Goal: Task Accomplishment & Management: Manage account settings

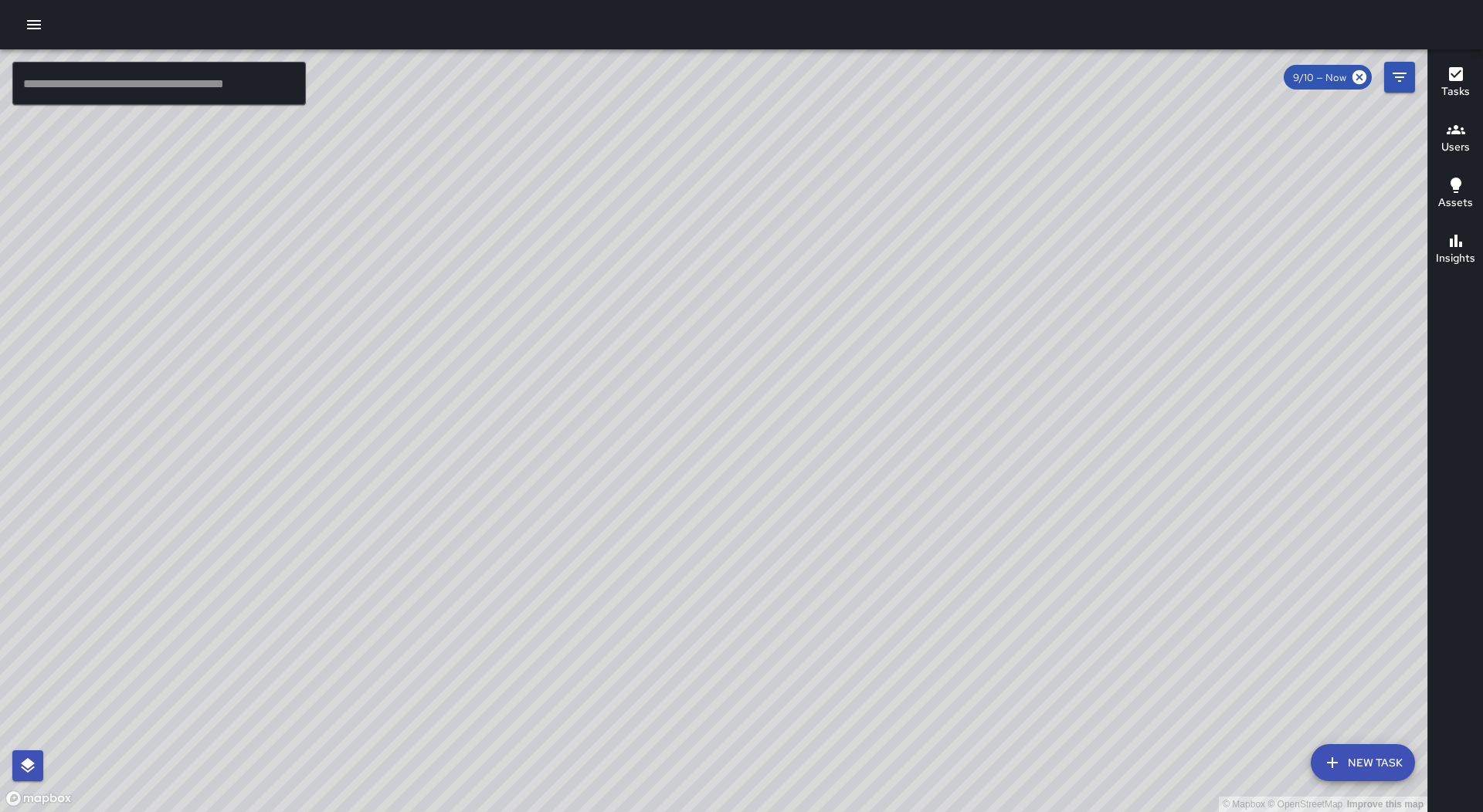
drag, startPoint x: 805, startPoint y: 618, endPoint x: 653, endPoint y: 588, distance: 154.9
click at [653, 602] on div "© Mapbox © OpenStreetMap Improve this map" at bounding box center [713, 431] width 1427 height 763
drag, startPoint x: 779, startPoint y: 482, endPoint x: 823, endPoint y: 523, distance: 60.1
click at [823, 523] on div "© Mapbox © OpenStreetMap Improve this map" at bounding box center [713, 431] width 1427 height 763
click at [804, 516] on div "© Mapbox © OpenStreetMap Improve this map" at bounding box center [713, 431] width 1427 height 763
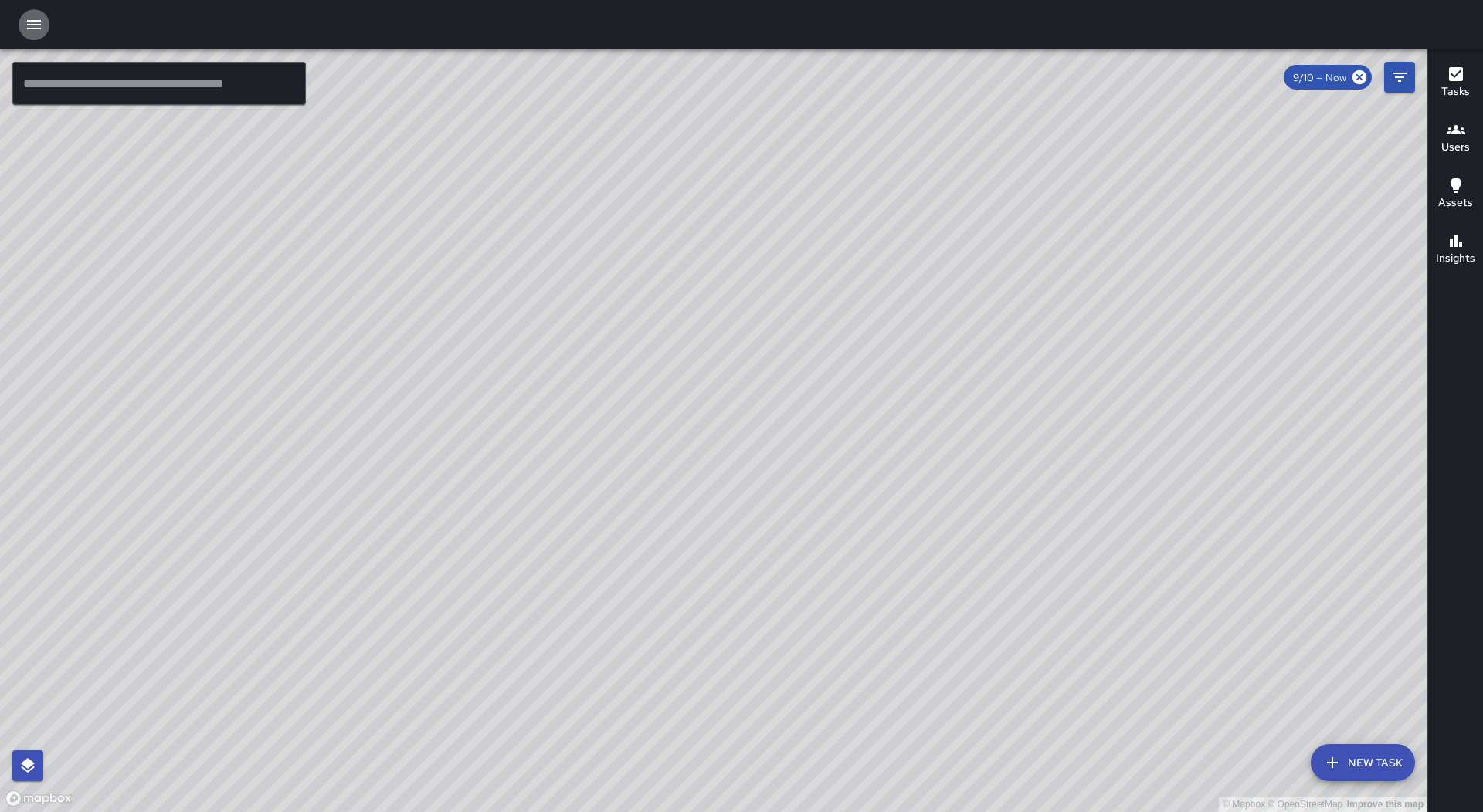
click at [25, 18] on icon "button" at bounding box center [34, 24] width 18 height 18
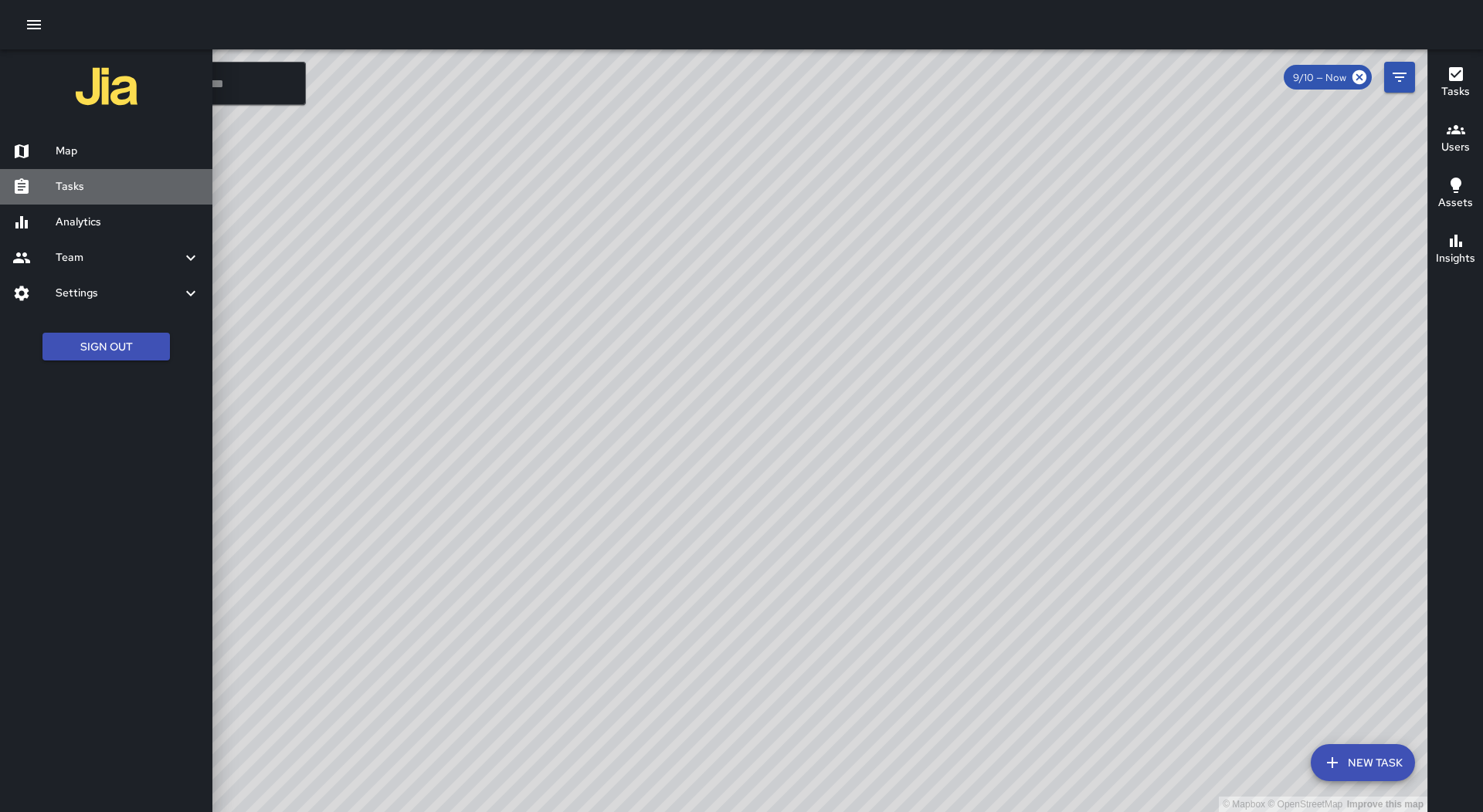
drag, startPoint x: 124, startPoint y: 185, endPoint x: 503, endPoint y: 205, distance: 379.5
click at [124, 186] on h6 "Tasks" at bounding box center [128, 187] width 144 height 17
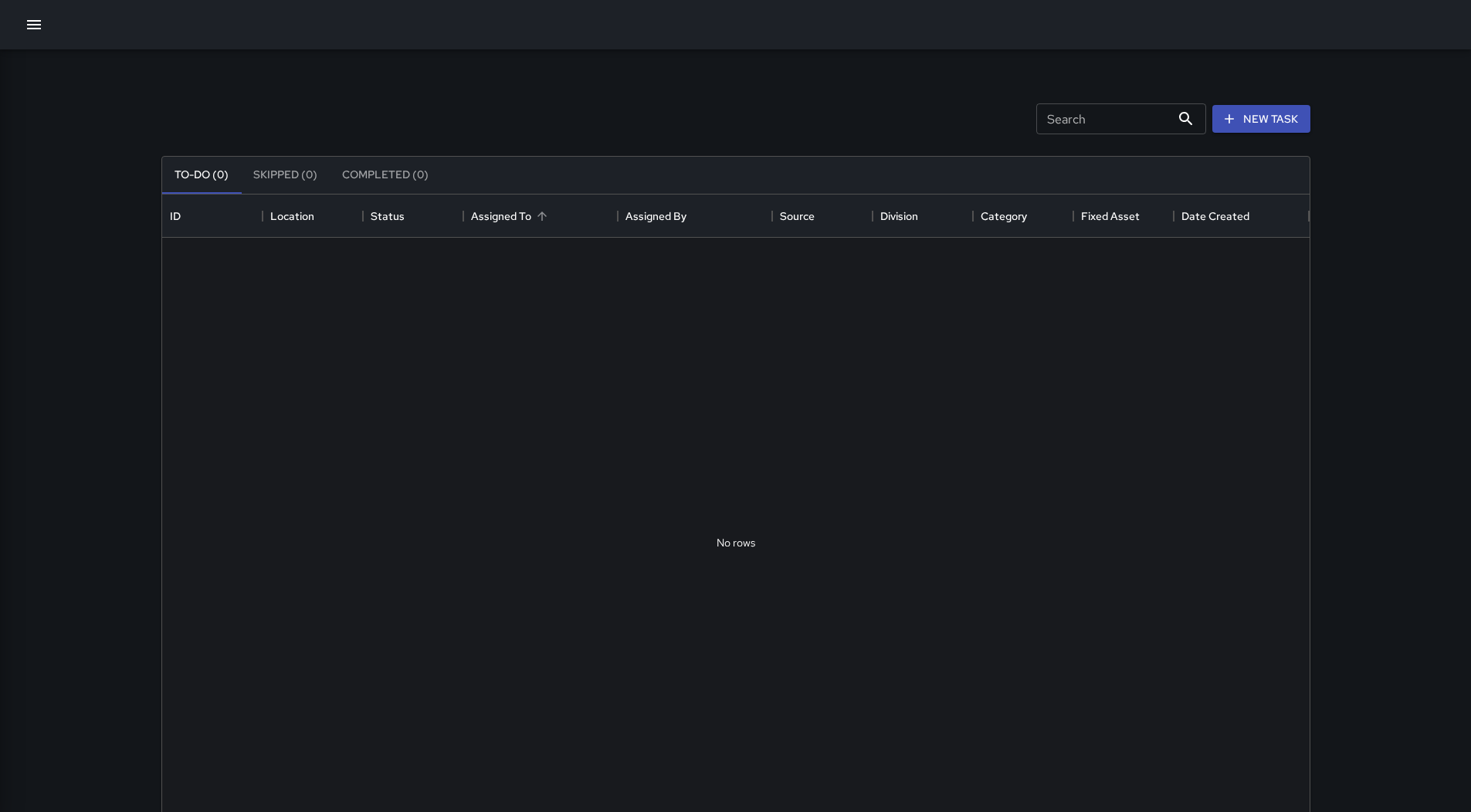
scroll to position [643, 1136]
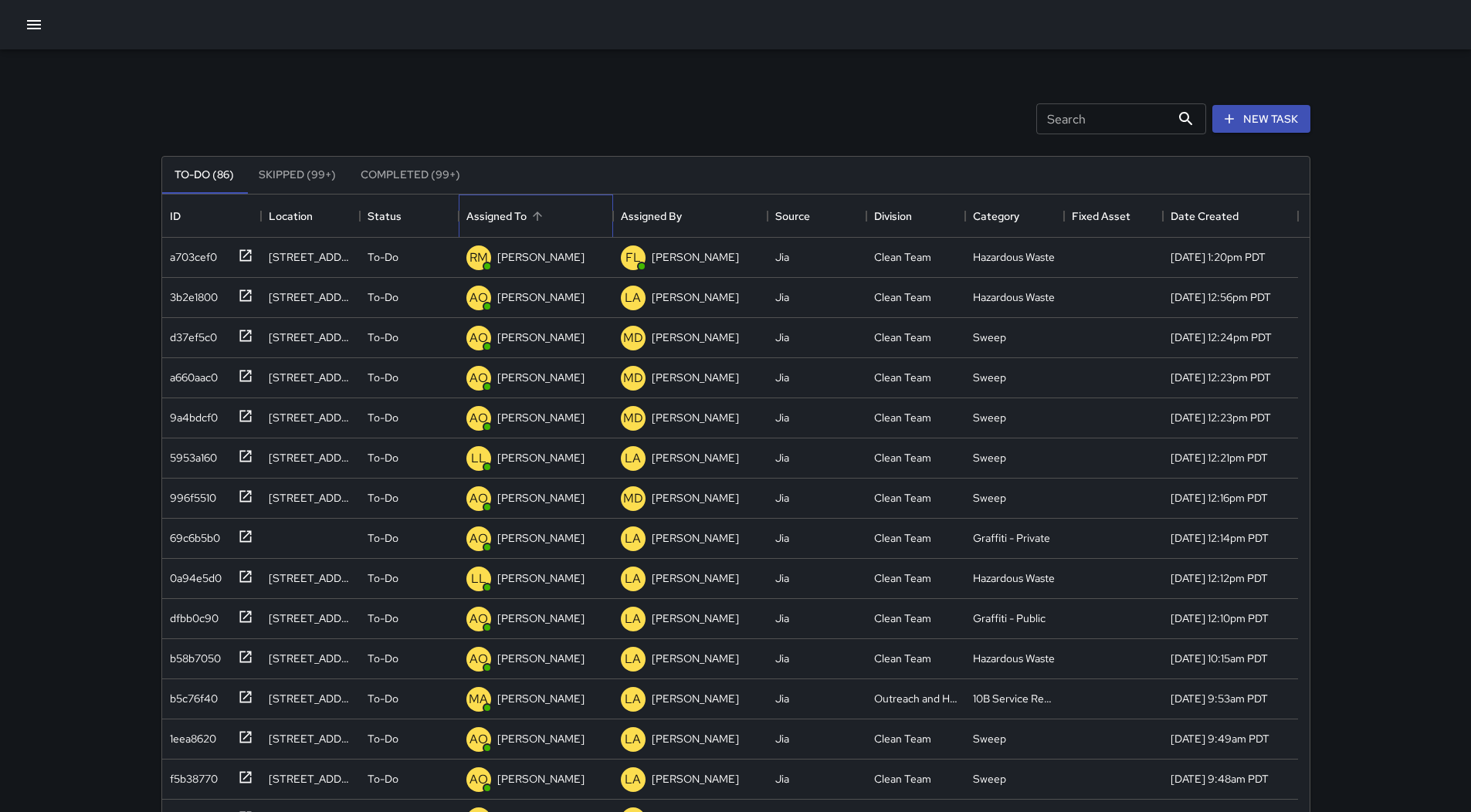
click at [509, 207] on div "Assigned To" at bounding box center [497, 216] width 60 height 43
click at [35, 15] on icon "button" at bounding box center [34, 24] width 18 height 18
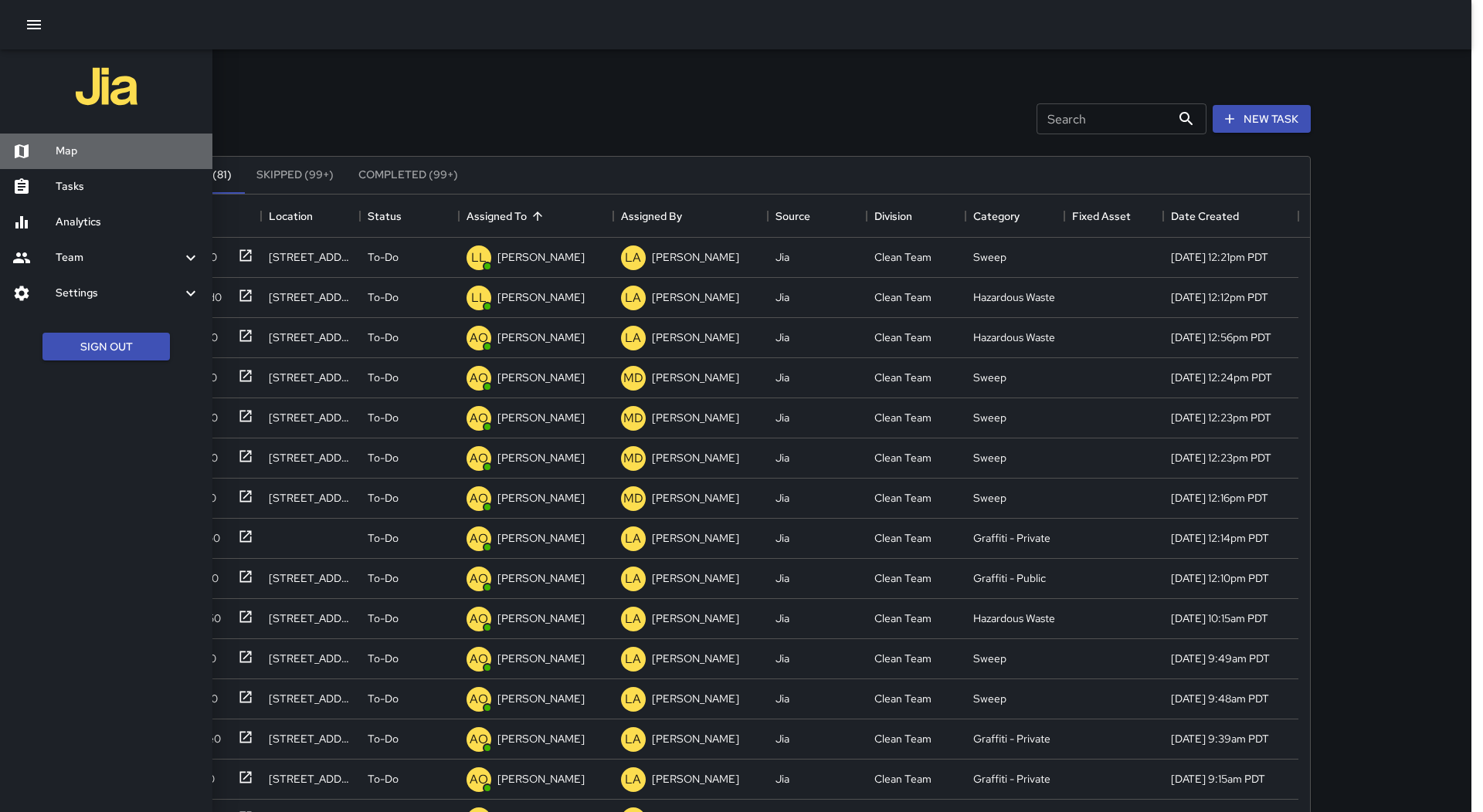
click at [89, 139] on div "Map" at bounding box center [106, 151] width 212 height 36
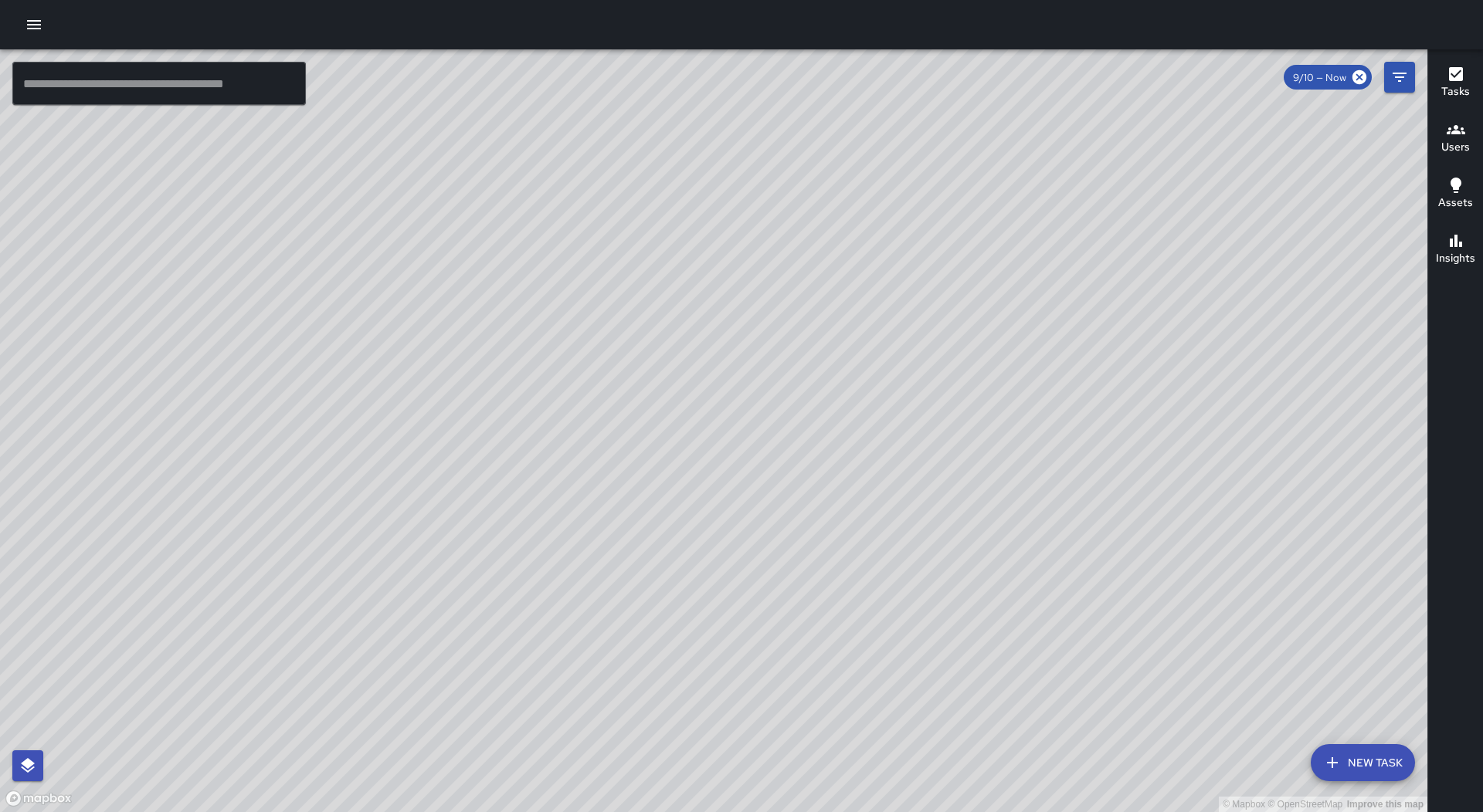
drag, startPoint x: 36, startPoint y: 22, endPoint x: 46, endPoint y: 41, distance: 21.5
click at [36, 22] on icon "button" at bounding box center [33, 24] width 14 height 9
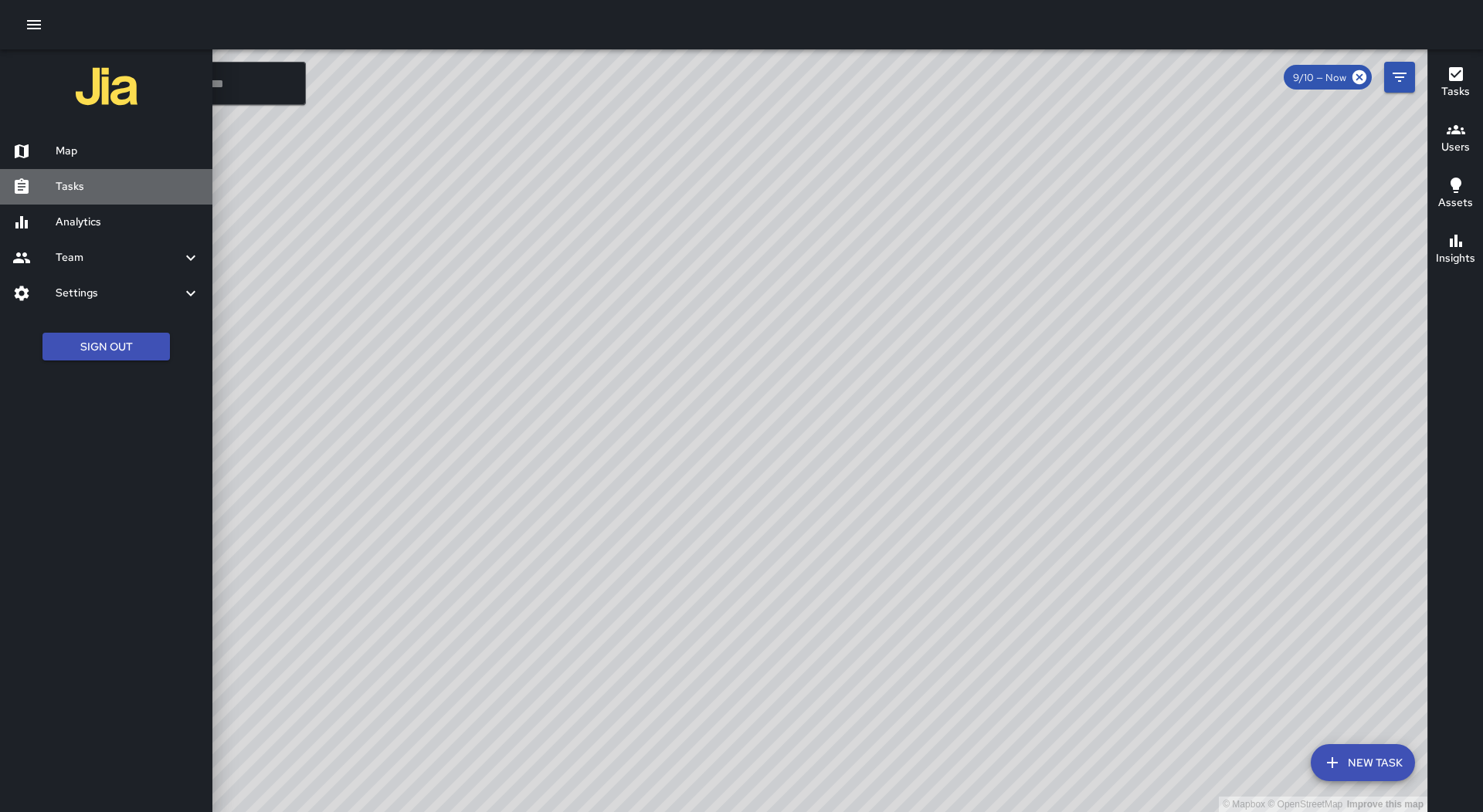
click at [92, 171] on div "Tasks" at bounding box center [106, 187] width 212 height 36
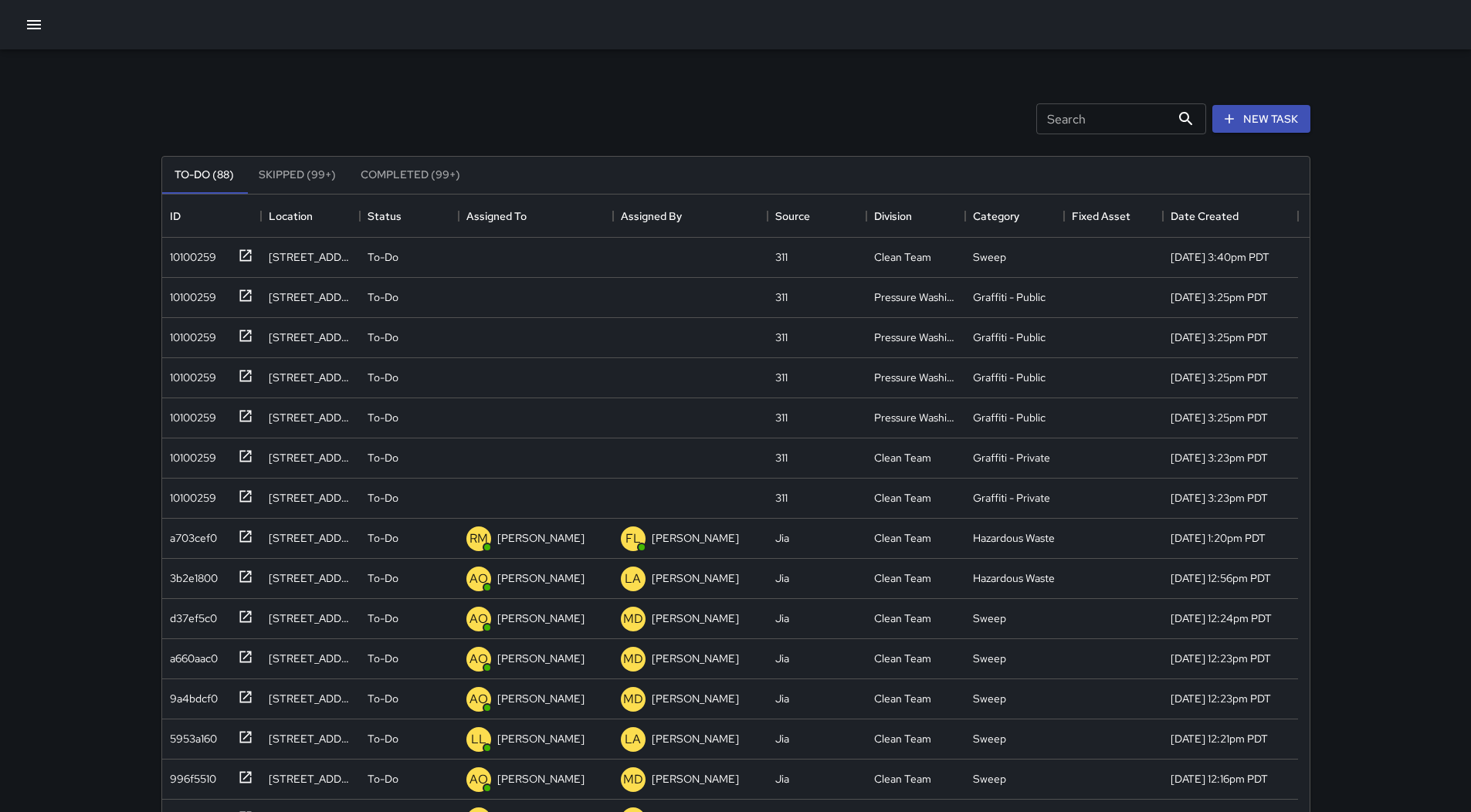
scroll to position [643, 1136]
click at [579, 98] on div "Search Search New Task" at bounding box center [736, 119] width 1155 height 80
click at [574, 216] on div "Assigned To" at bounding box center [536, 216] width 139 height 43
click at [180, 249] on div "10100259" at bounding box center [190, 254] width 53 height 22
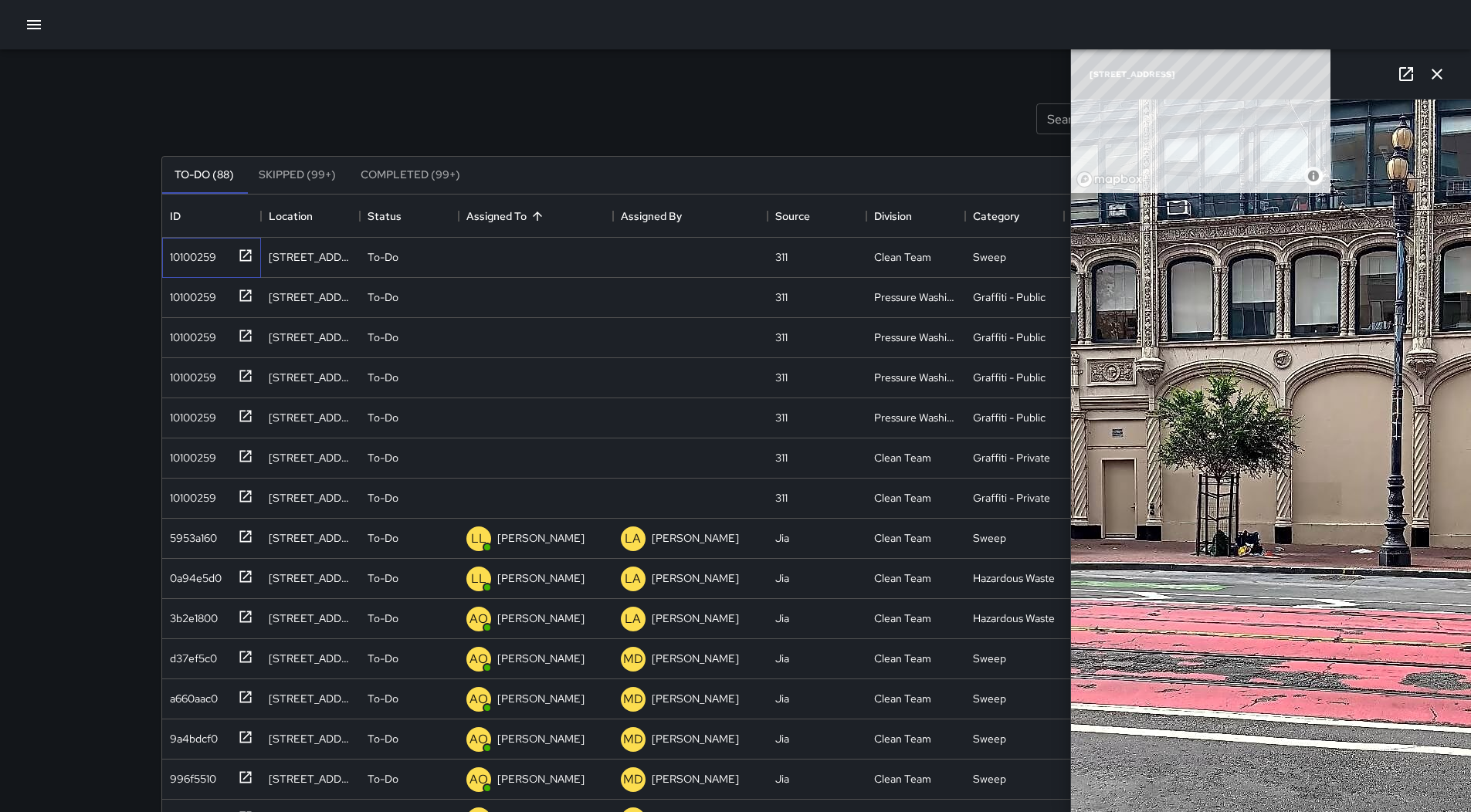
scroll to position [113, 0]
click at [529, 257] on p "Unassigned" at bounding box center [518, 257] width 56 height 15
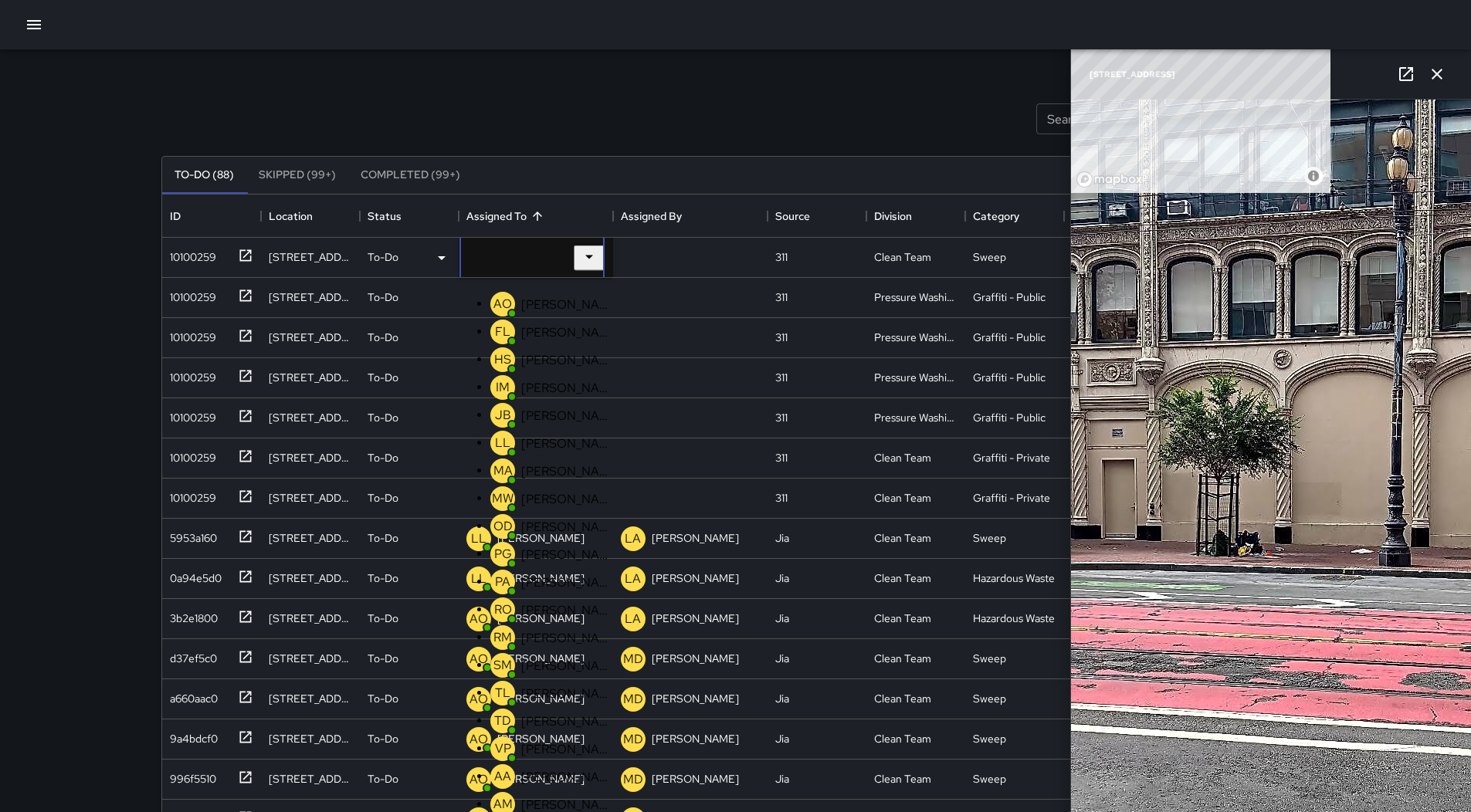
scroll to position [386, 0]
click at [528, 741] on p "[PERSON_NAME]" at bounding box center [566, 749] width 91 height 16
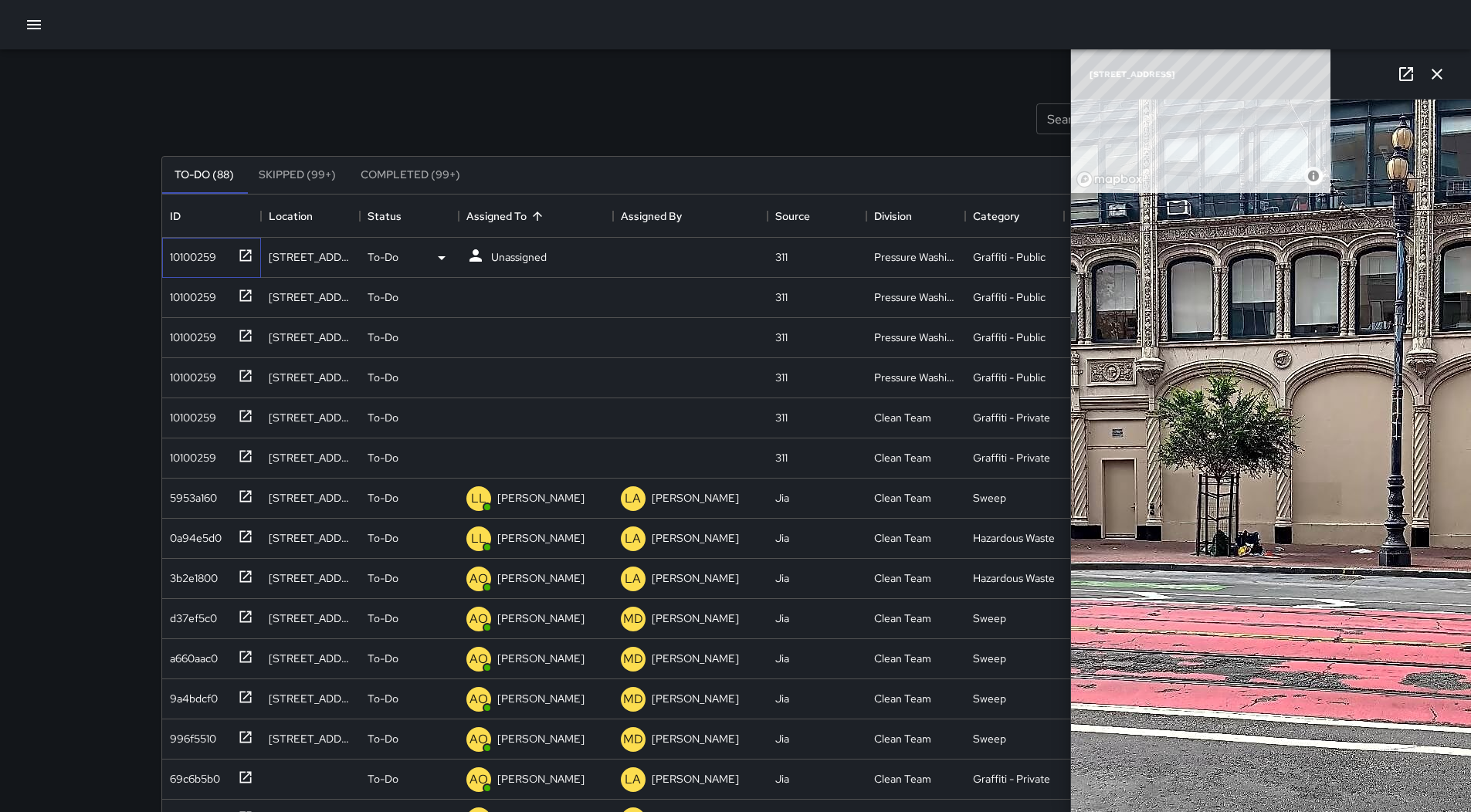
click at [179, 265] on div "10100259" at bounding box center [190, 254] width 53 height 22
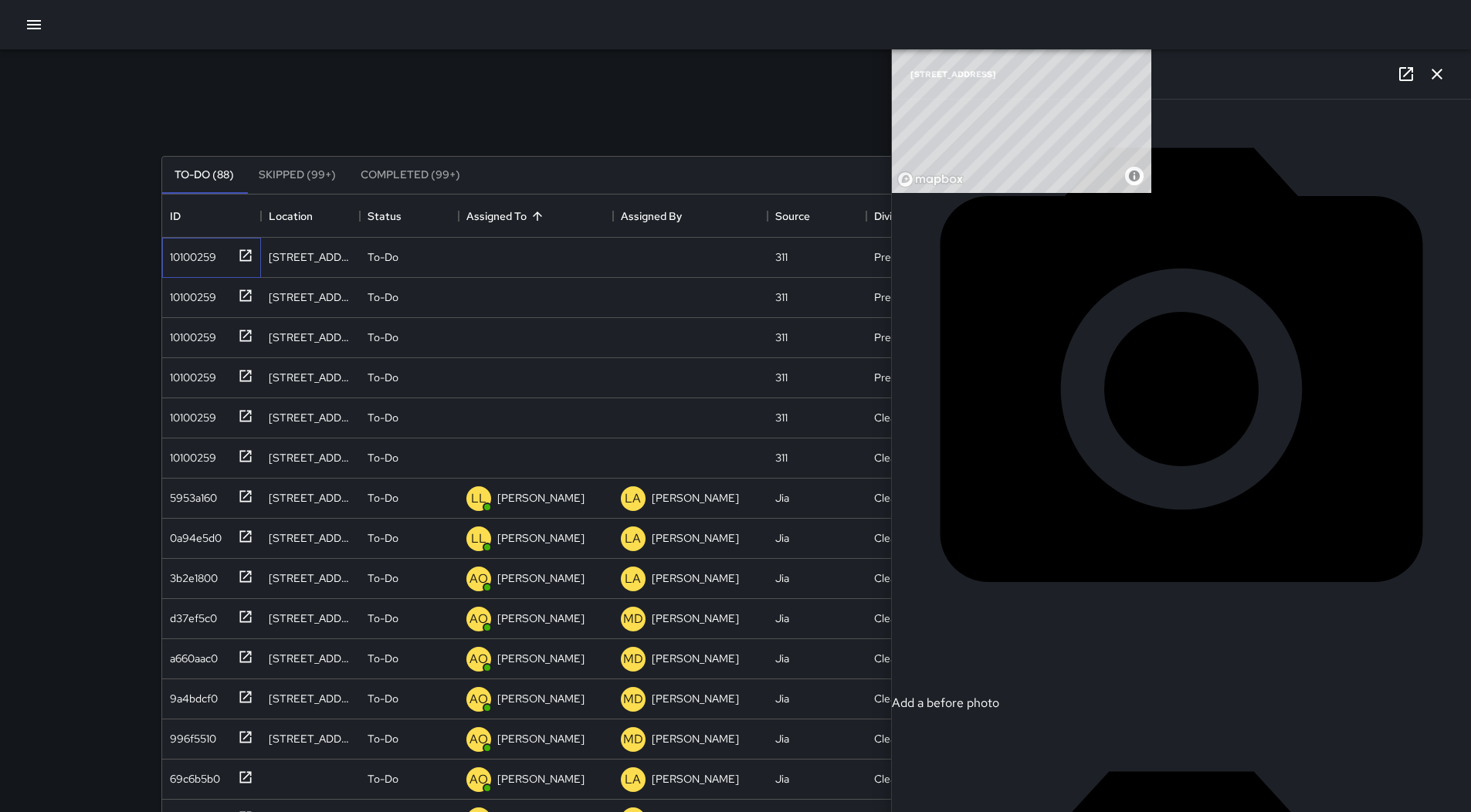
scroll to position [530, 0]
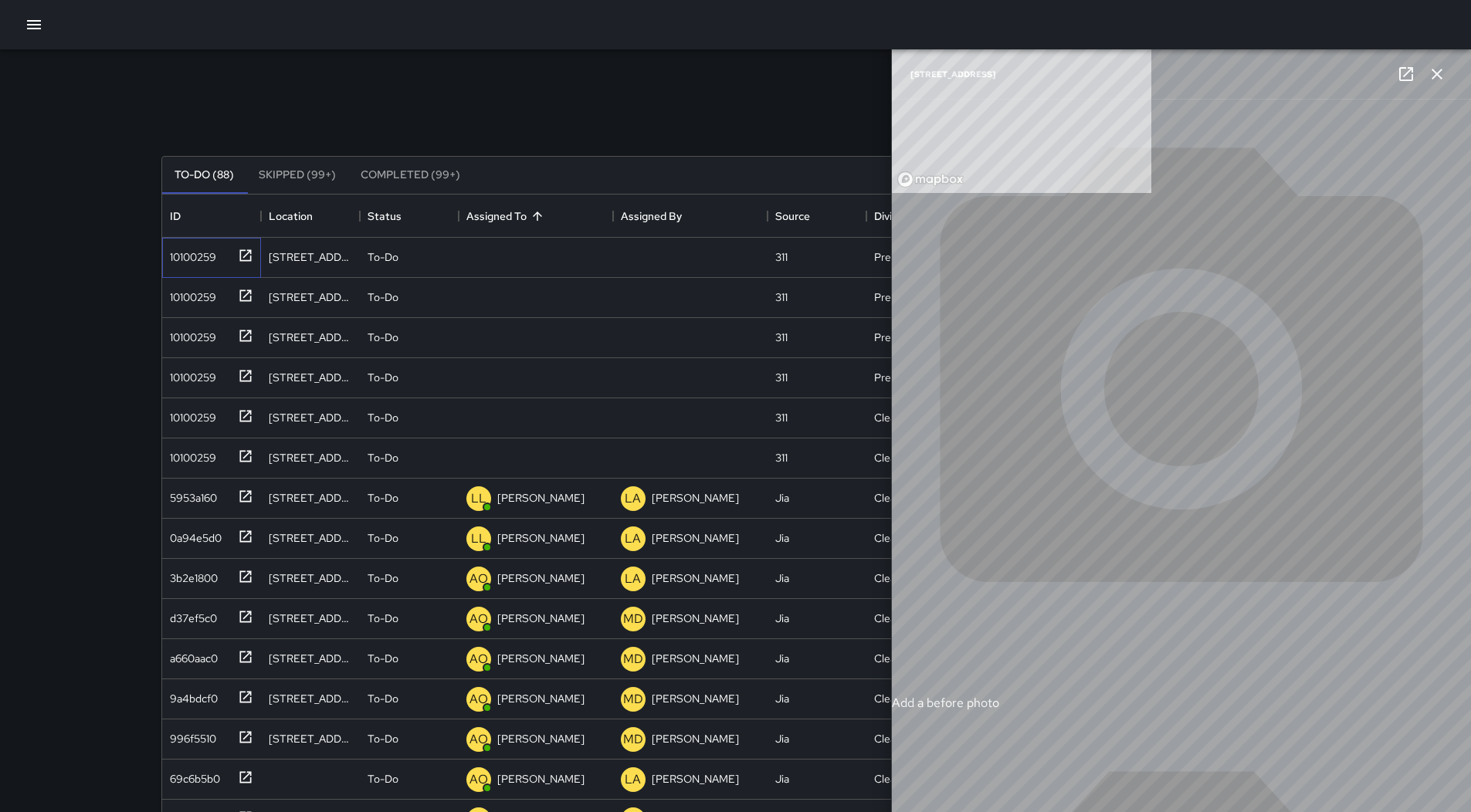
type input "**********"
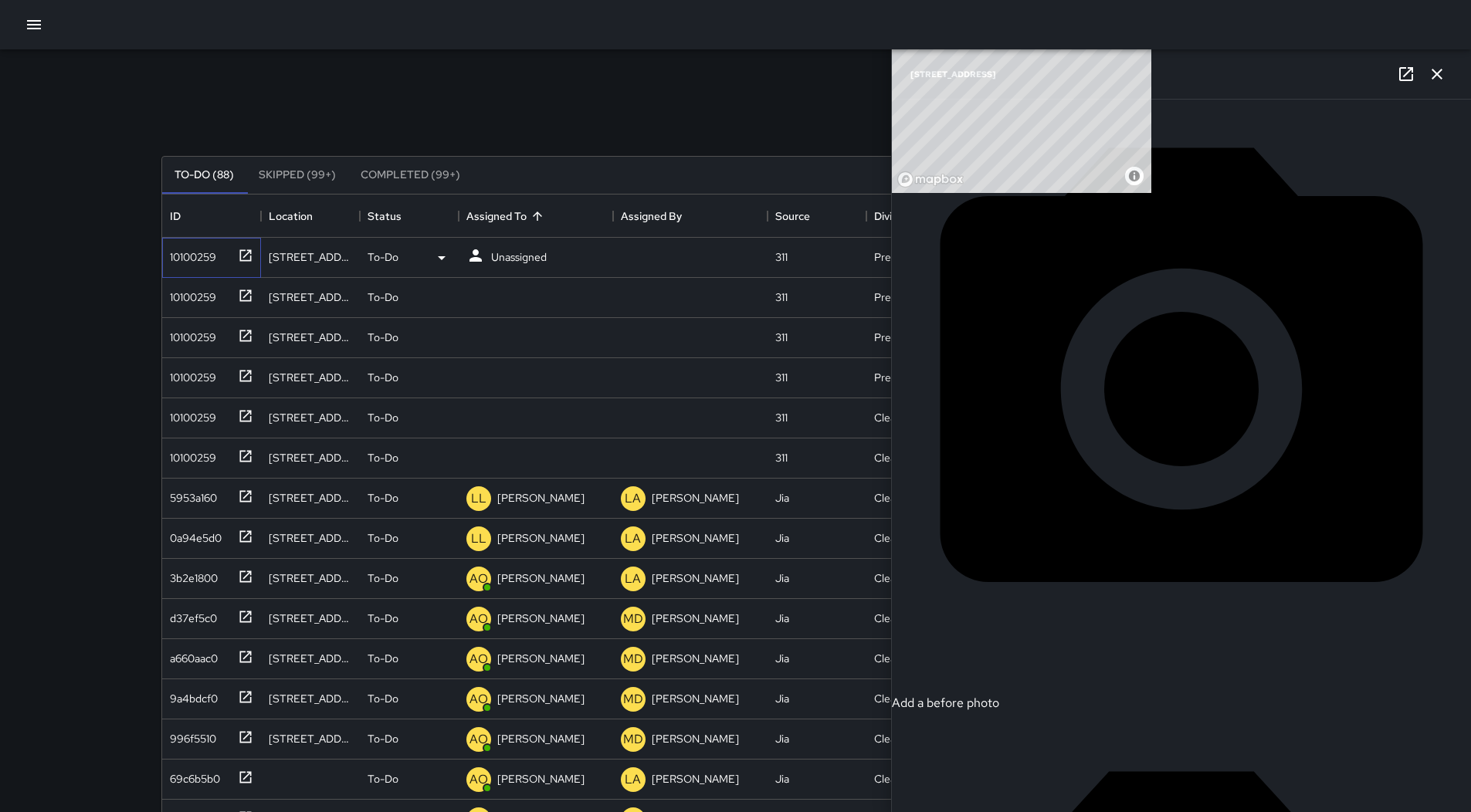
click at [192, 256] on div "10100259" at bounding box center [190, 254] width 53 height 22
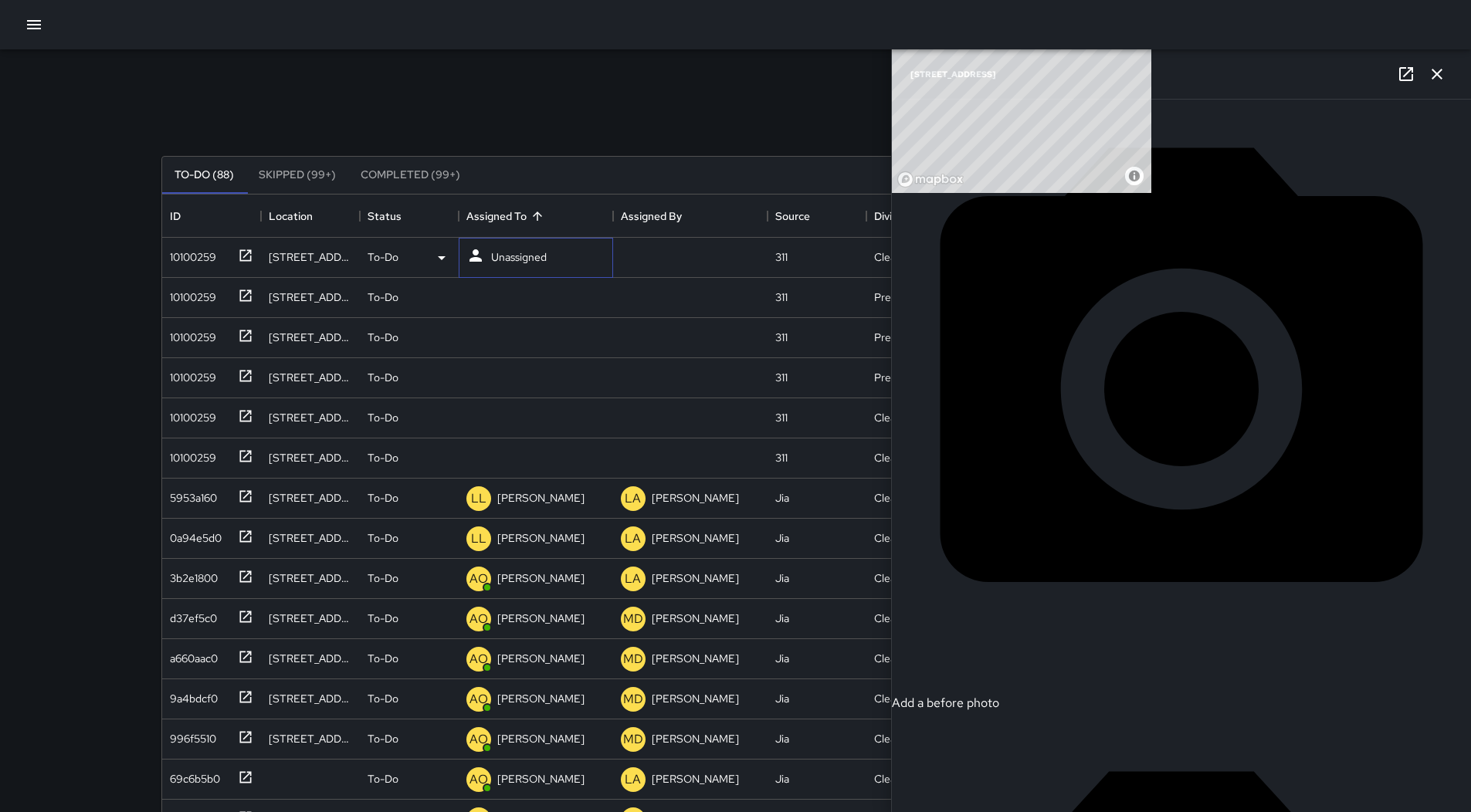
click at [571, 260] on div "Unassigned" at bounding box center [535, 258] width 154 height 40
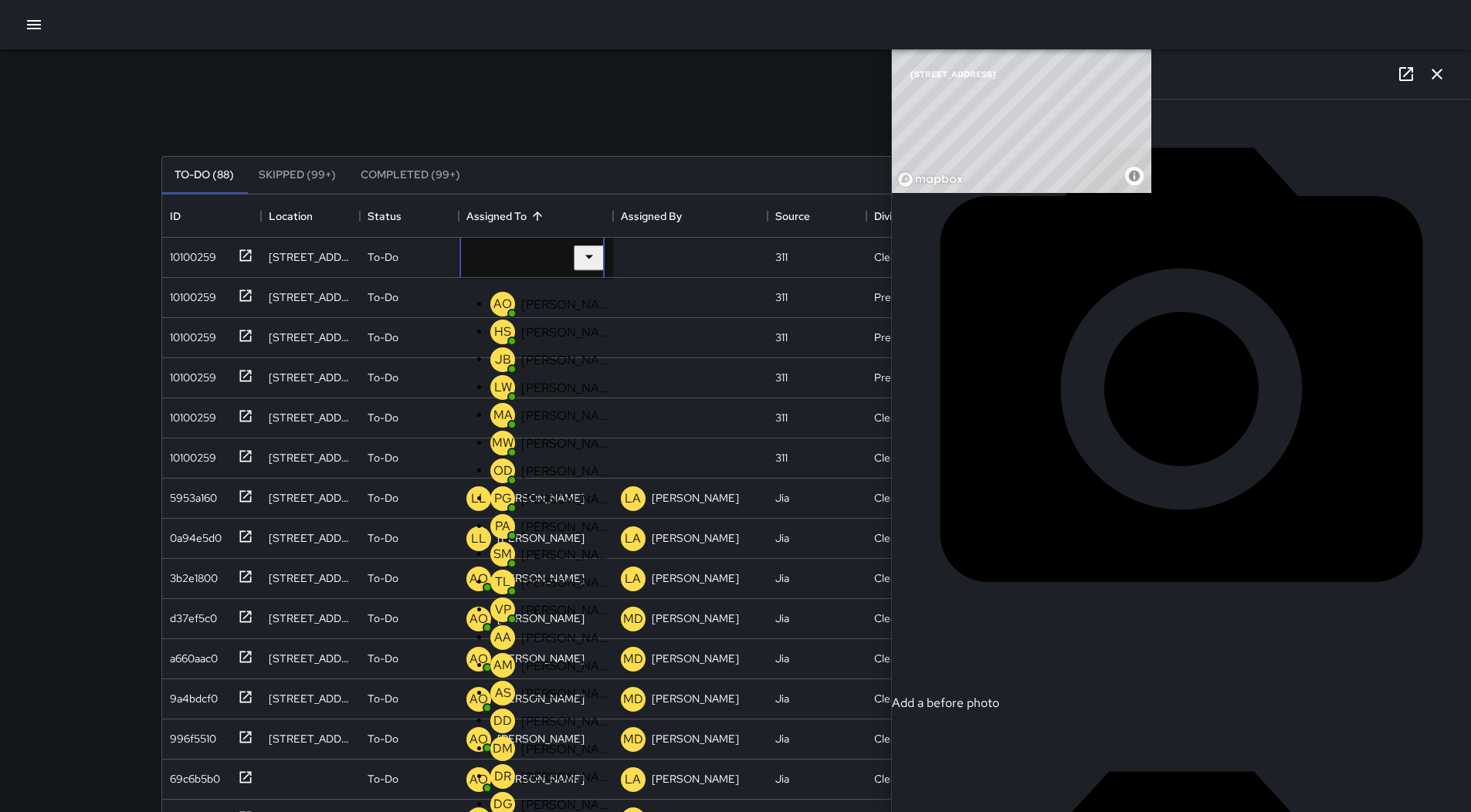
click at [536, 305] on p "[PERSON_NAME]" at bounding box center [566, 304] width 91 height 16
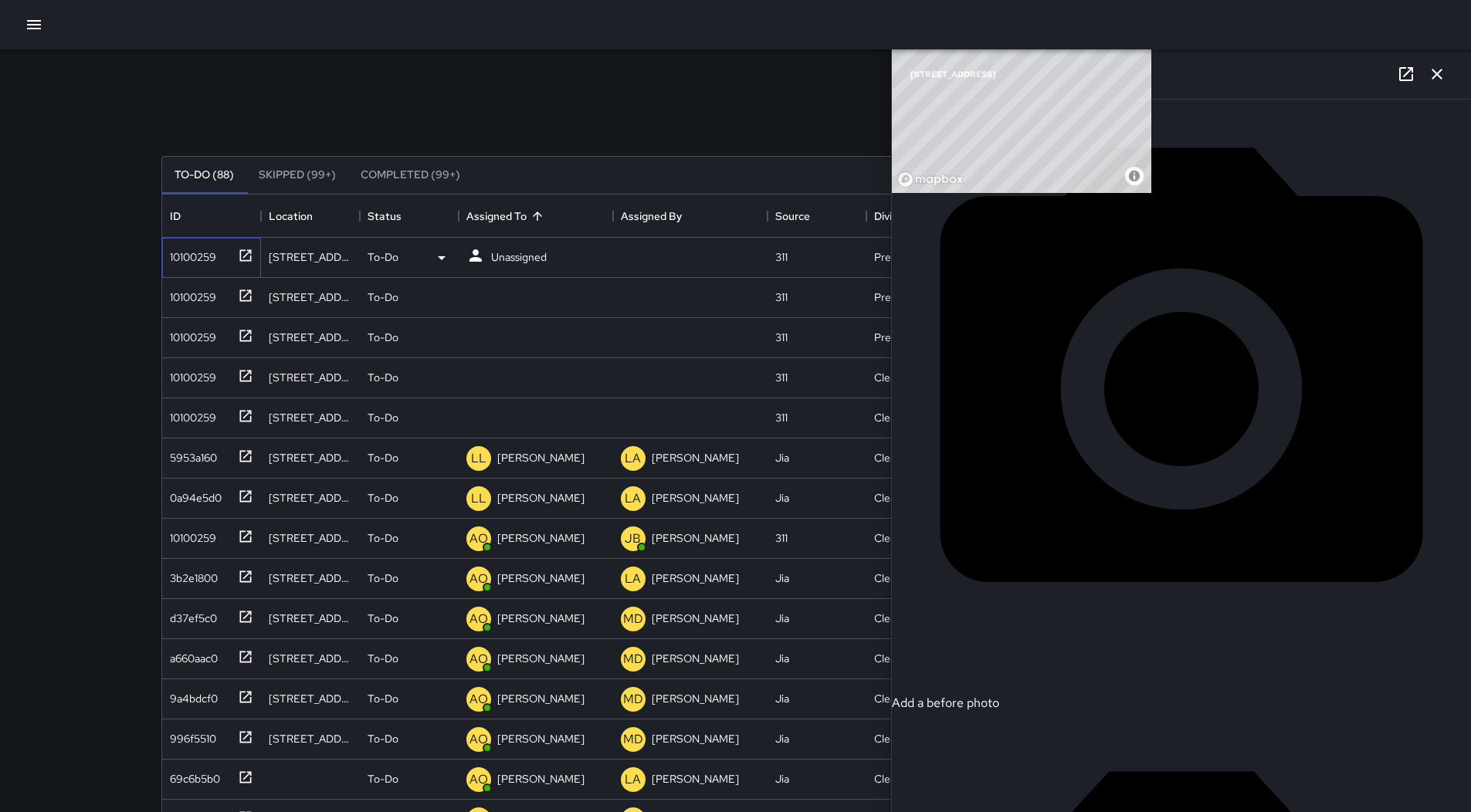
click at [195, 257] on div "10100259" at bounding box center [190, 254] width 53 height 22
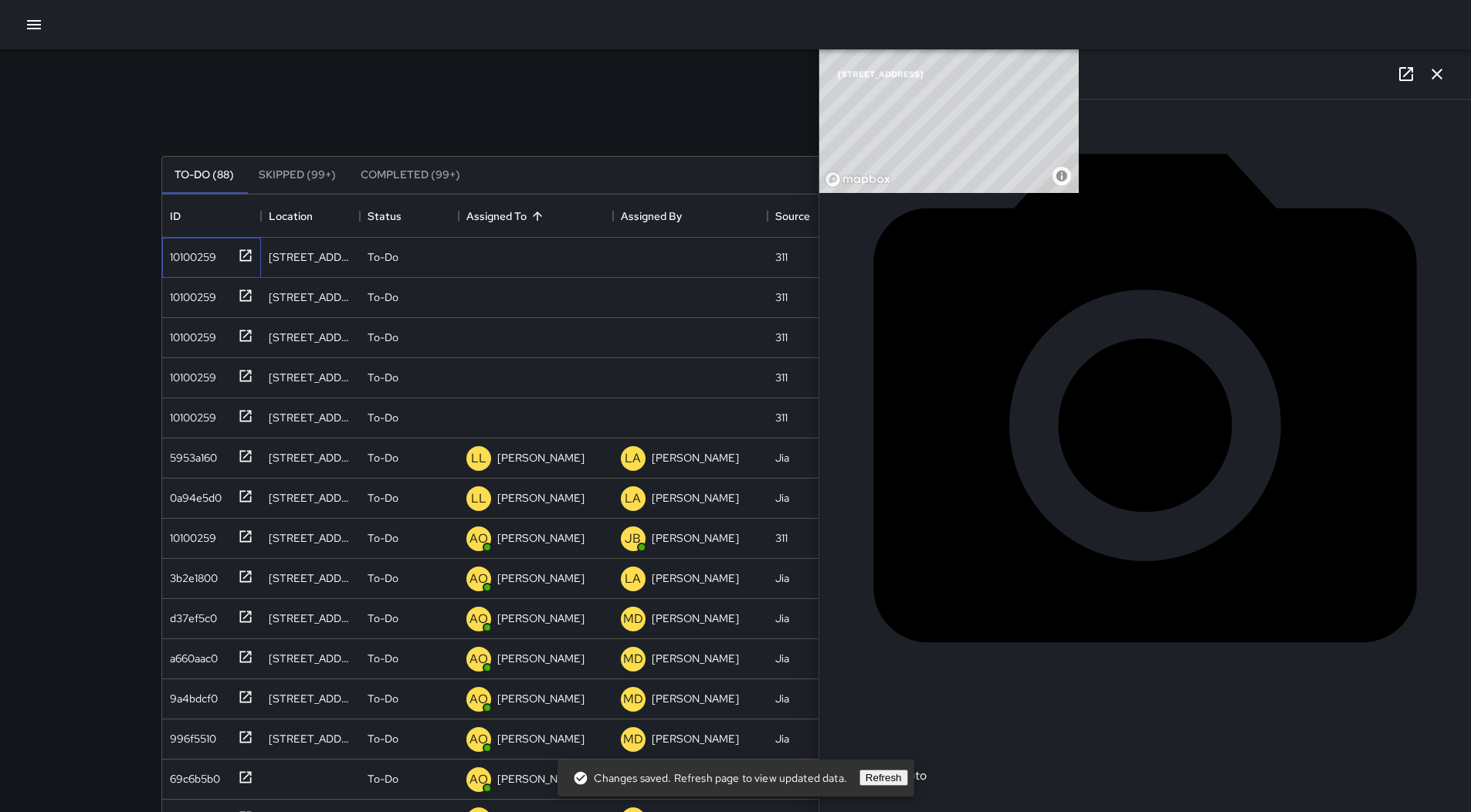
scroll to position [607, 0]
click at [518, 255] on p "Unassigned" at bounding box center [518, 257] width 56 height 15
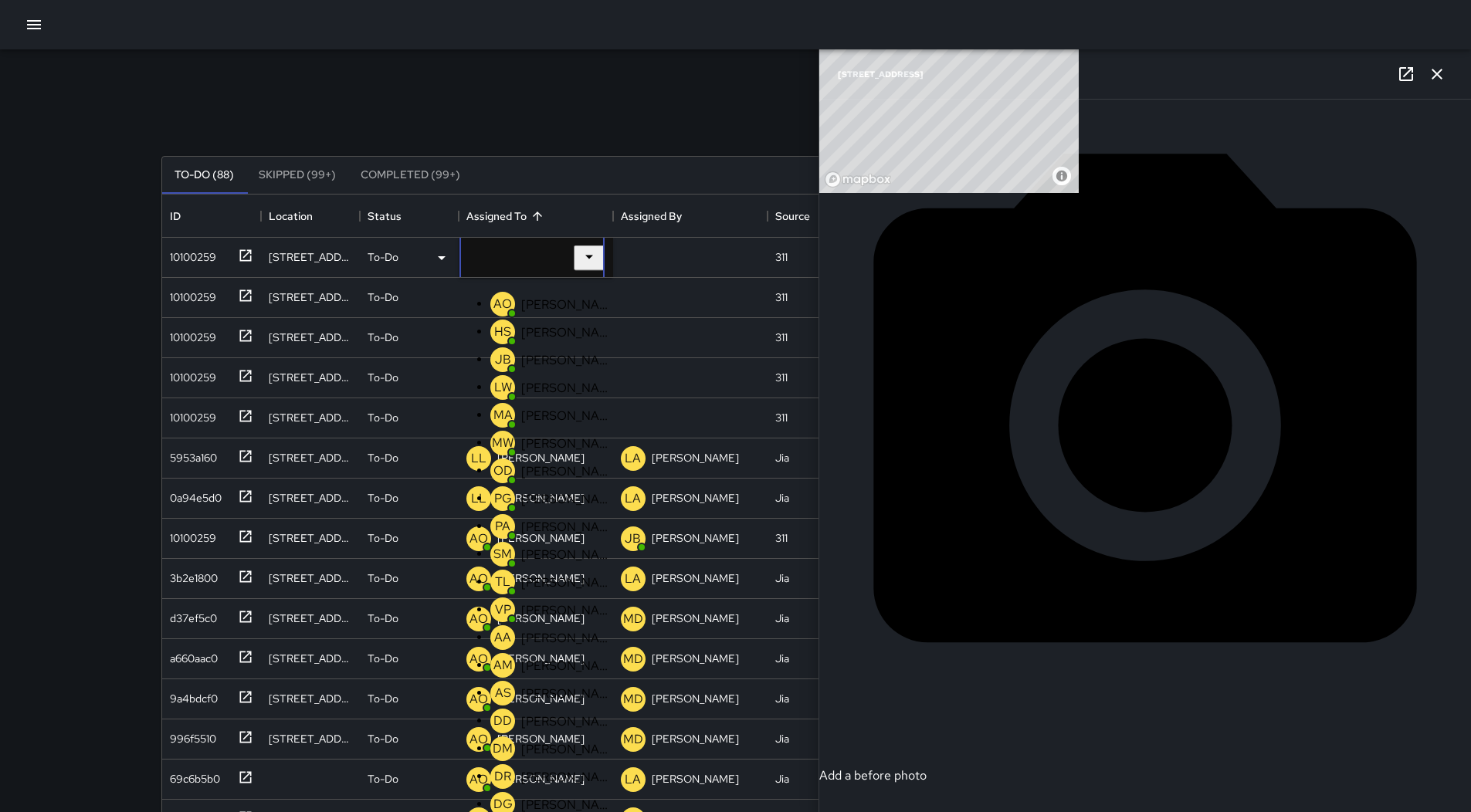
click at [538, 301] on p "[PERSON_NAME]" at bounding box center [566, 304] width 91 height 16
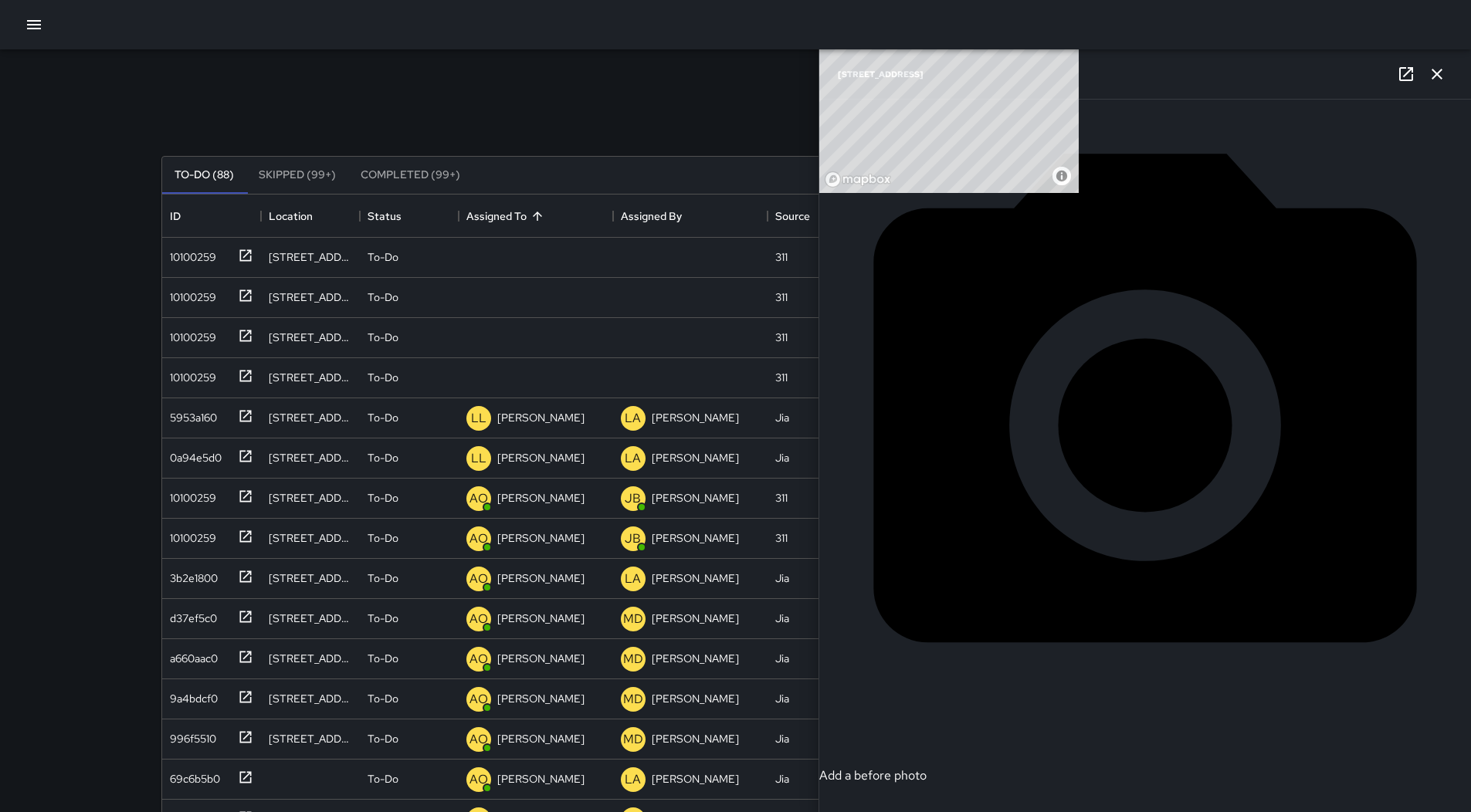
click at [158, 252] on div "Search Search New Task To-Do (88) Skipped (99+) Completed (99+) ID Location Sta…" at bounding box center [736, 480] width 1186 height 862
click at [215, 263] on div "10100259" at bounding box center [190, 254] width 53 height 22
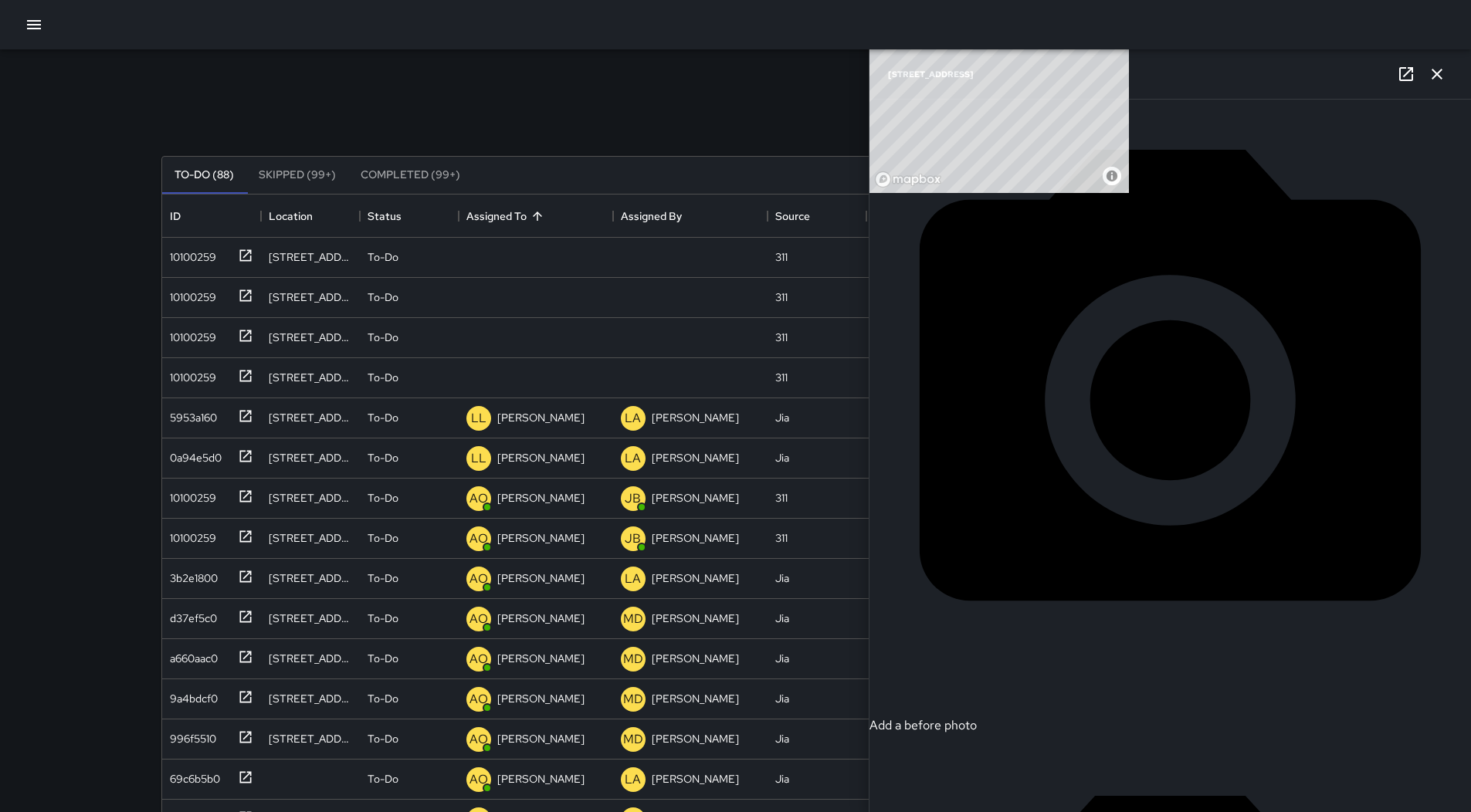
click at [549, 269] on div "Unassigned" at bounding box center [507, 257] width 87 height 28
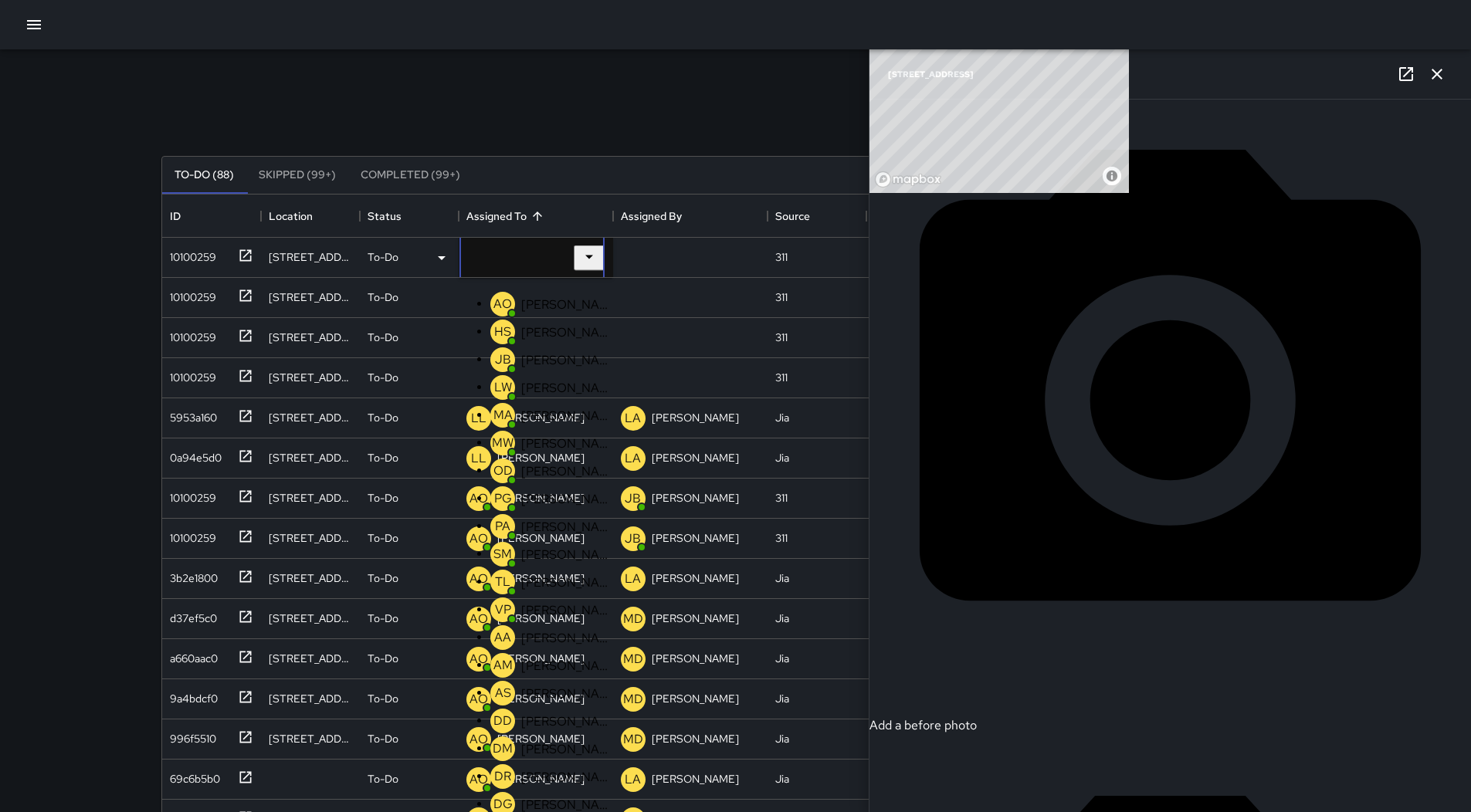
scroll to position [0, 0]
click at [534, 308] on p "[PERSON_NAME]" at bounding box center [566, 304] width 91 height 16
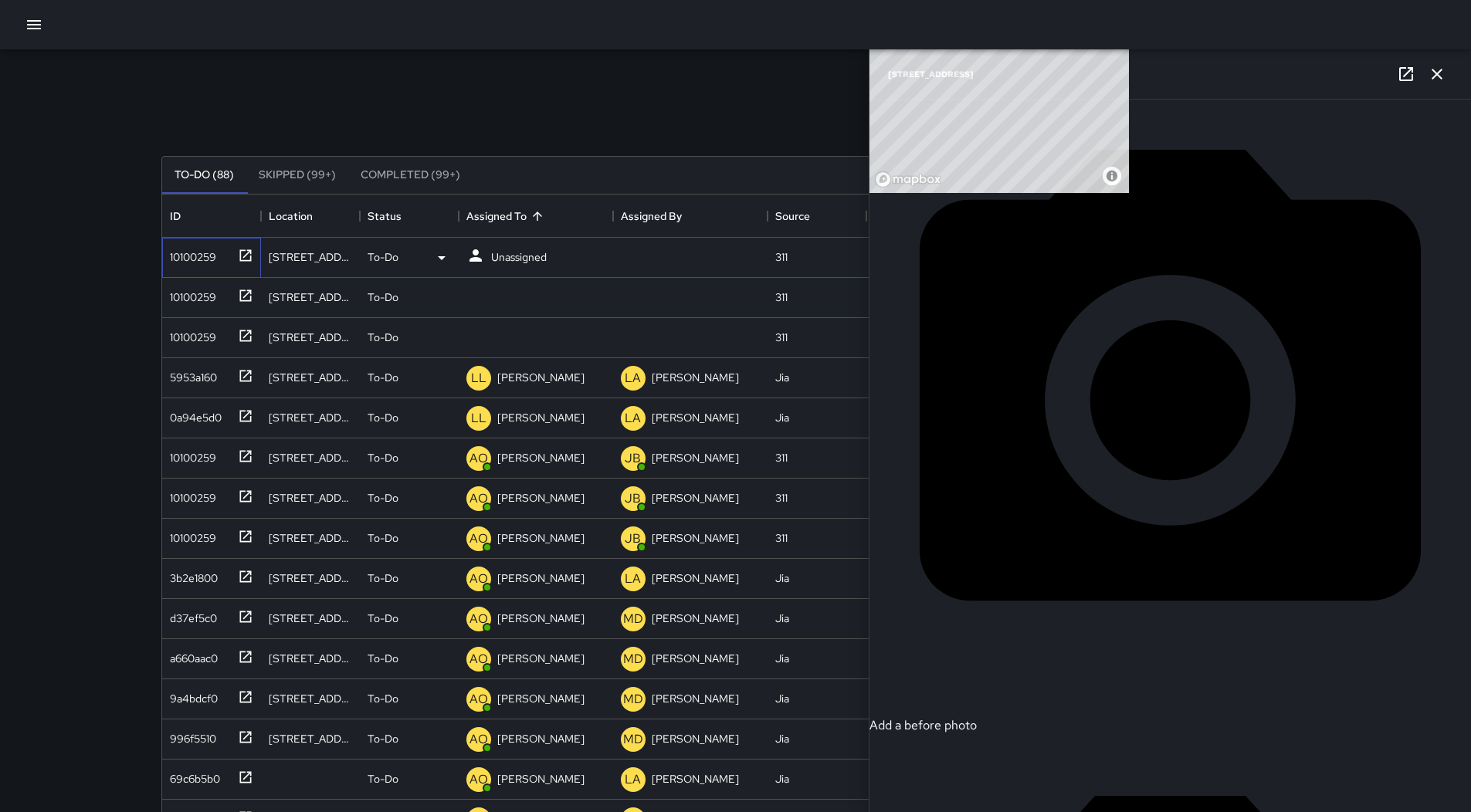
click at [172, 246] on div "10100259" at bounding box center [190, 254] width 53 height 22
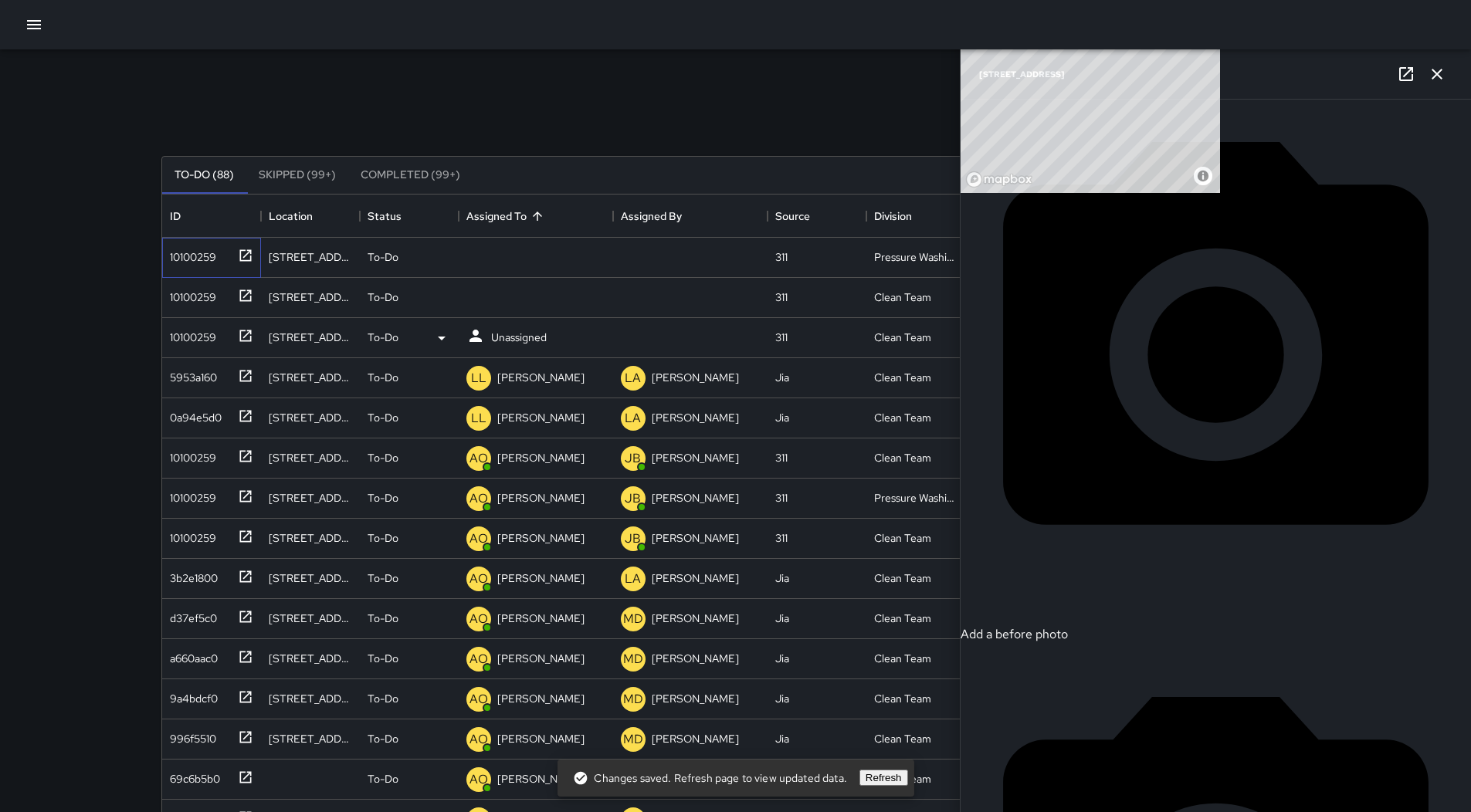
scroll to position [437, 0]
click at [519, 258] on p "Unassigned" at bounding box center [518, 257] width 56 height 15
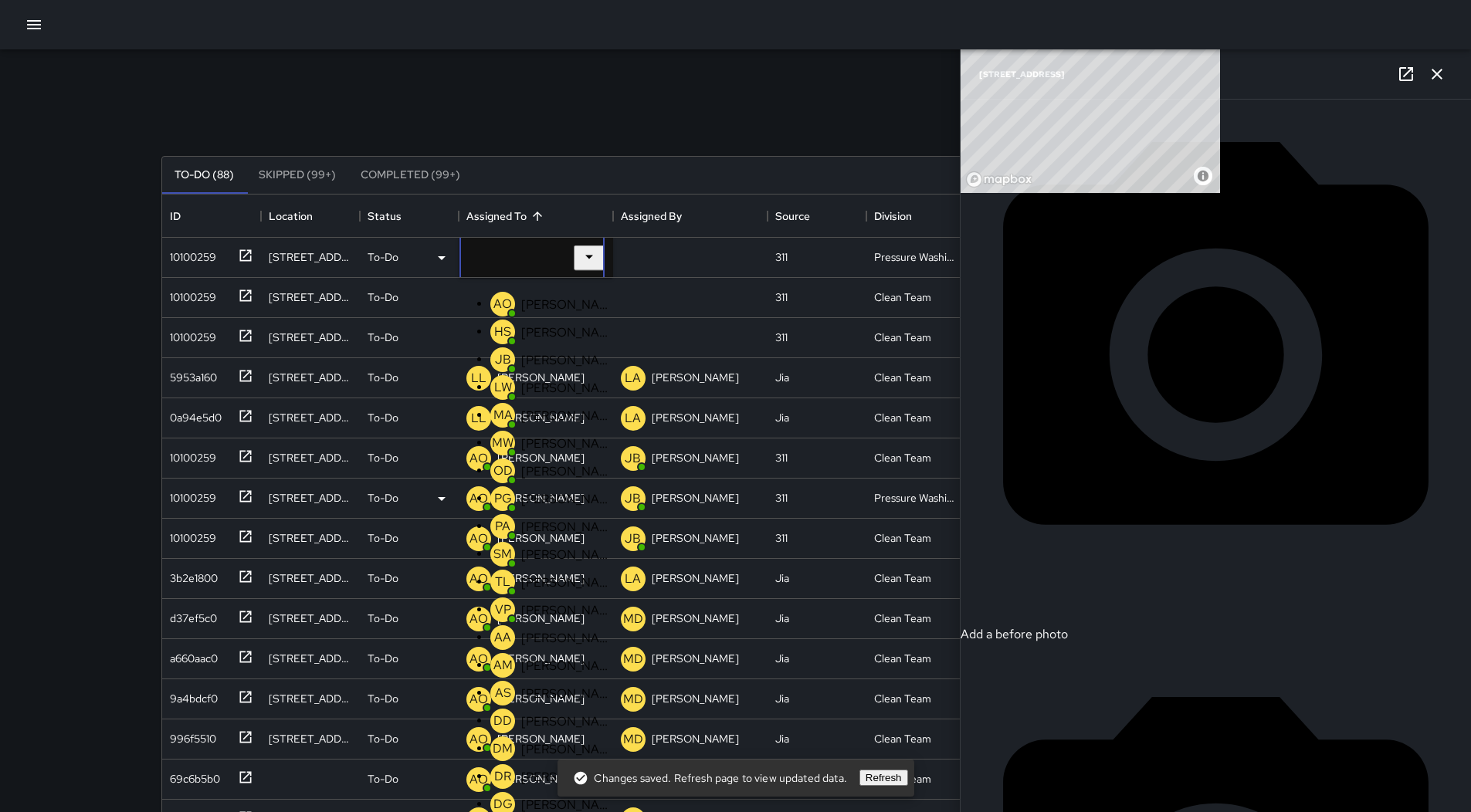
click at [566, 482] on div "[PERSON_NAME]" at bounding box center [567, 471] width 98 height 23
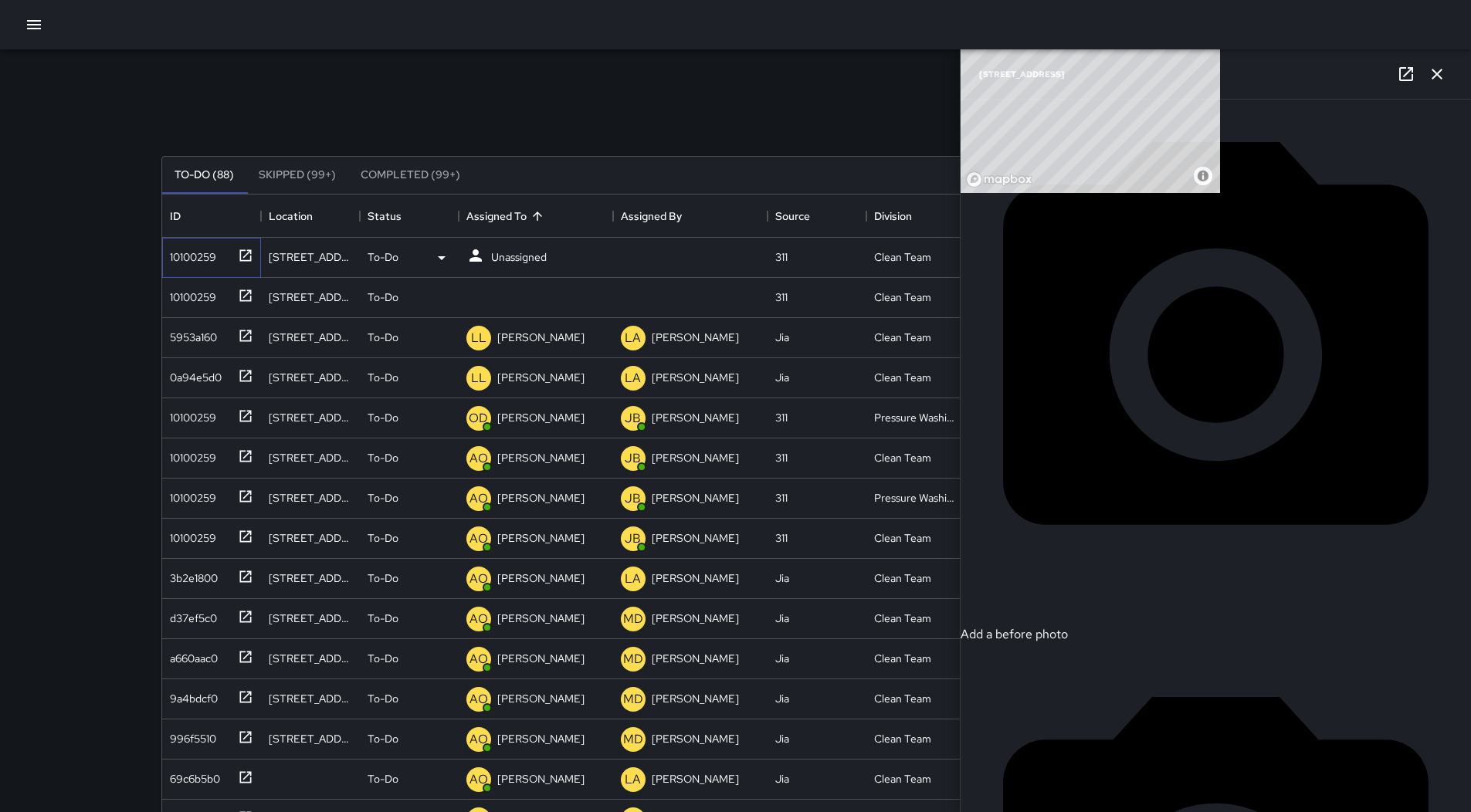
click at [205, 265] on div "10100259" at bounding box center [208, 255] width 89 height 26
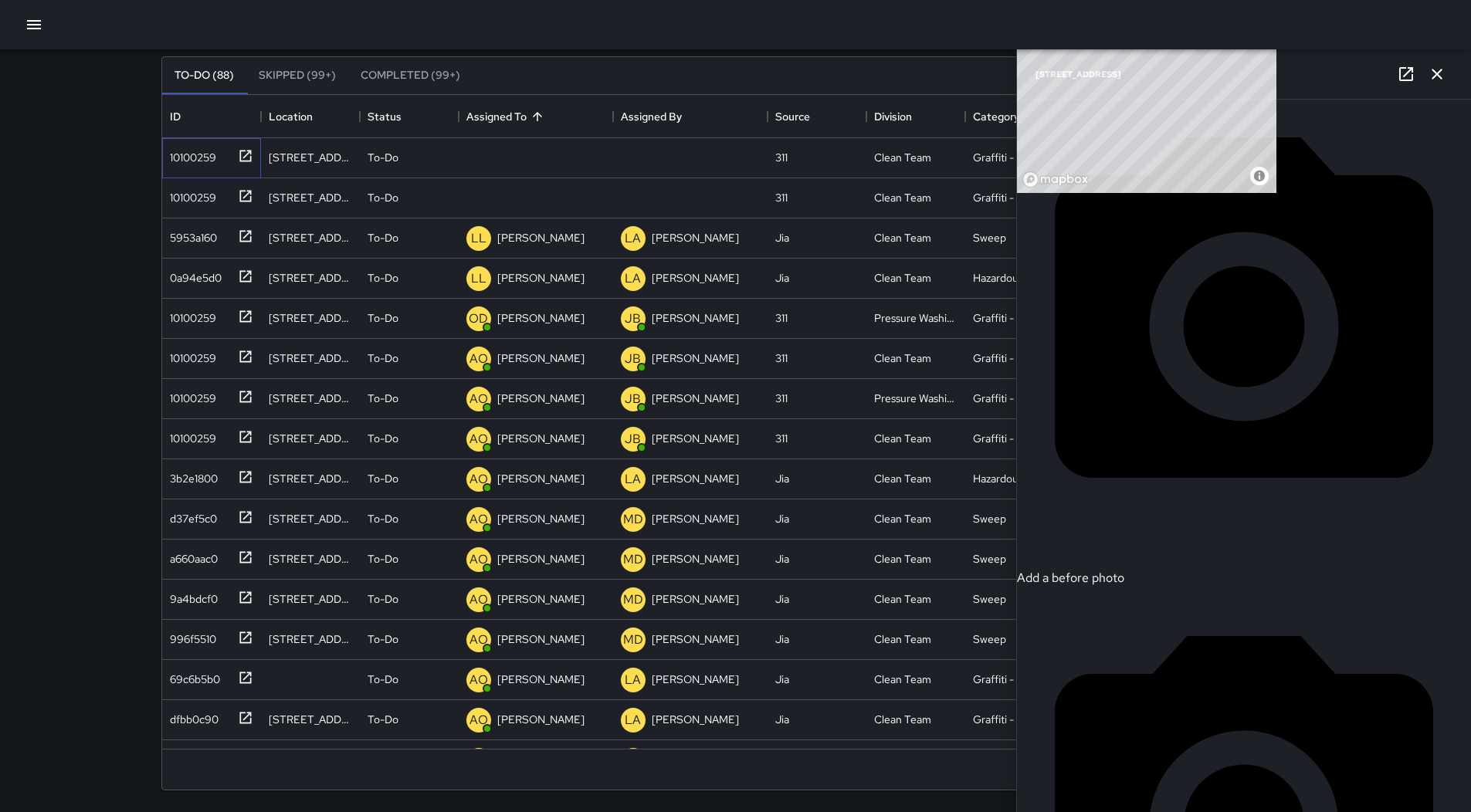
scroll to position [360, 0]
click at [511, 163] on p "Unassigned" at bounding box center [518, 157] width 56 height 15
drag, startPoint x: 1067, startPoint y: 68, endPoint x: 1118, endPoint y: 127, distance: 78.0
click at [1066, 69] on div "To-Do (88) Skipped (99+) Completed (99+)" at bounding box center [736, 75] width 1148 height 37
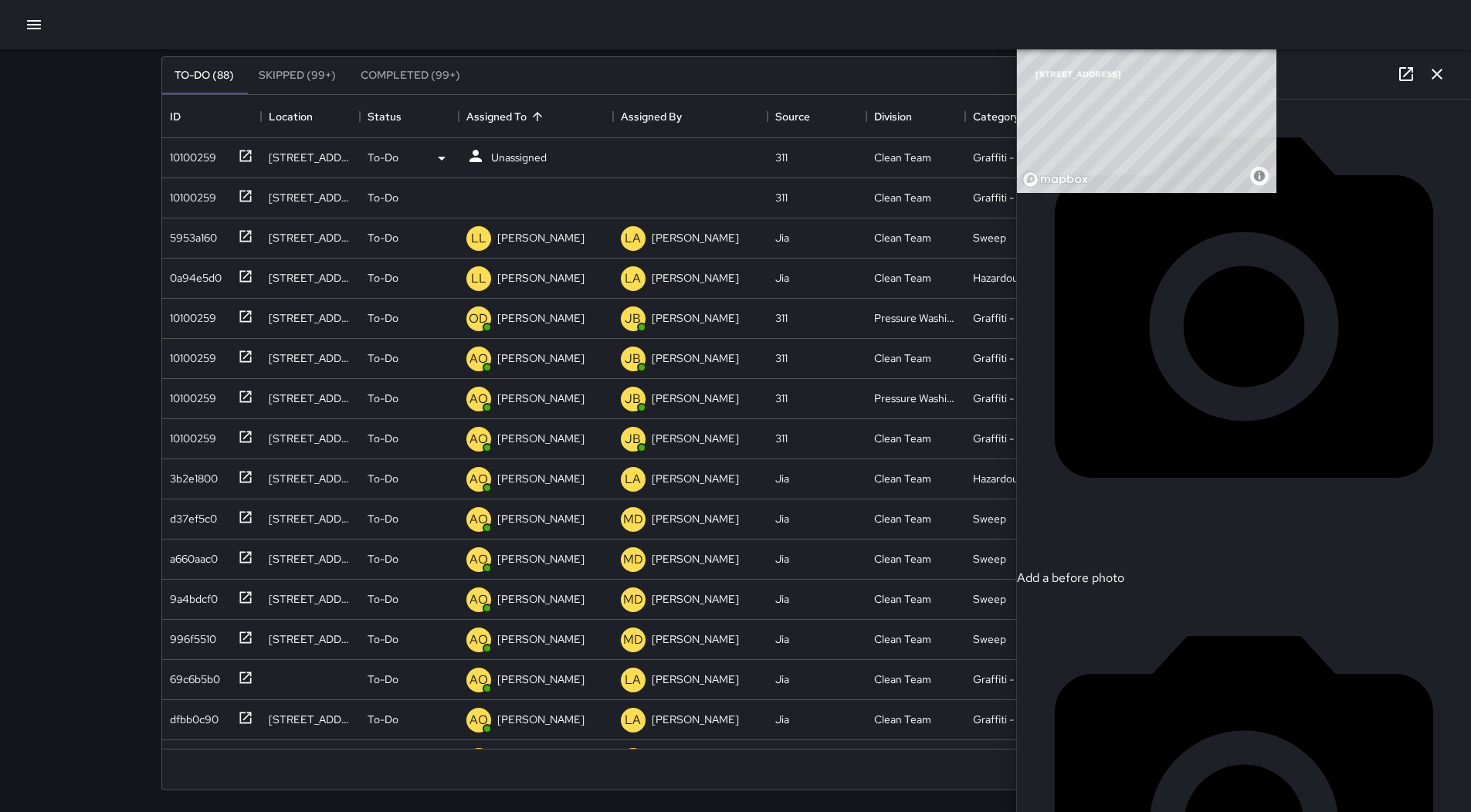
click at [516, 145] on div "Unassigned" at bounding box center [507, 158] width 87 height 28
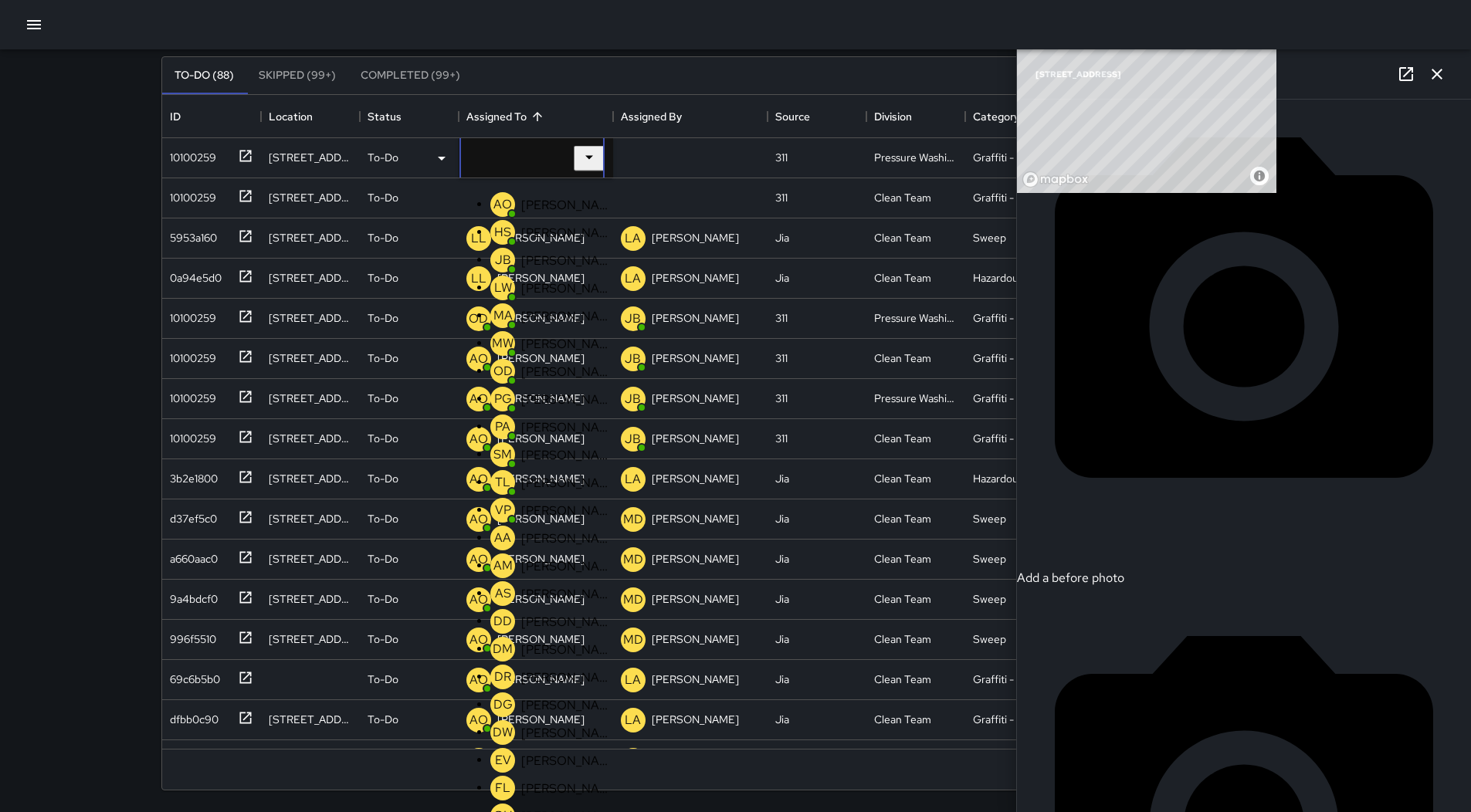
click at [521, 380] on p "[PERSON_NAME]" at bounding box center [566, 371] width 91 height 16
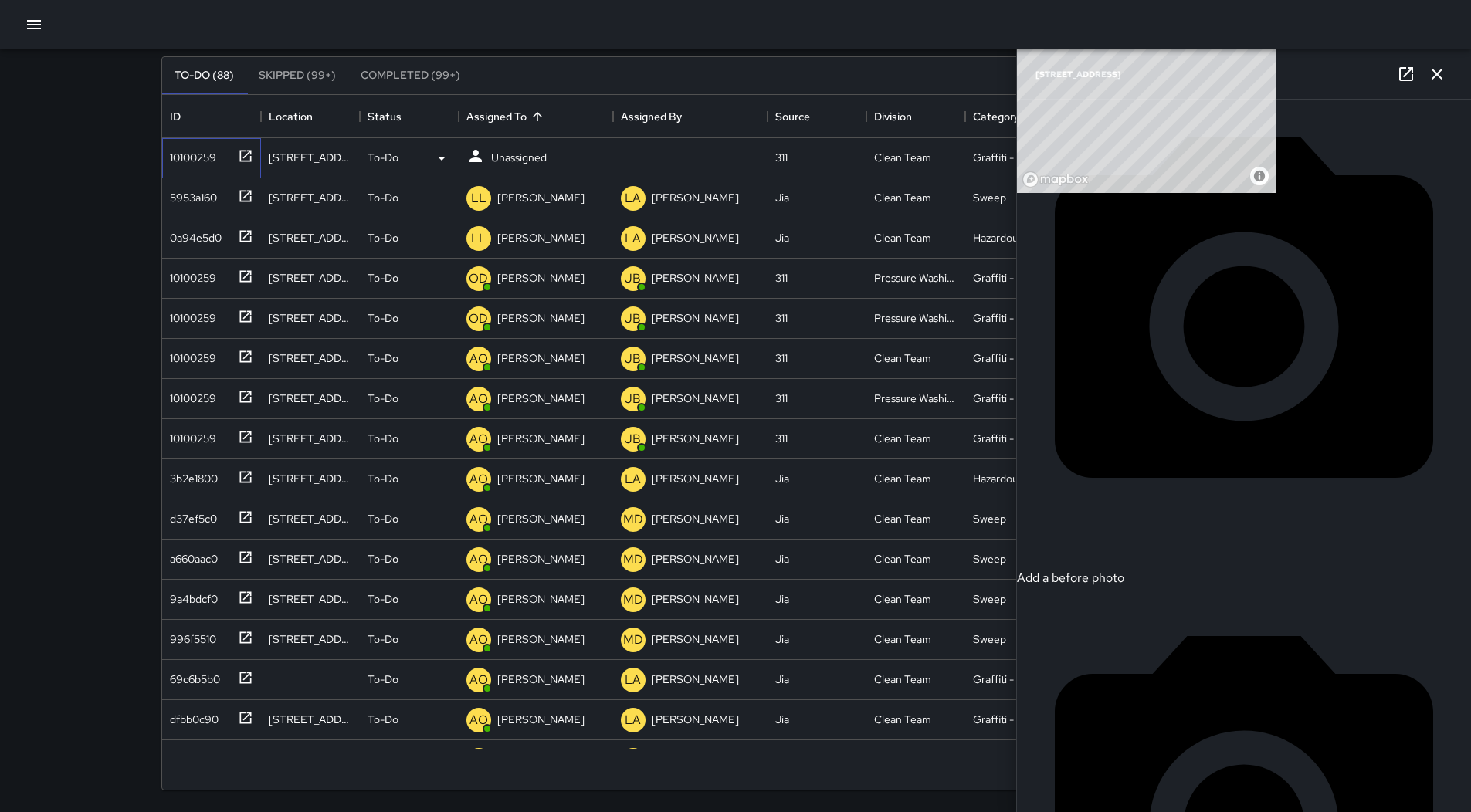
click at [220, 154] on div "10100259" at bounding box center [208, 154] width 89 height 26
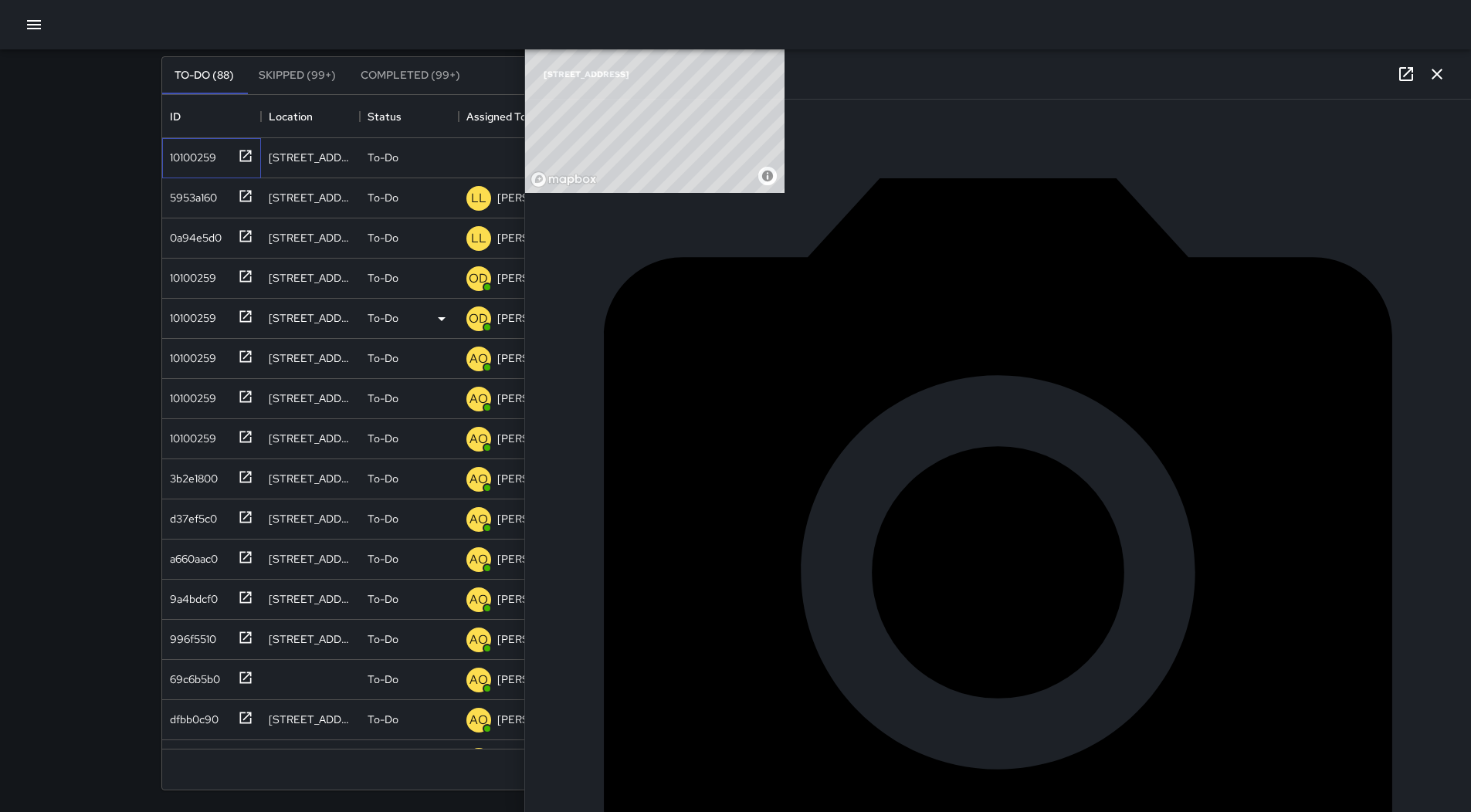
scroll to position [314, 0]
click at [518, 153] on p "Unassigned" at bounding box center [518, 157] width 56 height 15
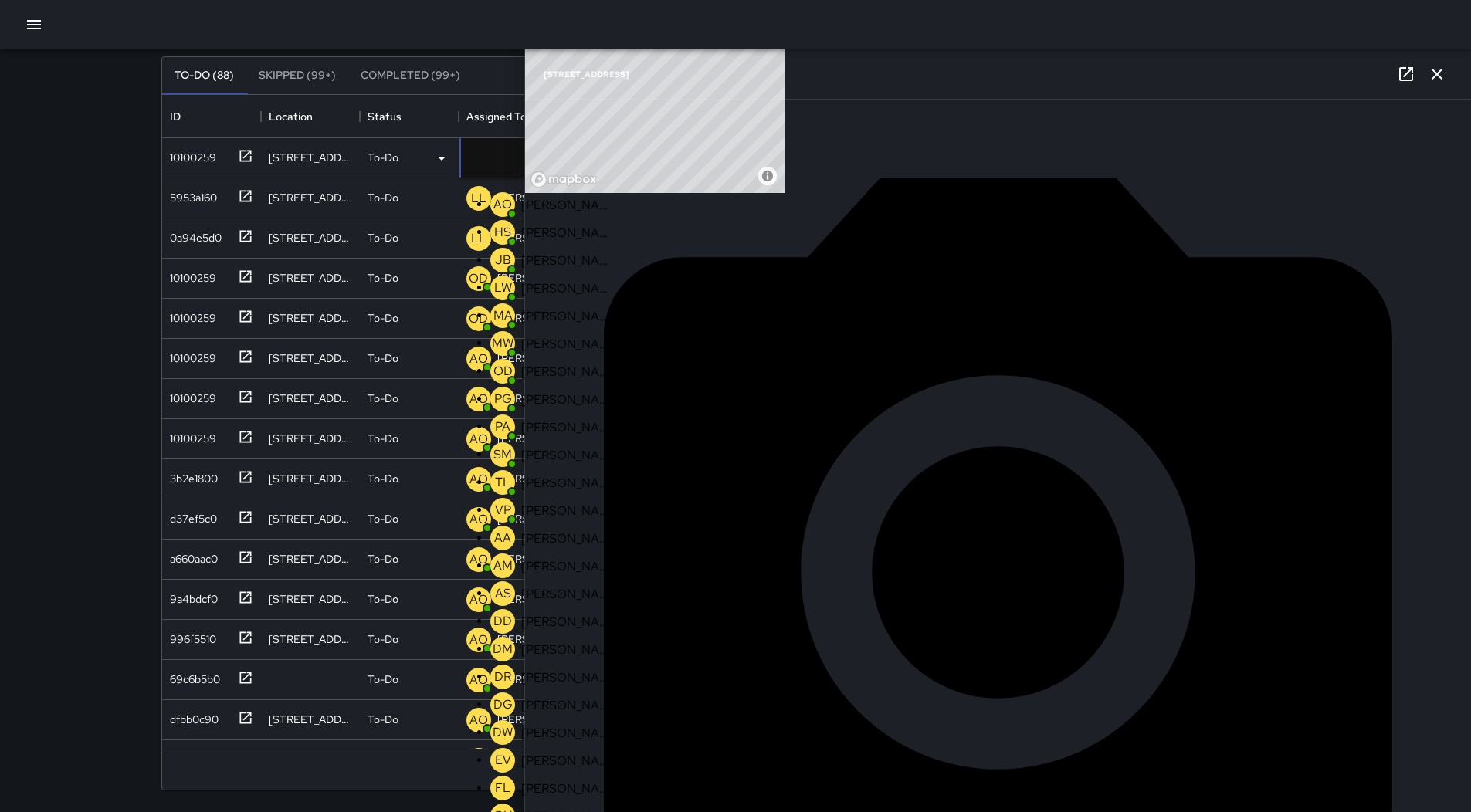
click at [528, 206] on p "[PERSON_NAME]" at bounding box center [566, 204] width 91 height 16
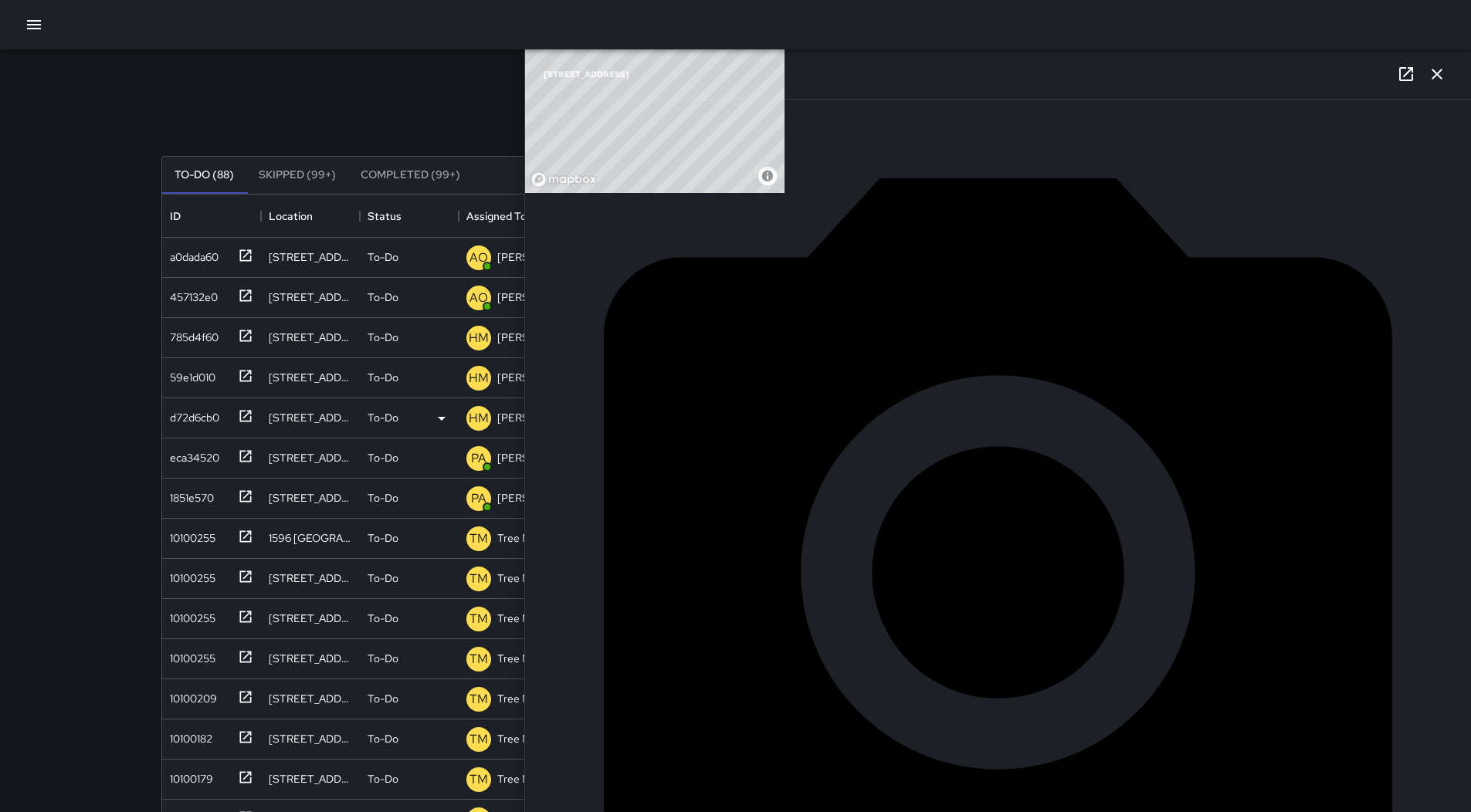
scroll to position [846, 0]
click at [213, 341] on div "785d4f60" at bounding box center [191, 331] width 55 height 22
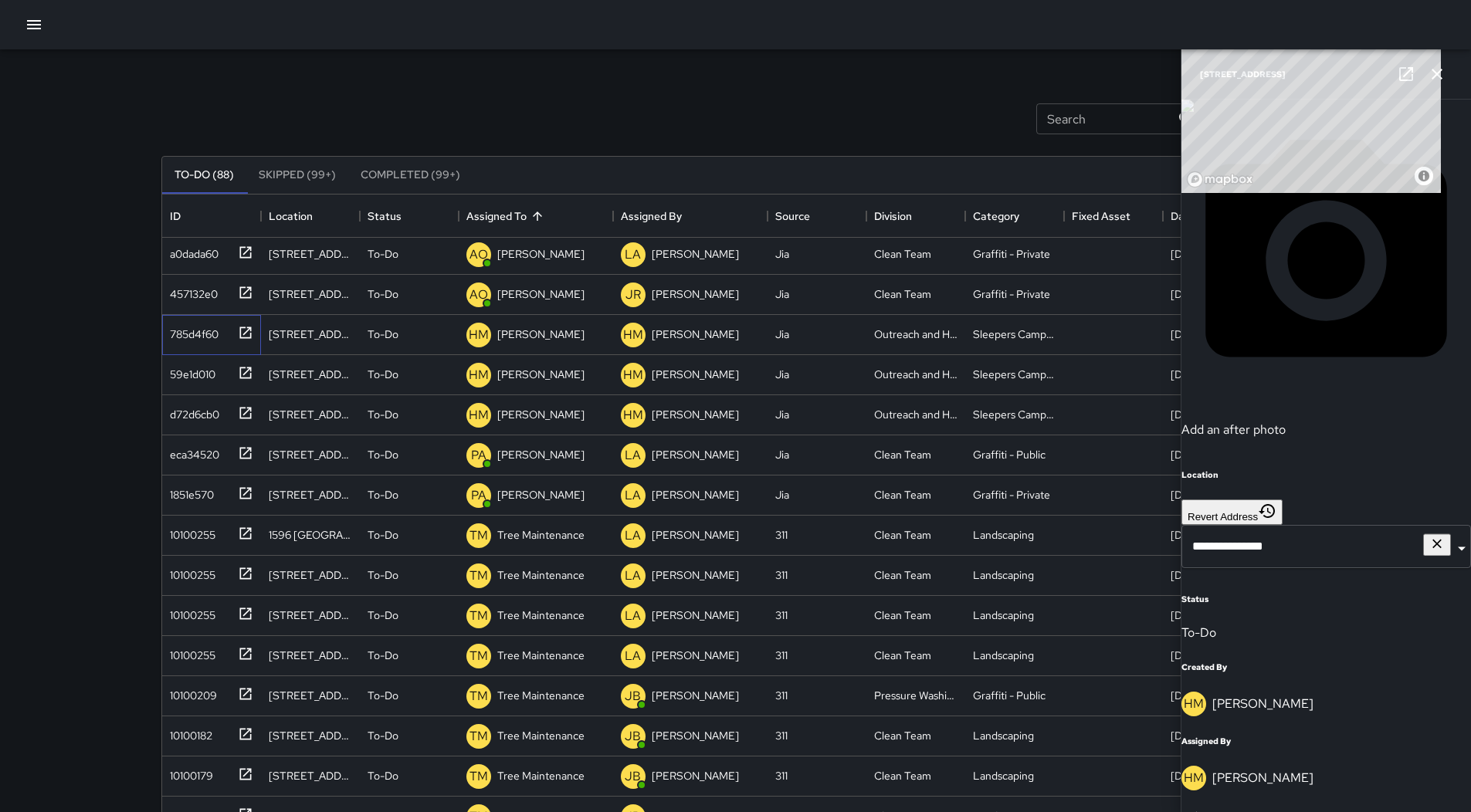
scroll to position [540, 0]
click at [190, 376] on div "59e1d010" at bounding box center [190, 371] width 52 height 22
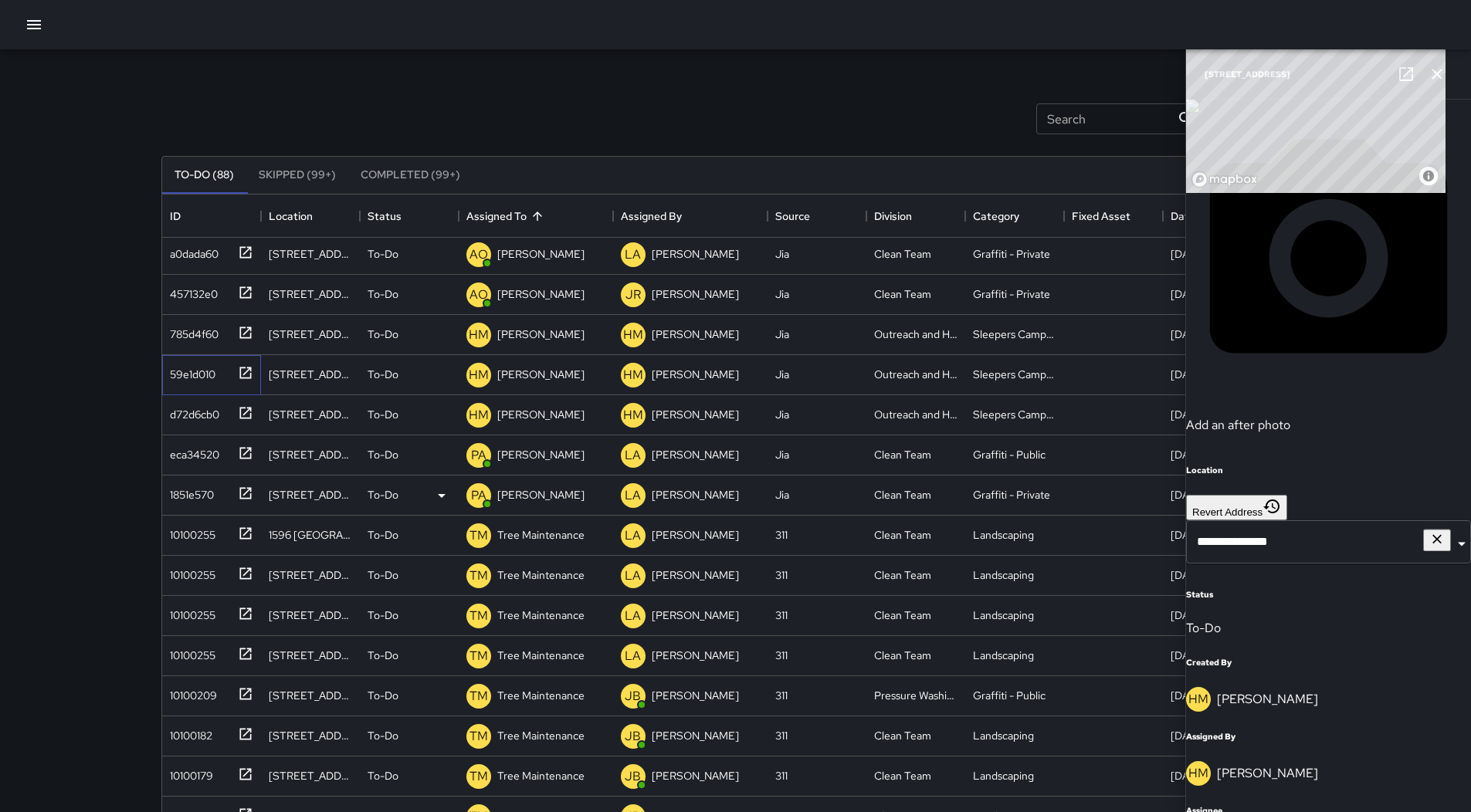
scroll to position [231, 0]
click at [543, 369] on p "[PERSON_NAME]" at bounding box center [541, 374] width 88 height 15
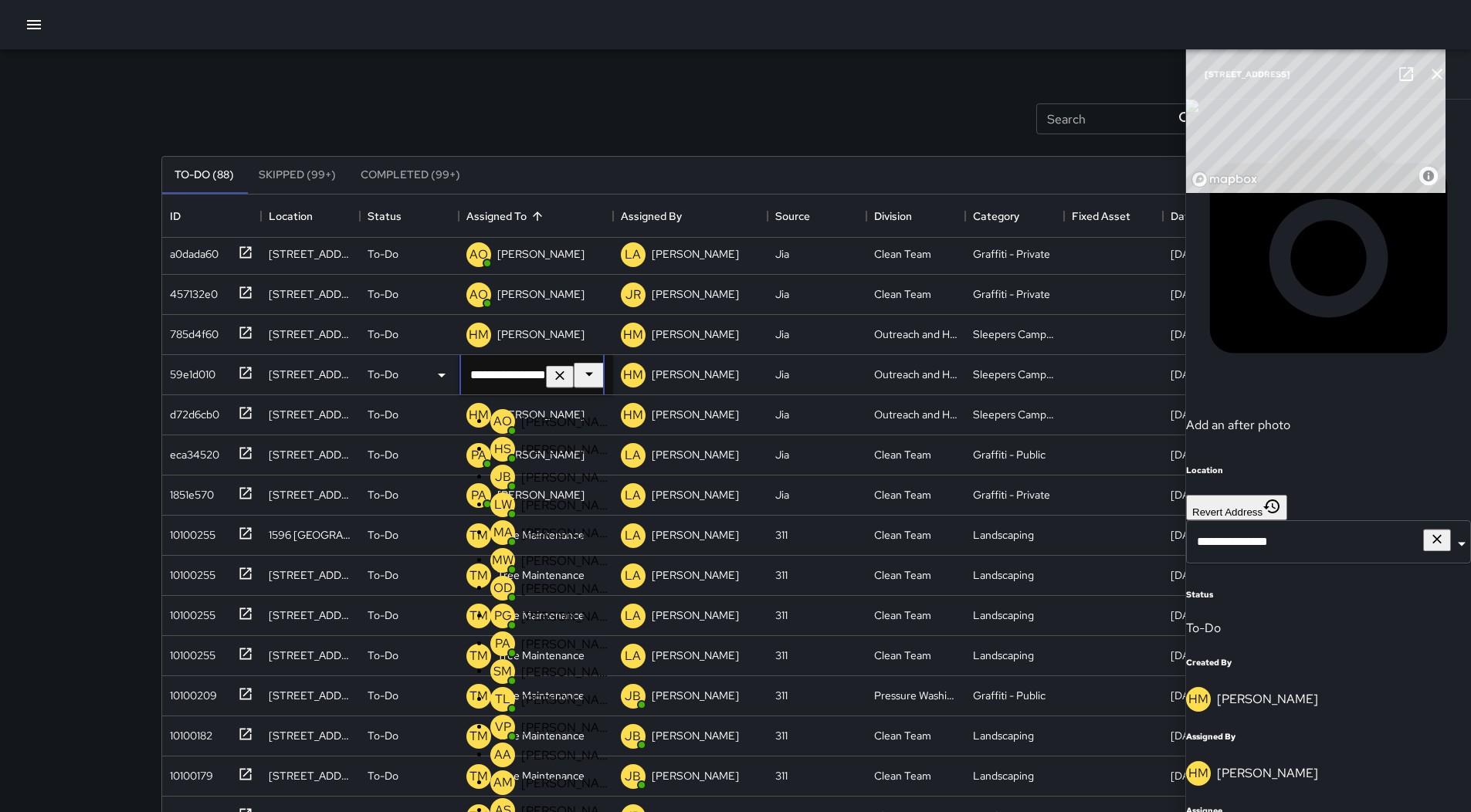
scroll to position [0, 0]
click at [562, 653] on p "[PERSON_NAME]" at bounding box center [566, 643] width 91 height 16
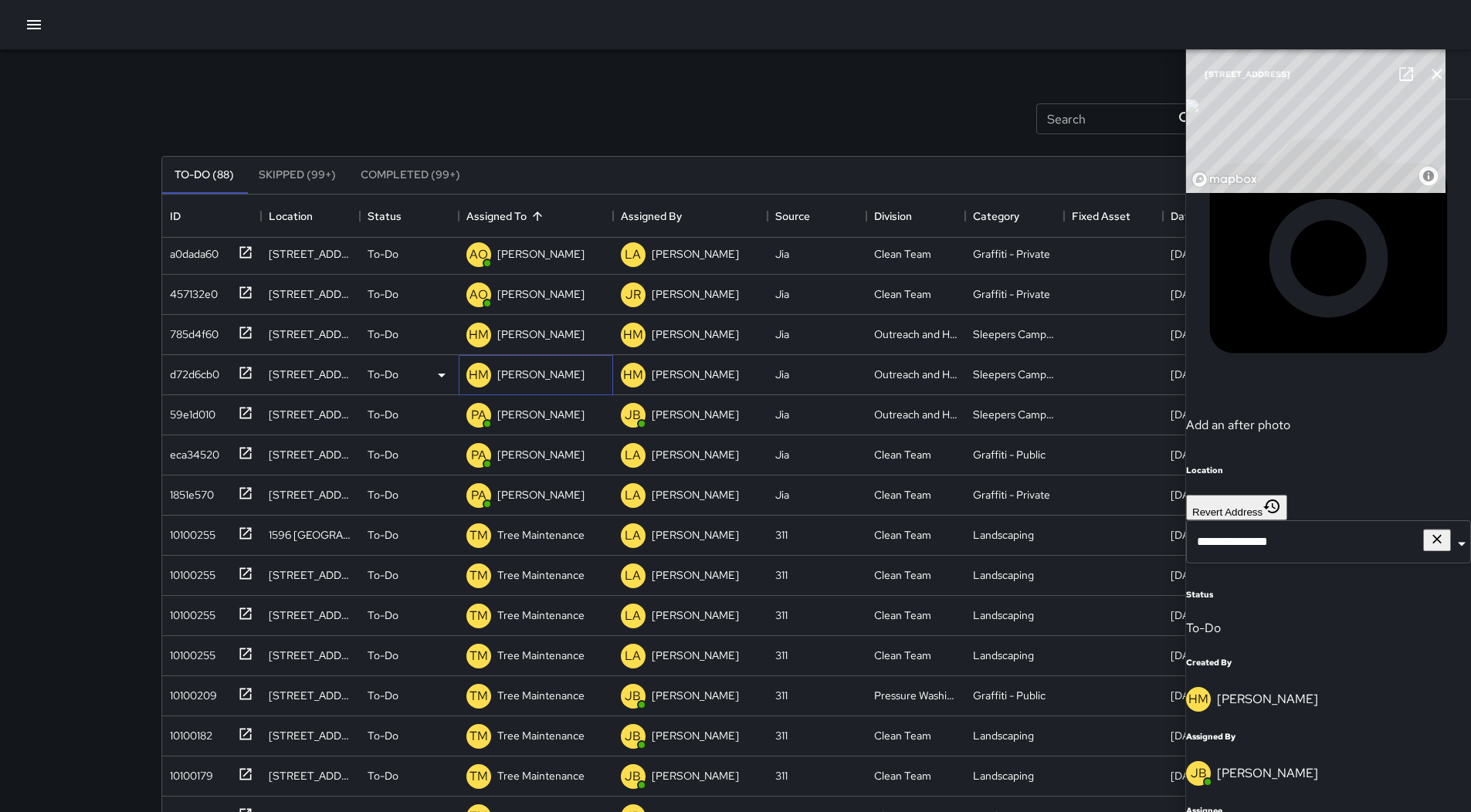
click at [542, 376] on p "[PERSON_NAME]" at bounding box center [541, 374] width 88 height 15
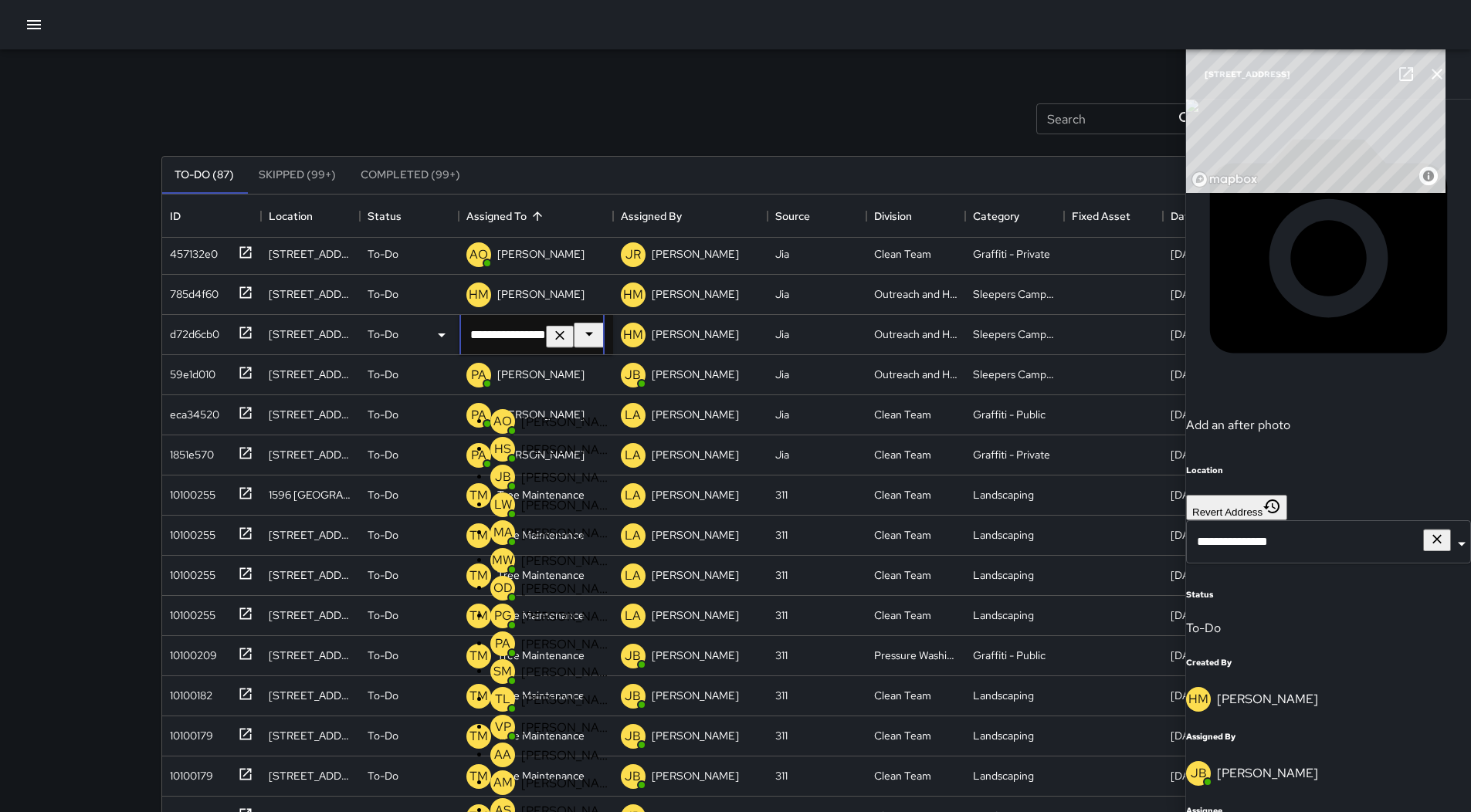
scroll to position [806, 0]
click at [559, 636] on p "[PERSON_NAME]" at bounding box center [566, 643] width 91 height 16
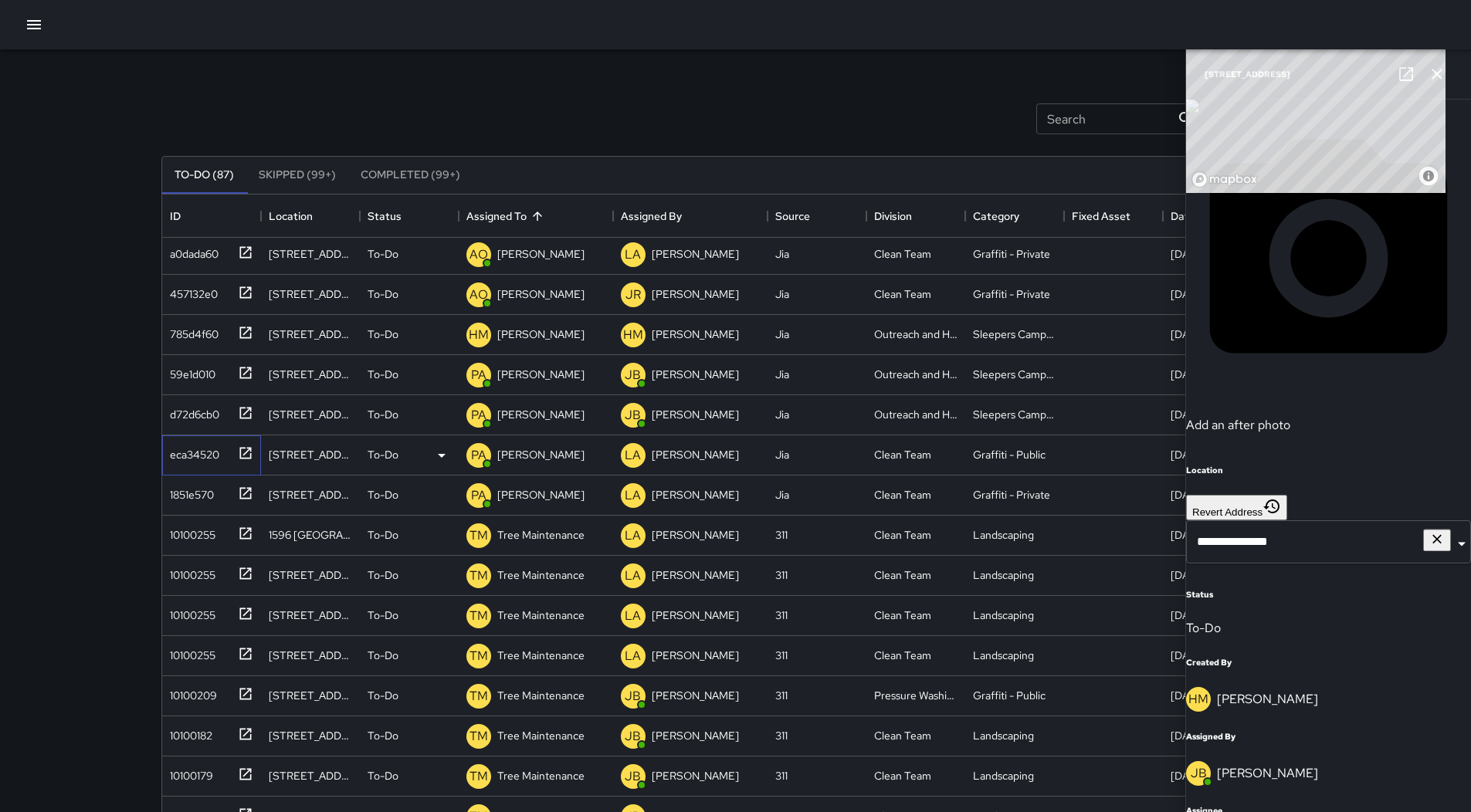
click at [179, 455] on div "eca34520" at bounding box center [191, 451] width 56 height 22
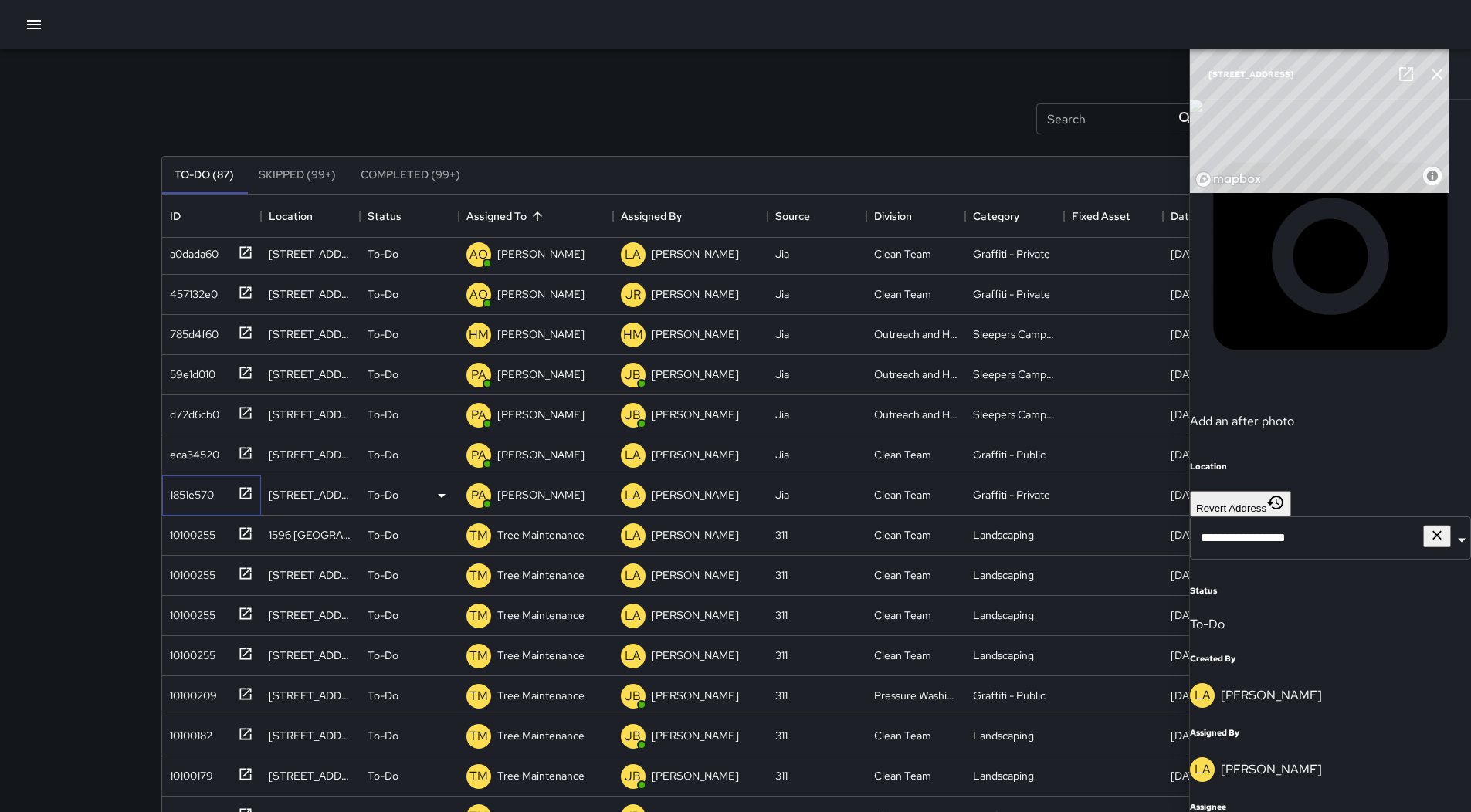
click at [199, 496] on div "1851e570" at bounding box center [189, 492] width 50 height 22
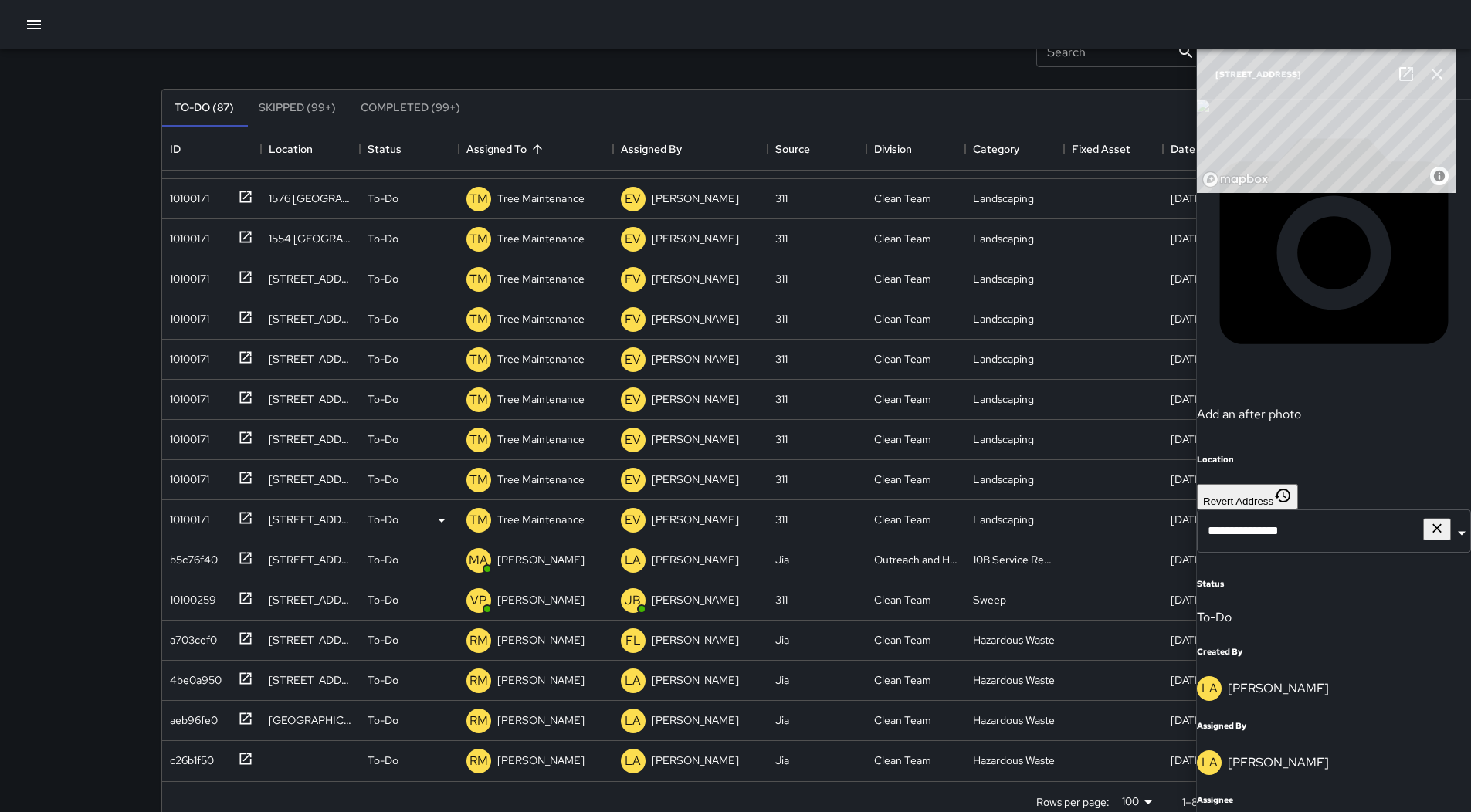
scroll to position [99, 0]
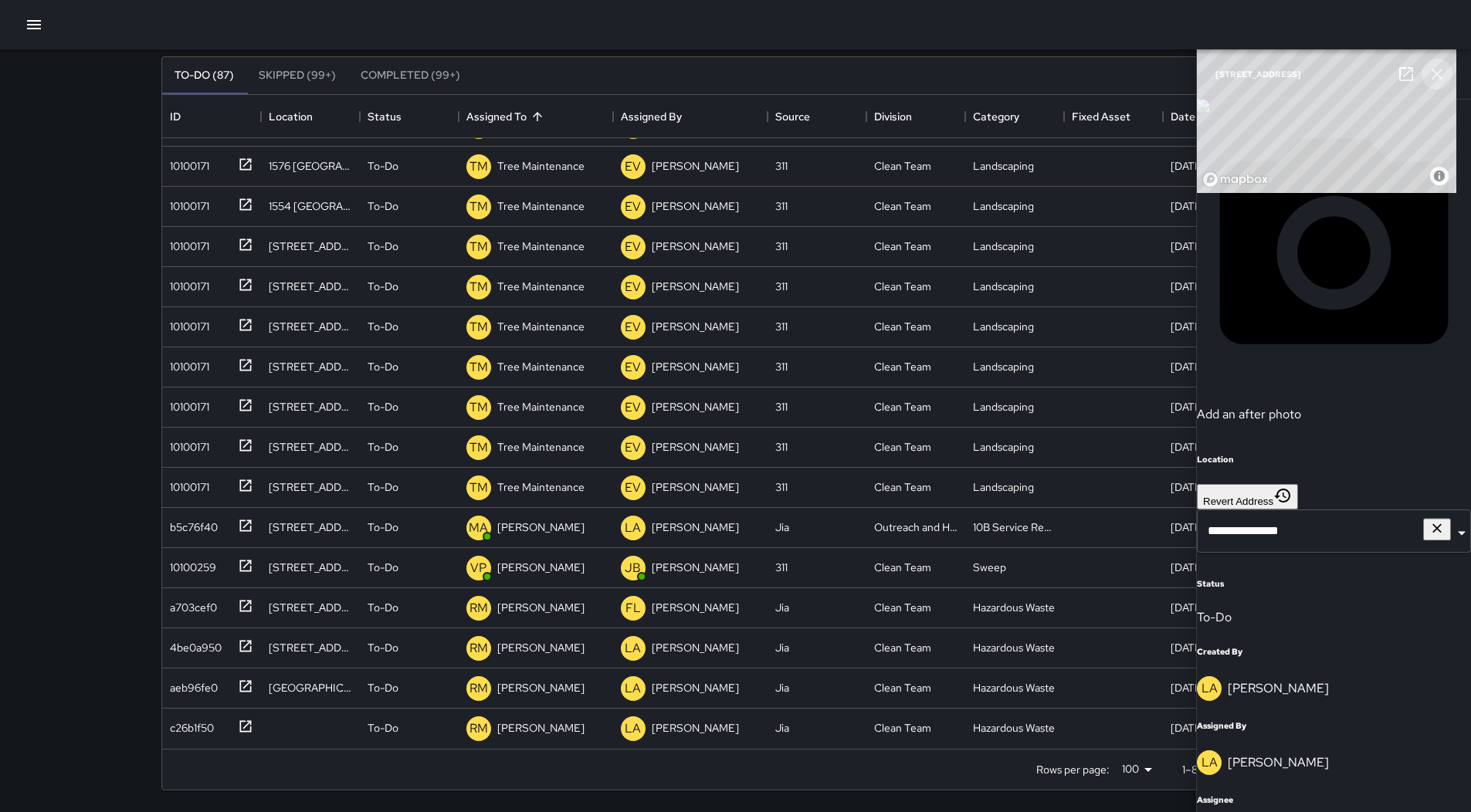
drag, startPoint x: 1438, startPoint y: 65, endPoint x: 1328, endPoint y: 107, distance: 117.7
click at [1438, 66] on icon "button" at bounding box center [1437, 74] width 18 height 18
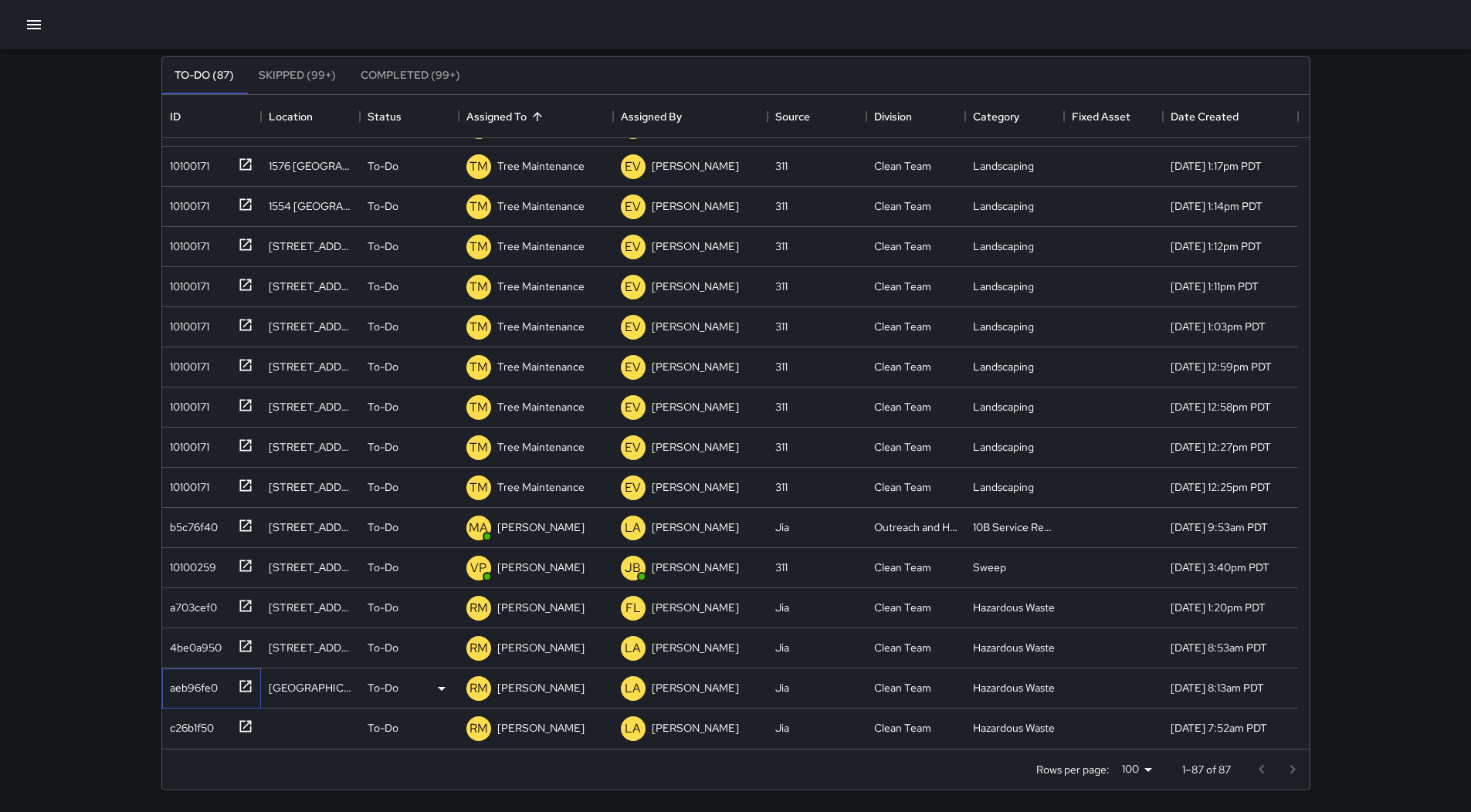
click at [189, 688] on div "aeb96fe0" at bounding box center [190, 685] width 54 height 22
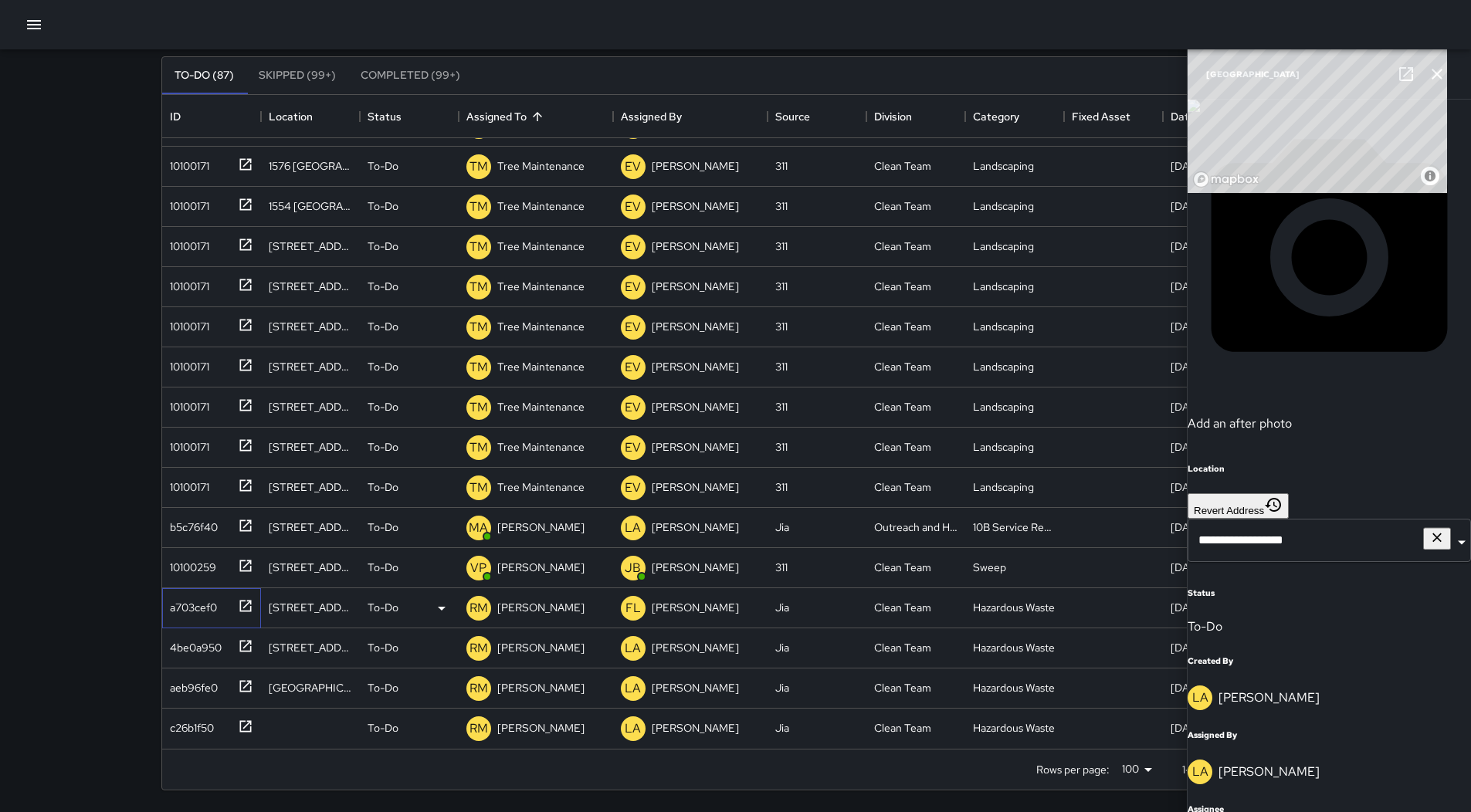
click at [195, 614] on div "a703cef0" at bounding box center [190, 604] width 53 height 22
click at [516, 607] on p "[PERSON_NAME]" at bounding box center [541, 608] width 88 height 15
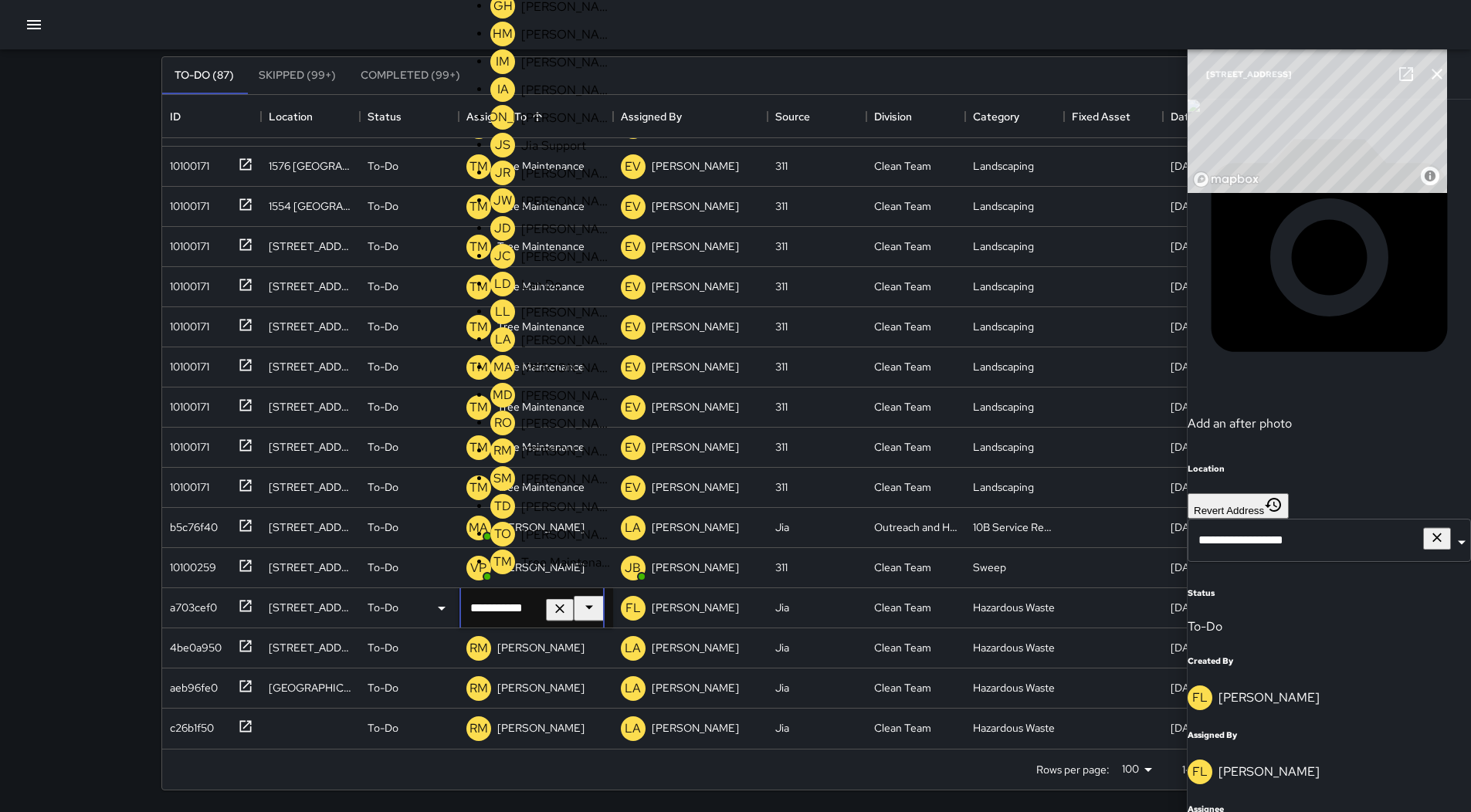
scroll to position [209, 0]
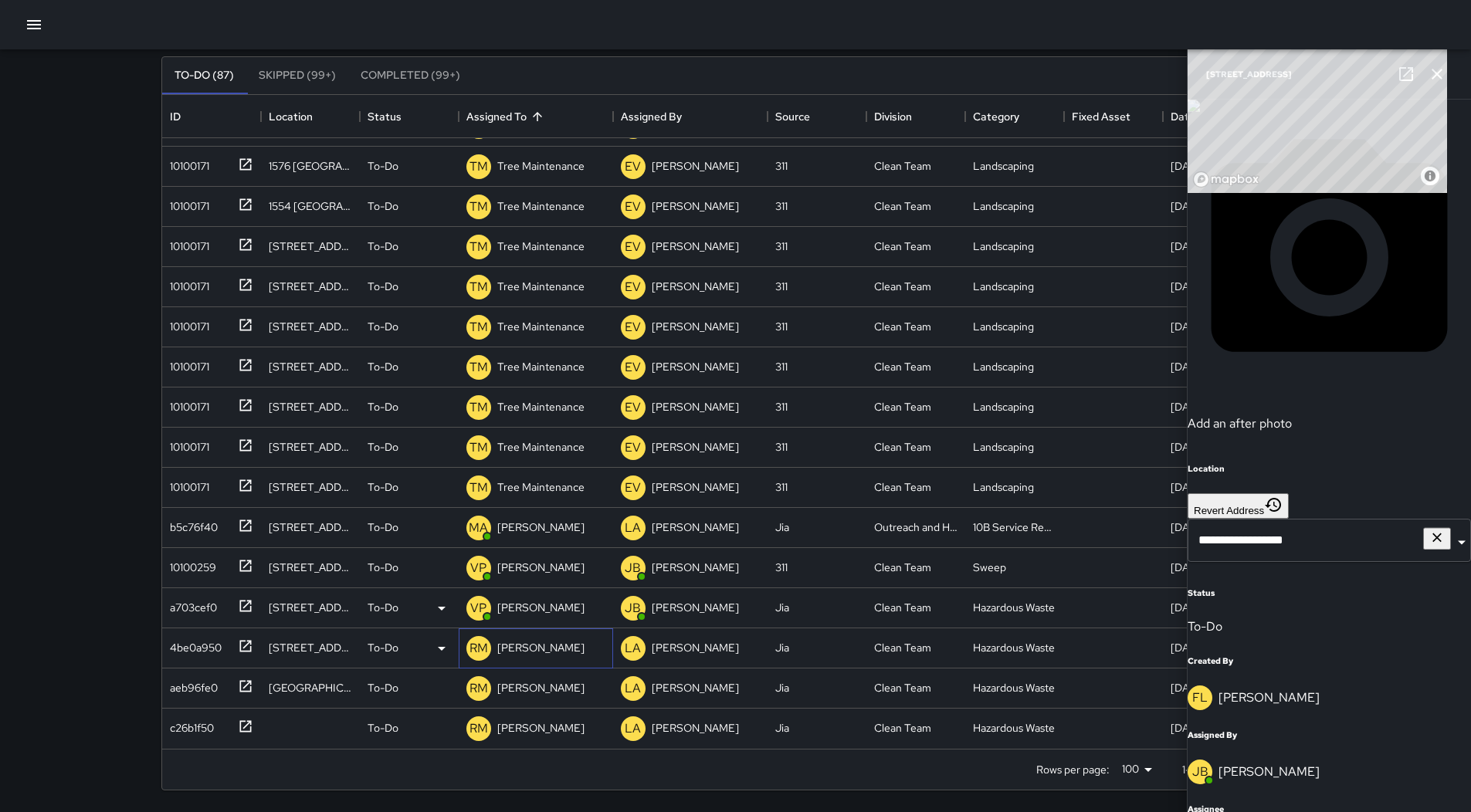
click at [535, 638] on div "[PERSON_NAME]" at bounding box center [541, 648] width 94 height 22
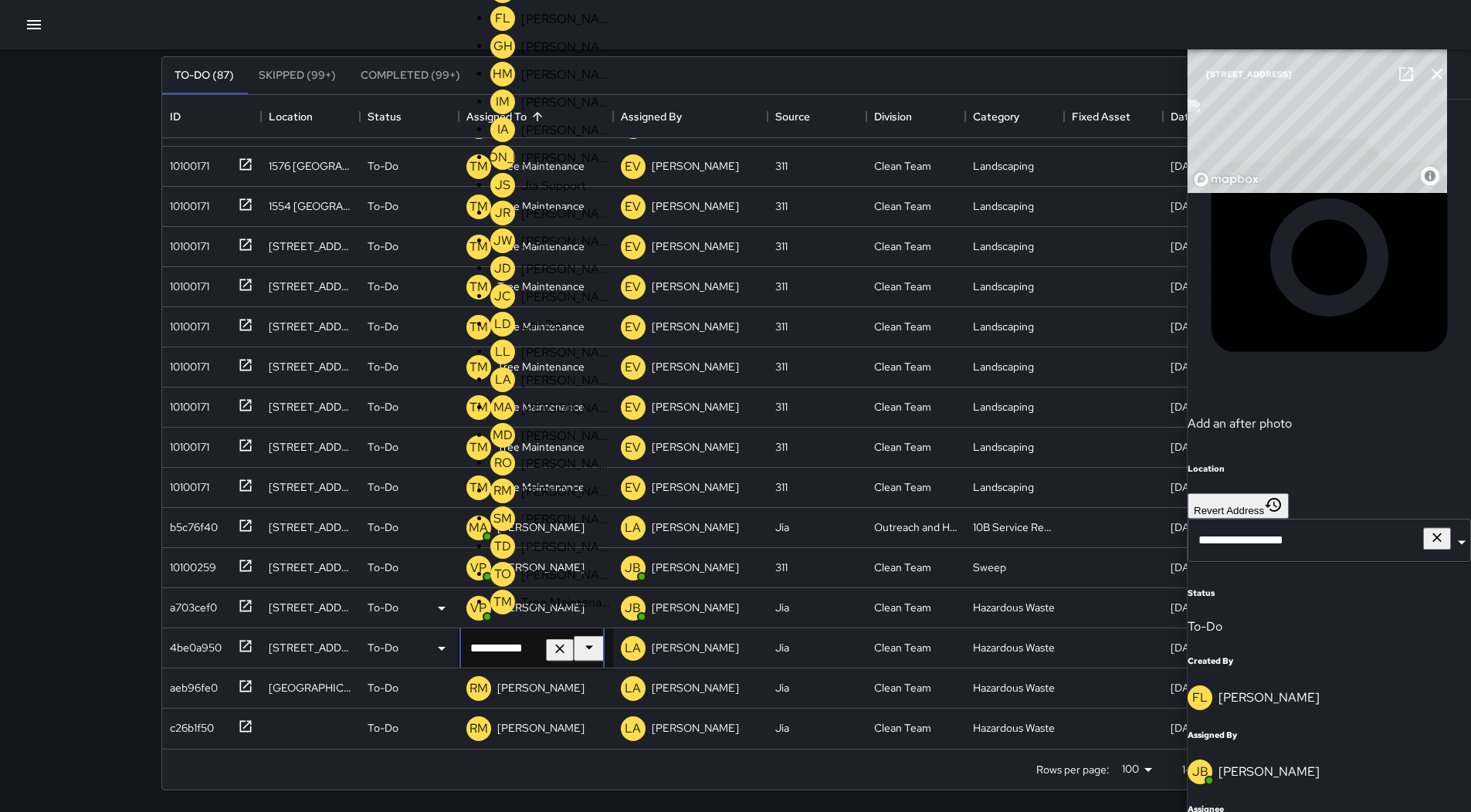
scroll to position [376, 0]
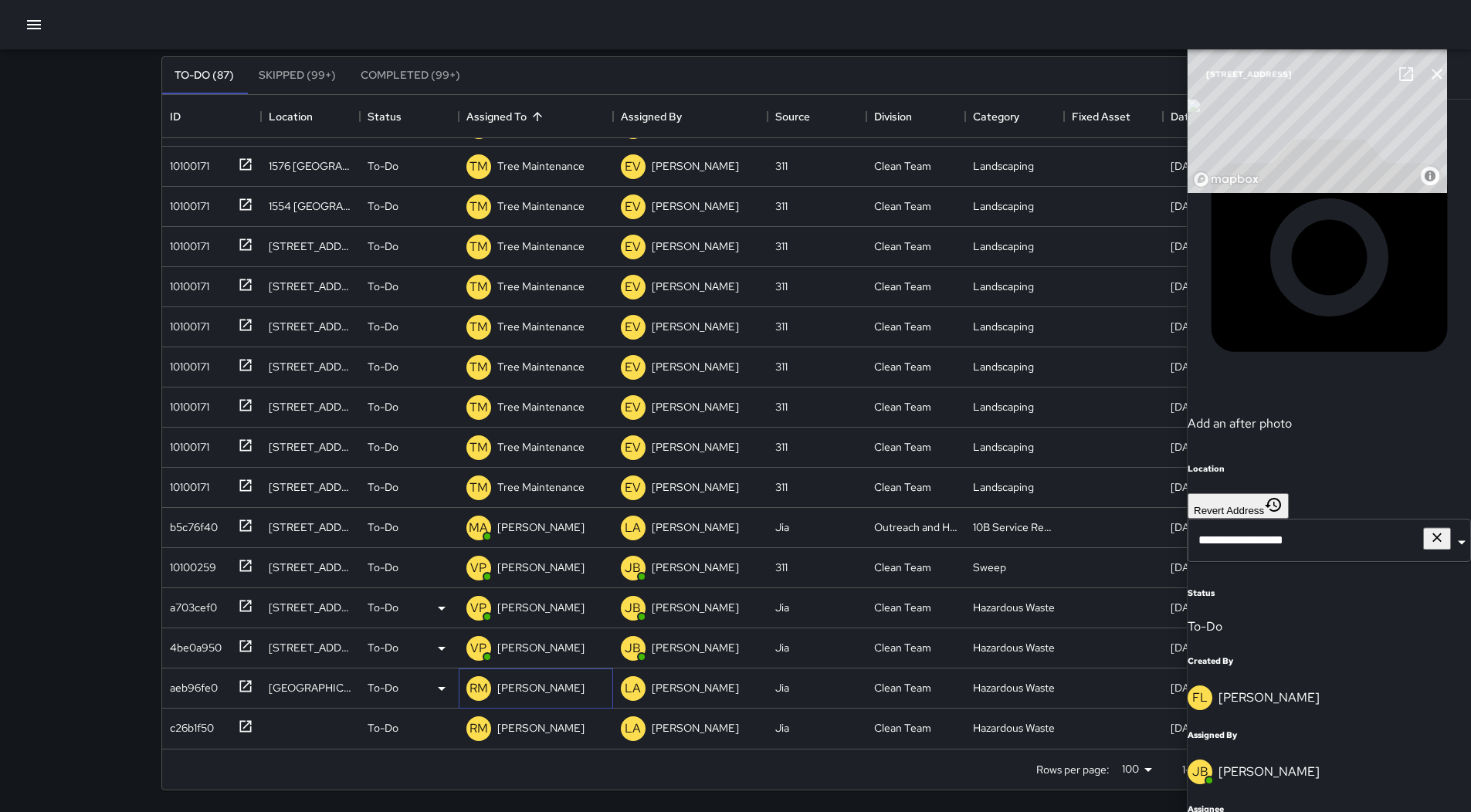
click at [540, 687] on p "[PERSON_NAME]" at bounding box center [541, 688] width 88 height 15
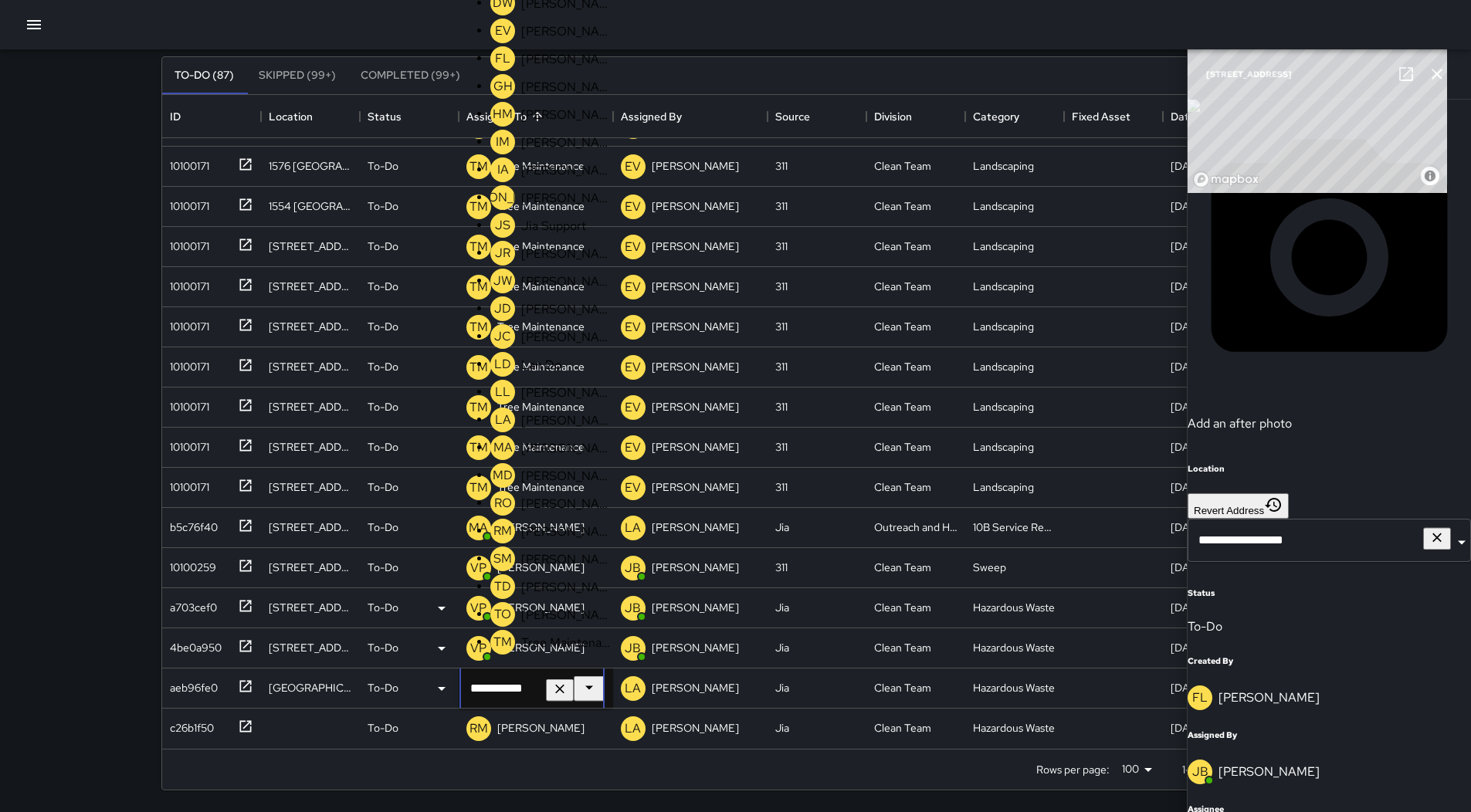
scroll to position [299, 0]
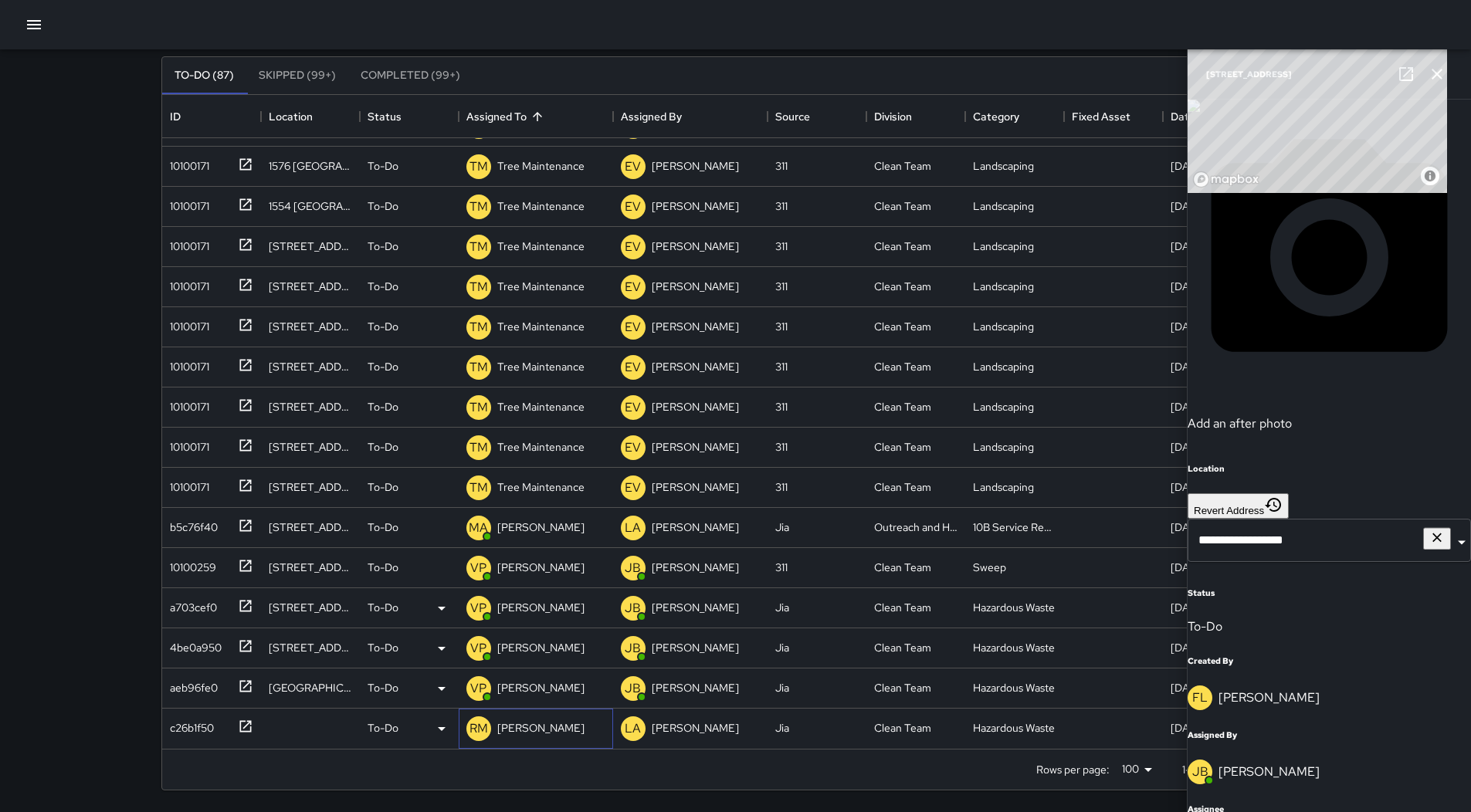
click at [551, 725] on p "[PERSON_NAME]" at bounding box center [541, 728] width 88 height 15
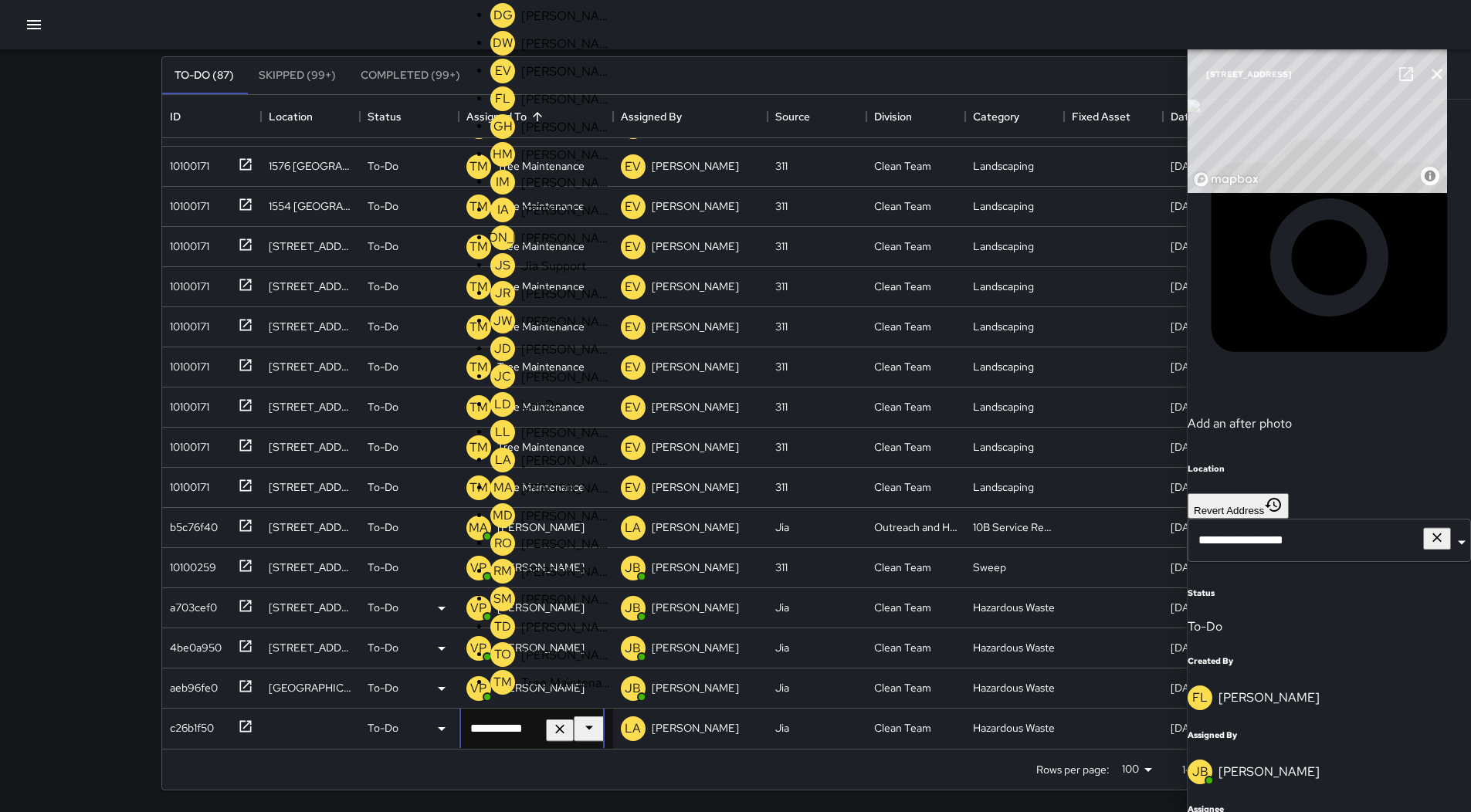
scroll to position [221, 0]
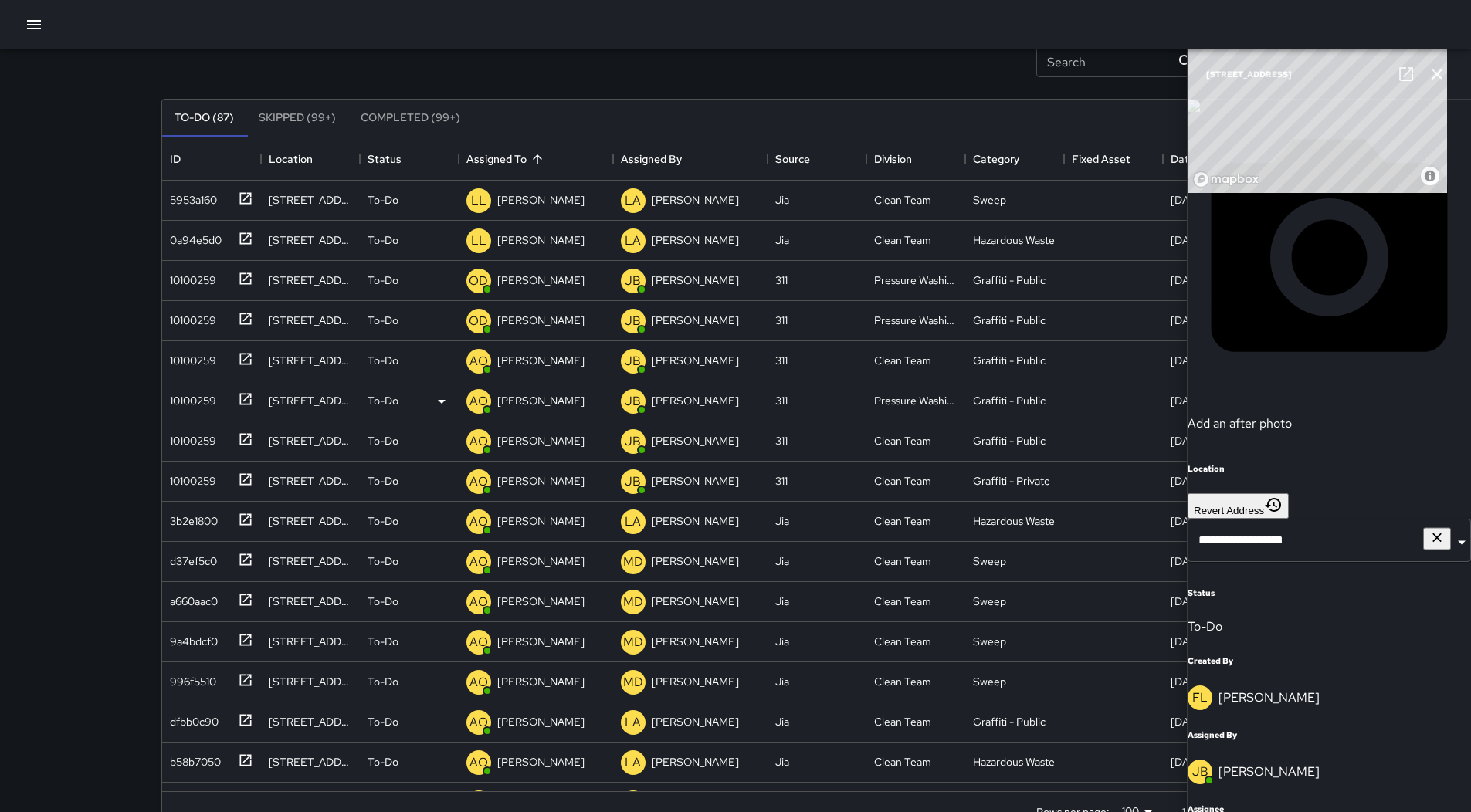
scroll to position [0, 0]
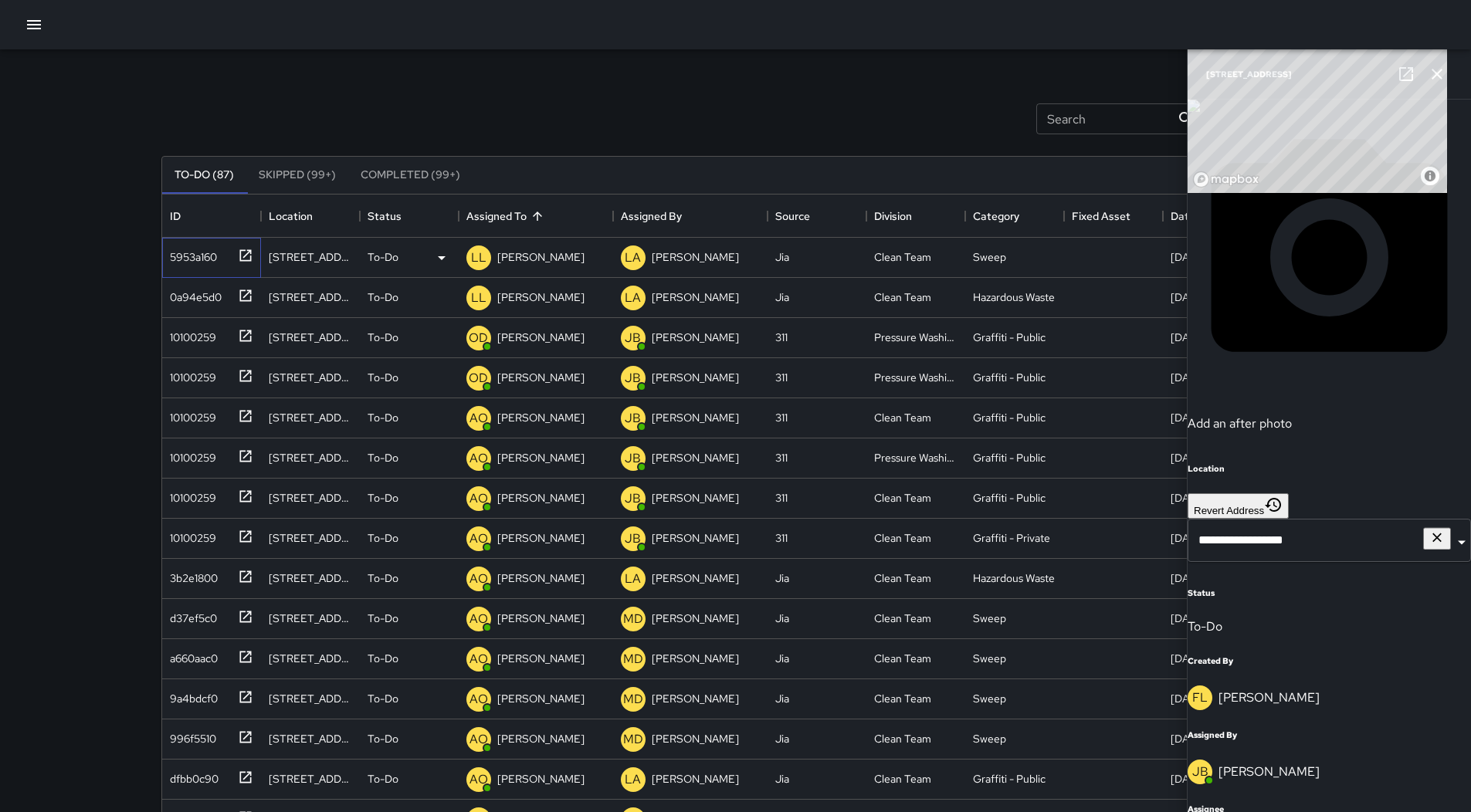
click at [212, 261] on div "5953a160" at bounding box center [190, 254] width 53 height 22
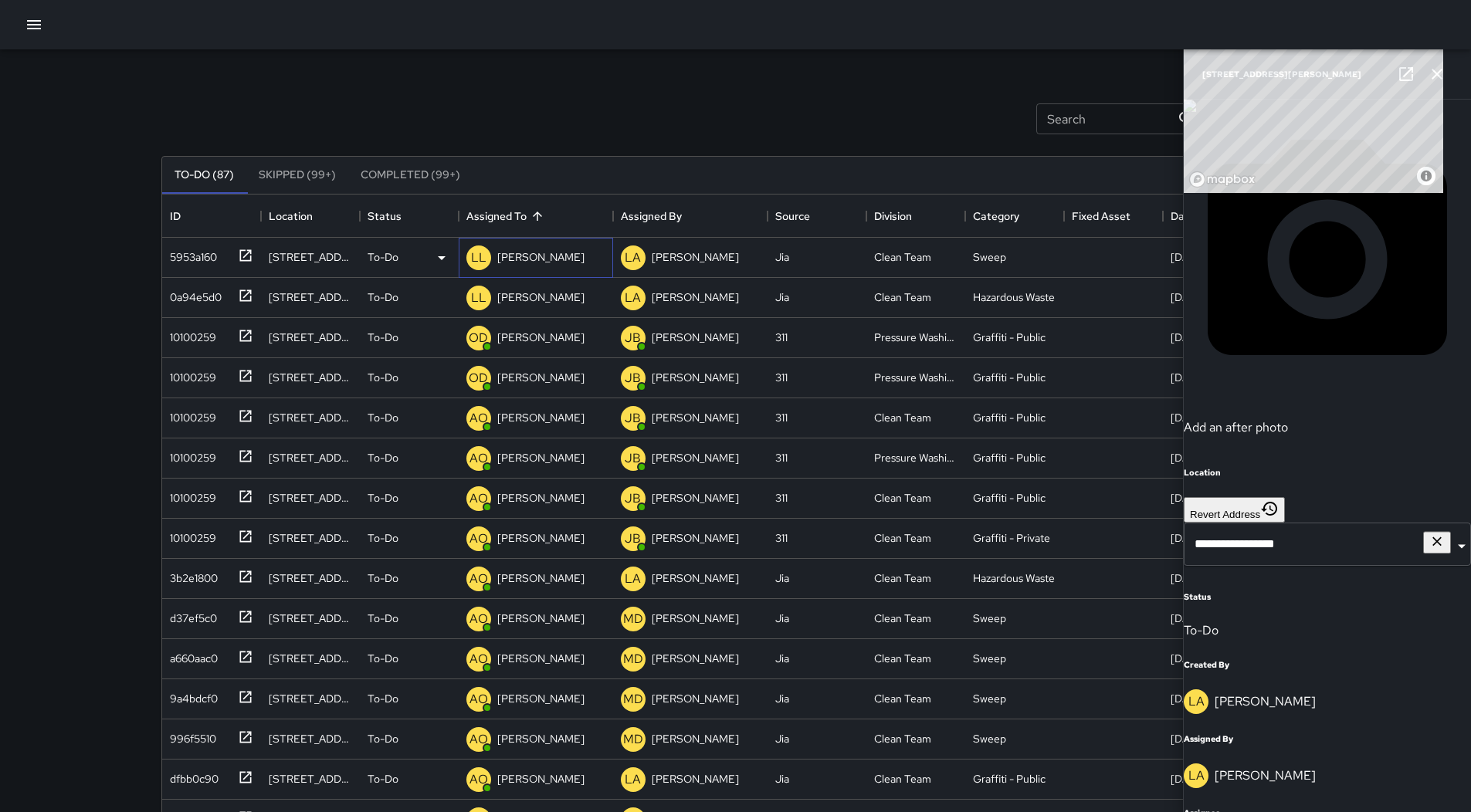
click at [540, 259] on p "[PERSON_NAME]" at bounding box center [541, 257] width 88 height 15
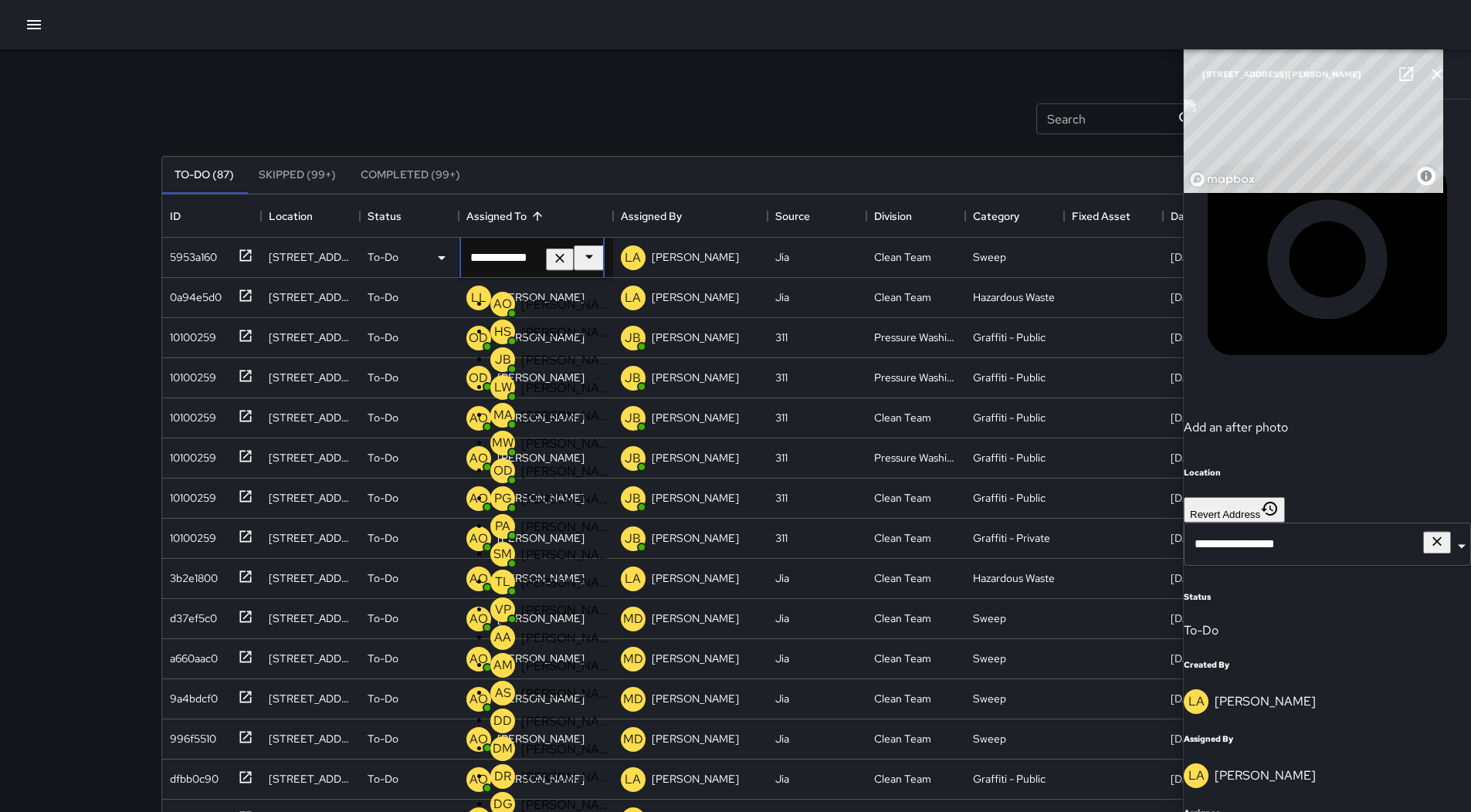
scroll to position [231, 0]
click at [543, 602] on p "[PERSON_NAME]" at bounding box center [566, 609] width 91 height 16
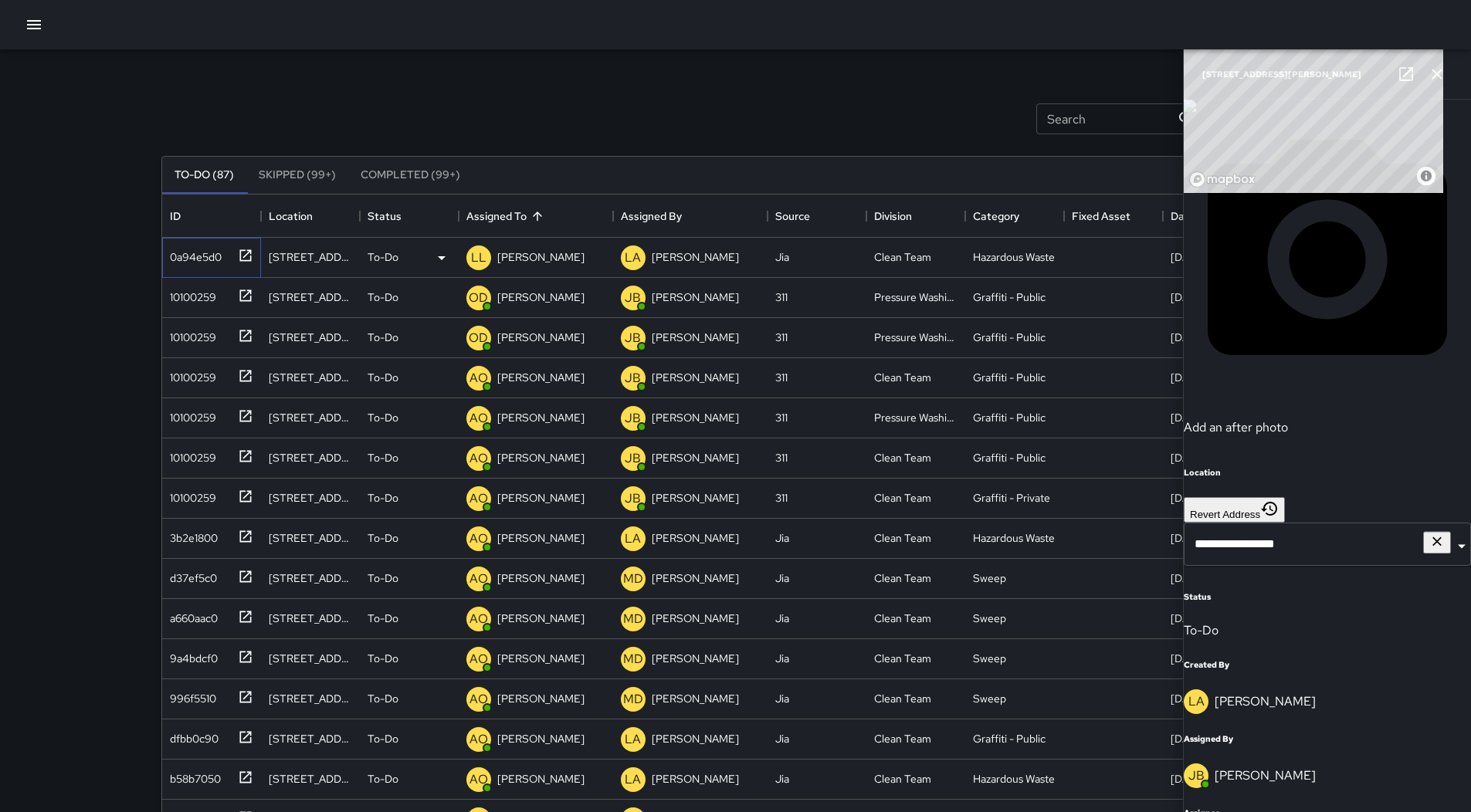
click at [212, 262] on div "0a94e5d0" at bounding box center [192, 254] width 58 height 22
click at [540, 253] on p "[PERSON_NAME]" at bounding box center [541, 257] width 88 height 15
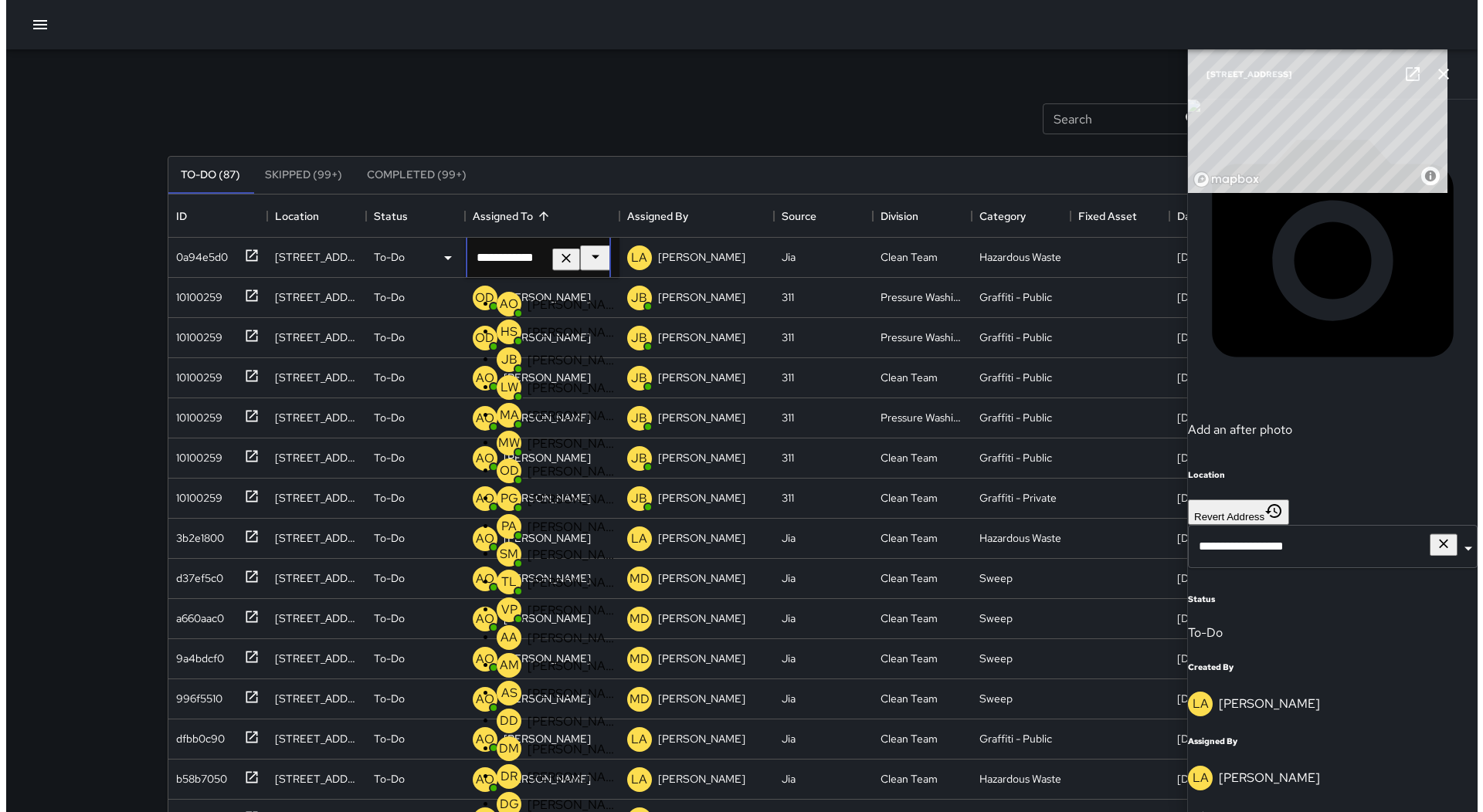
scroll to position [283, 0]
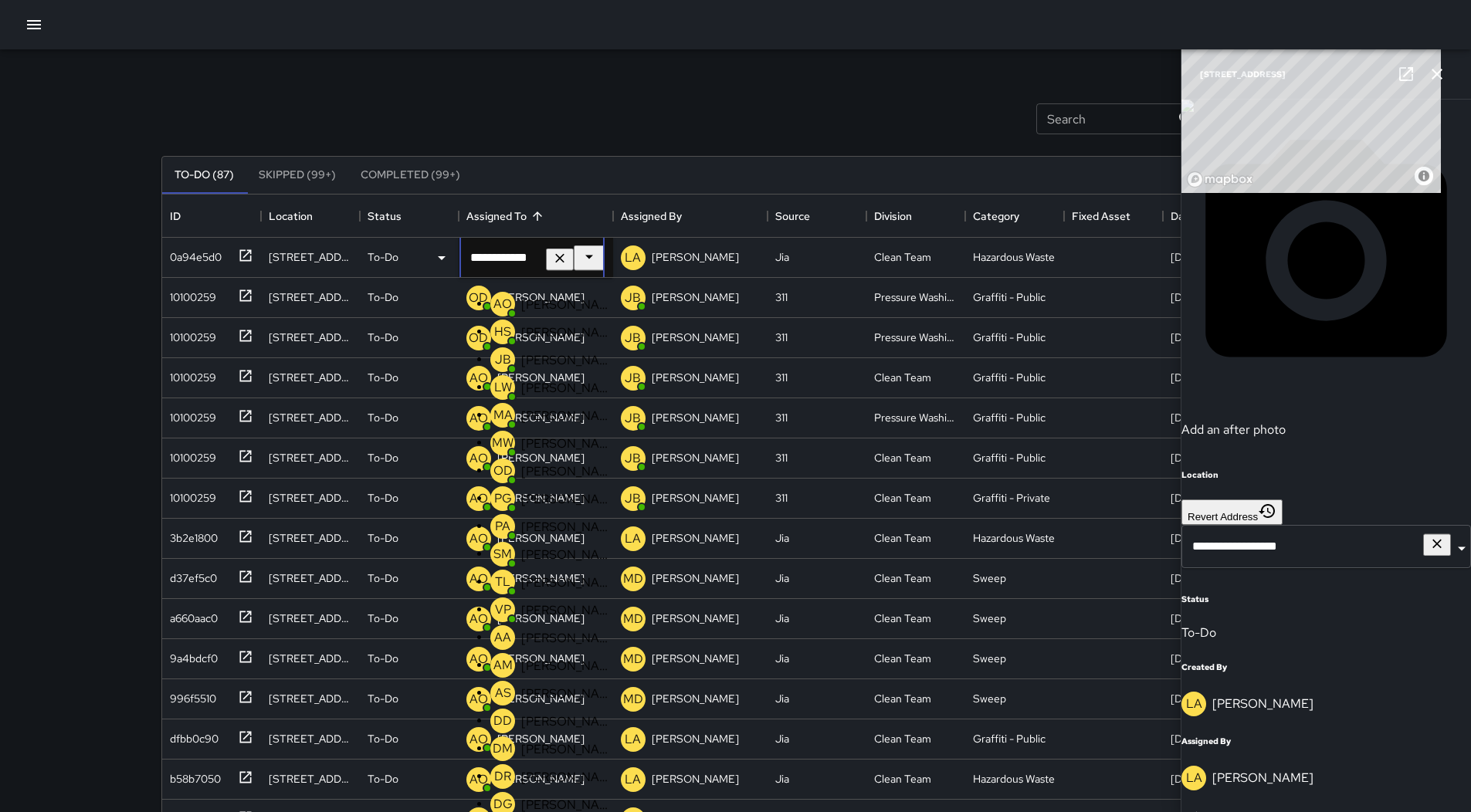
click at [540, 594] on div "VP [PERSON_NAME]" at bounding box center [552, 609] width 129 height 31
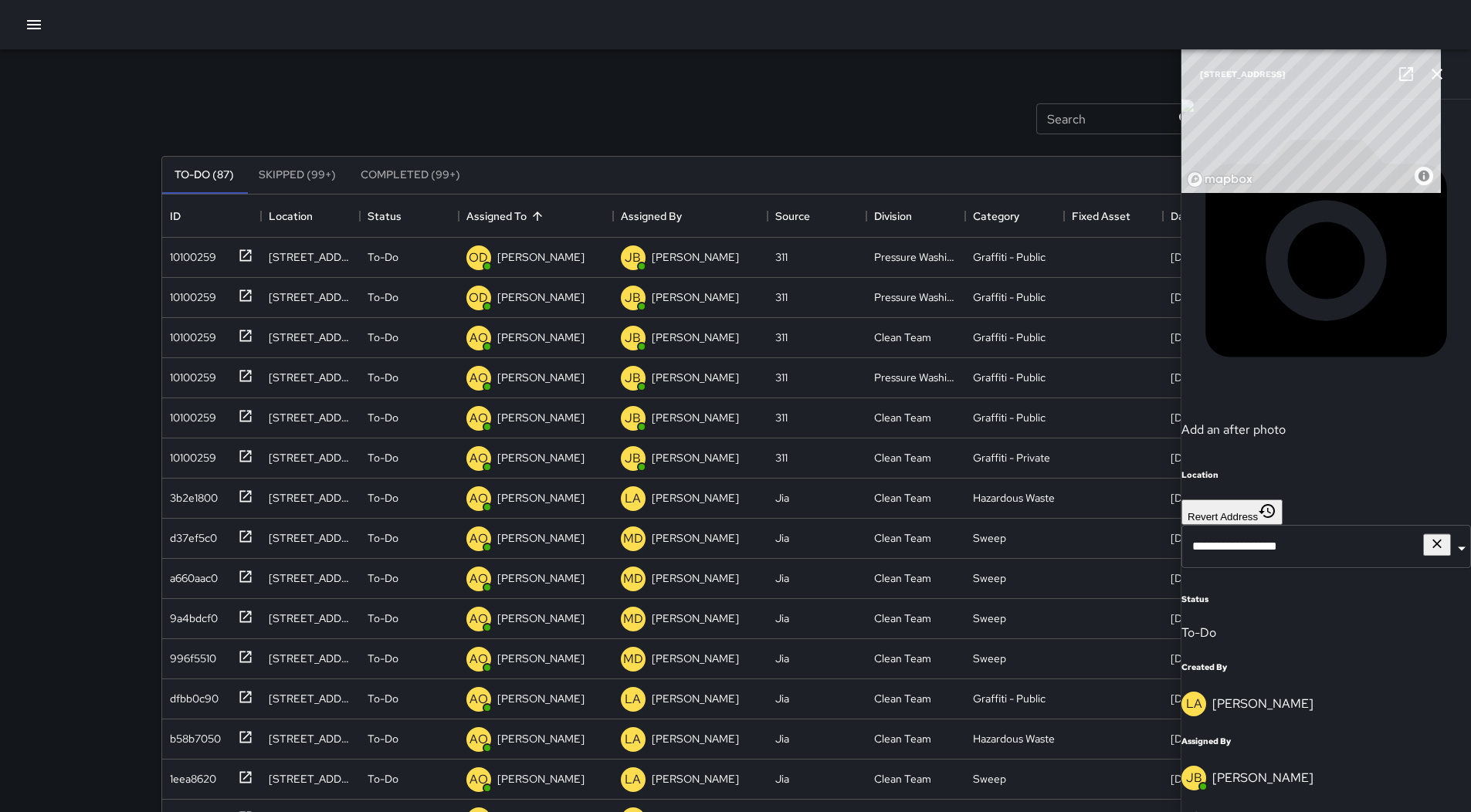
click at [38, 9] on button "button" at bounding box center [33, 24] width 31 height 31
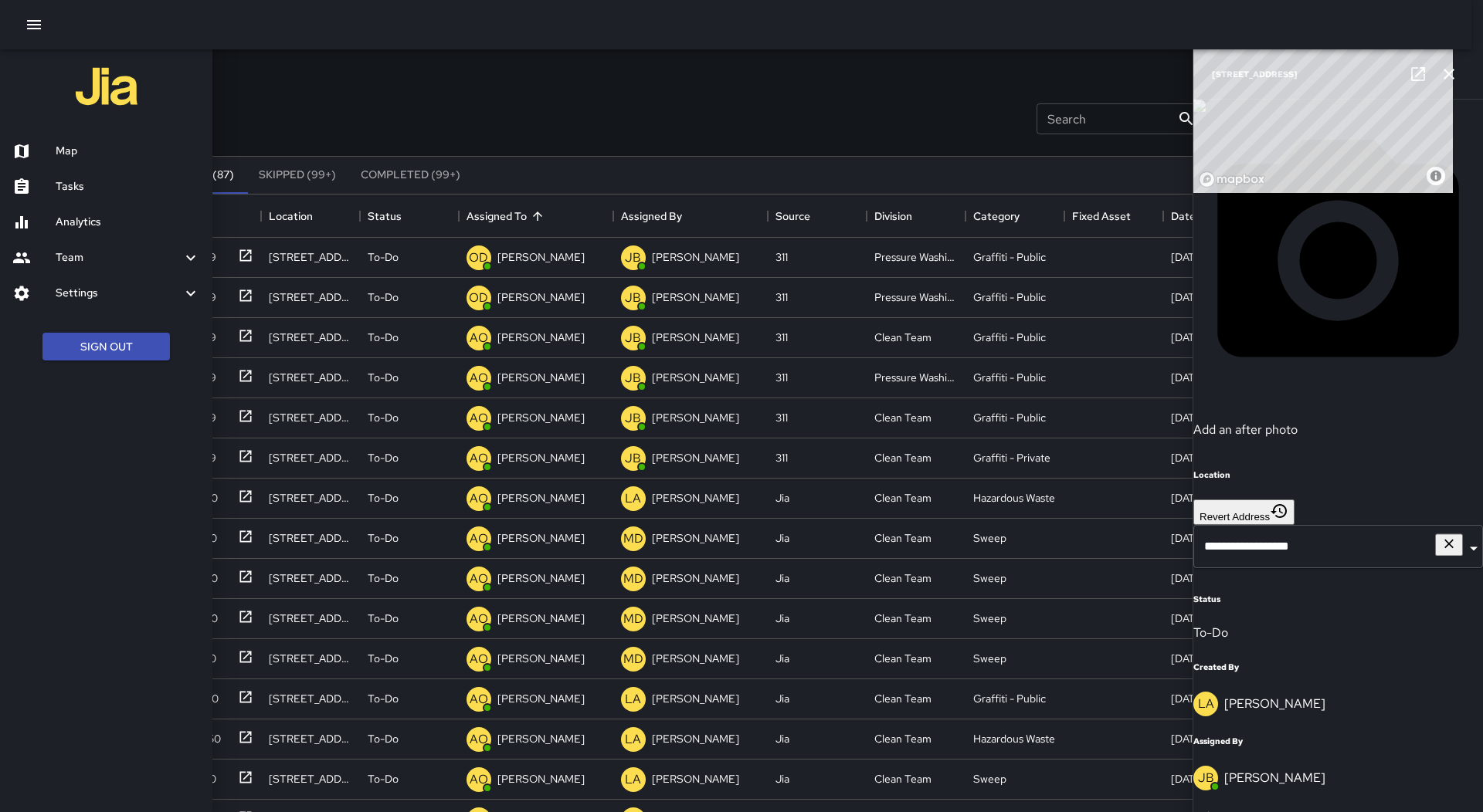
click at [86, 154] on h6 "Map" at bounding box center [128, 151] width 144 height 17
